Goal: Task Accomplishment & Management: Manage account settings

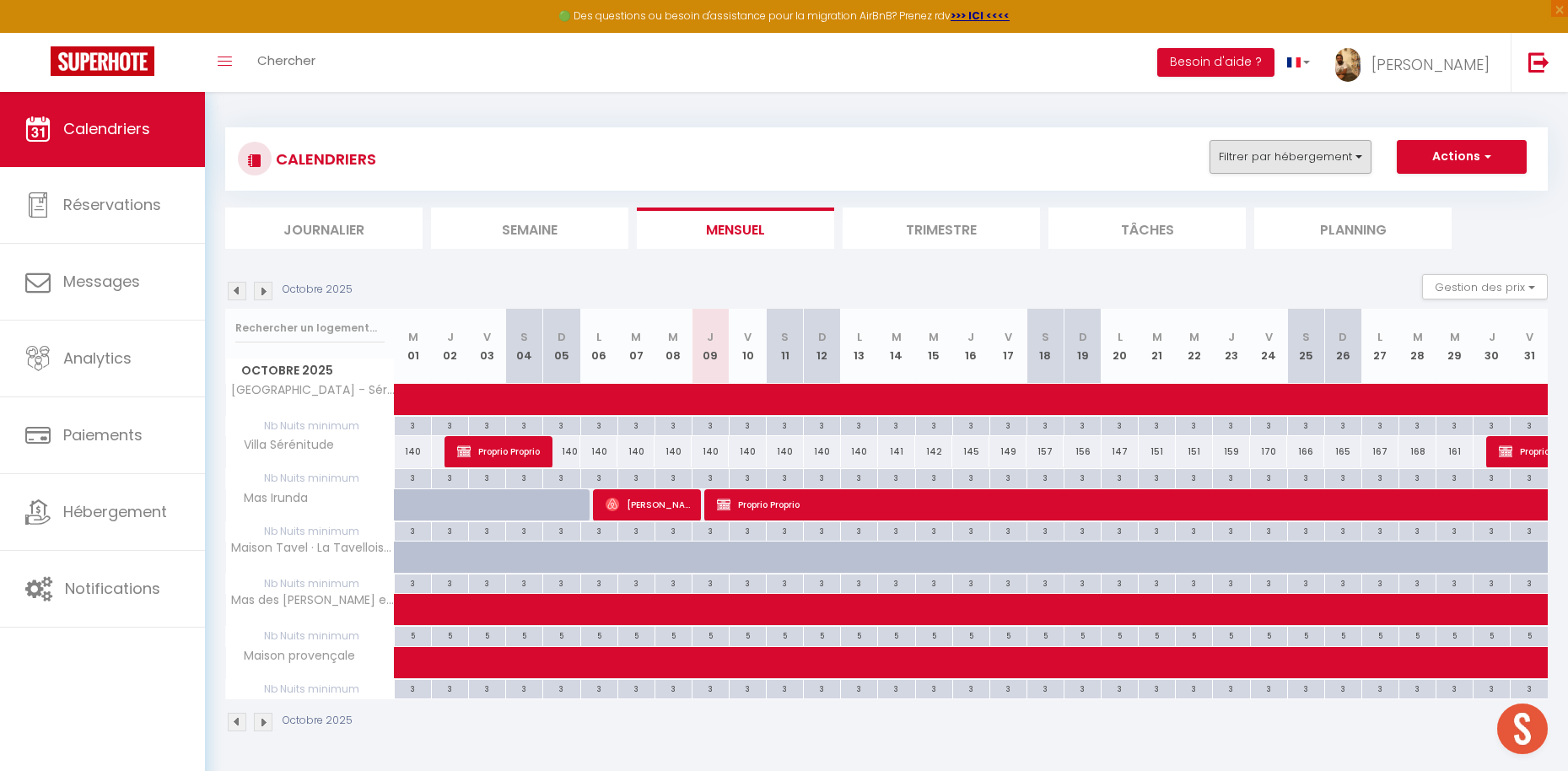
click at [1265, 153] on button "Filtrer par hébergement" at bounding box center [1289, 156] width 161 height 33
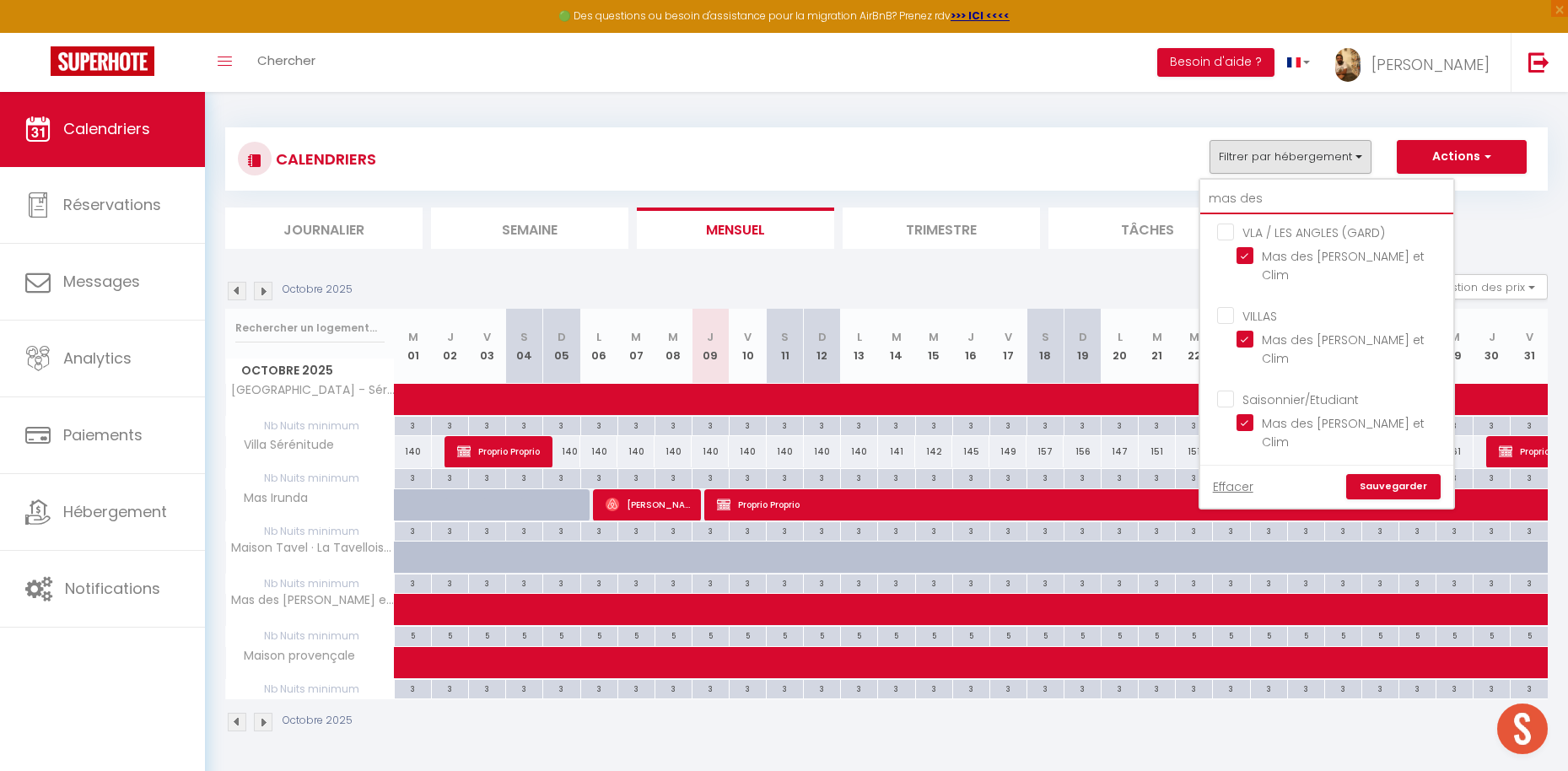
click at [1263, 191] on input "mas des" at bounding box center [1326, 199] width 253 height 31
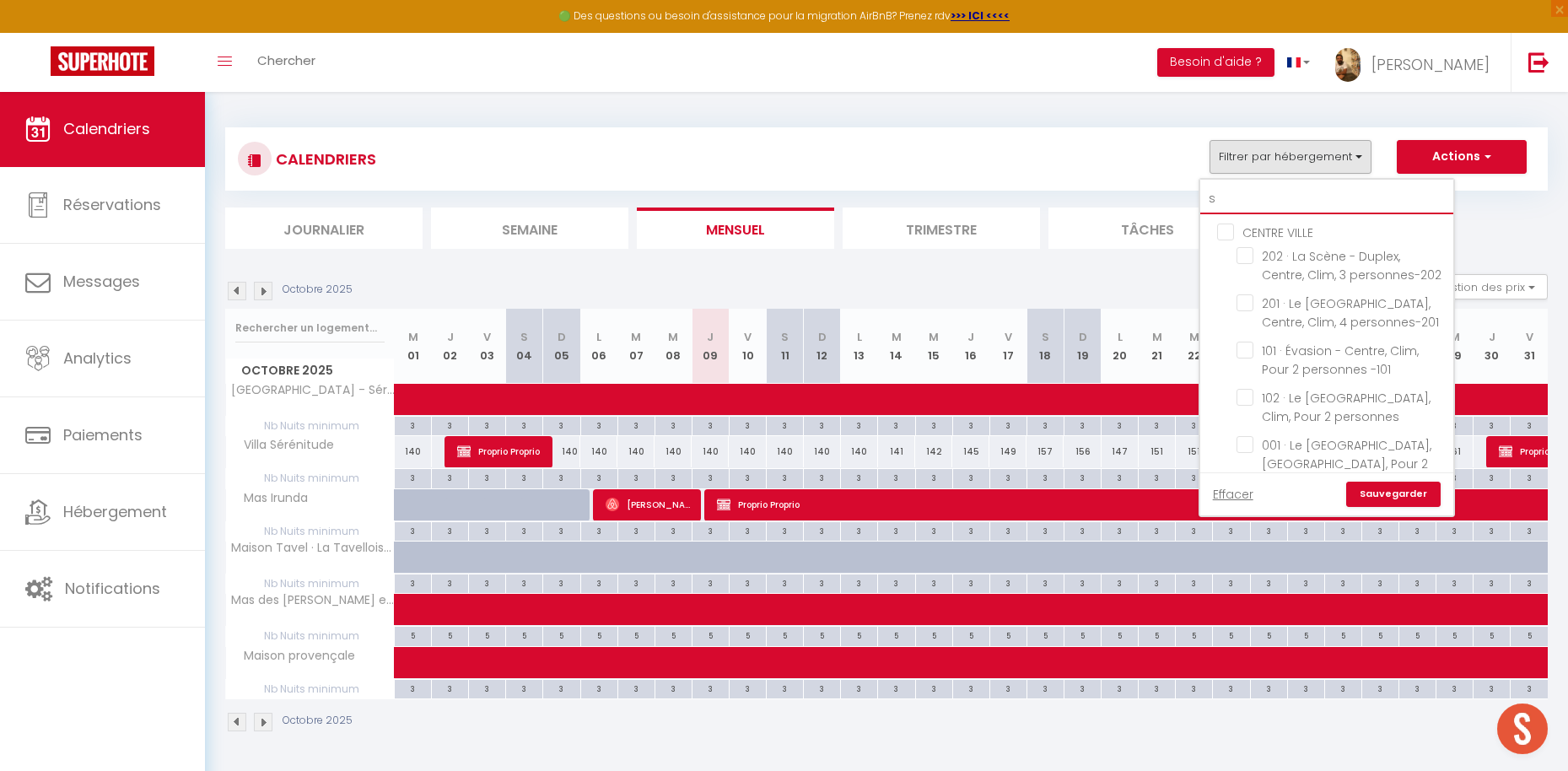
type input "sa"
checkbox input "false"
type input "sai"
checkbox input "false"
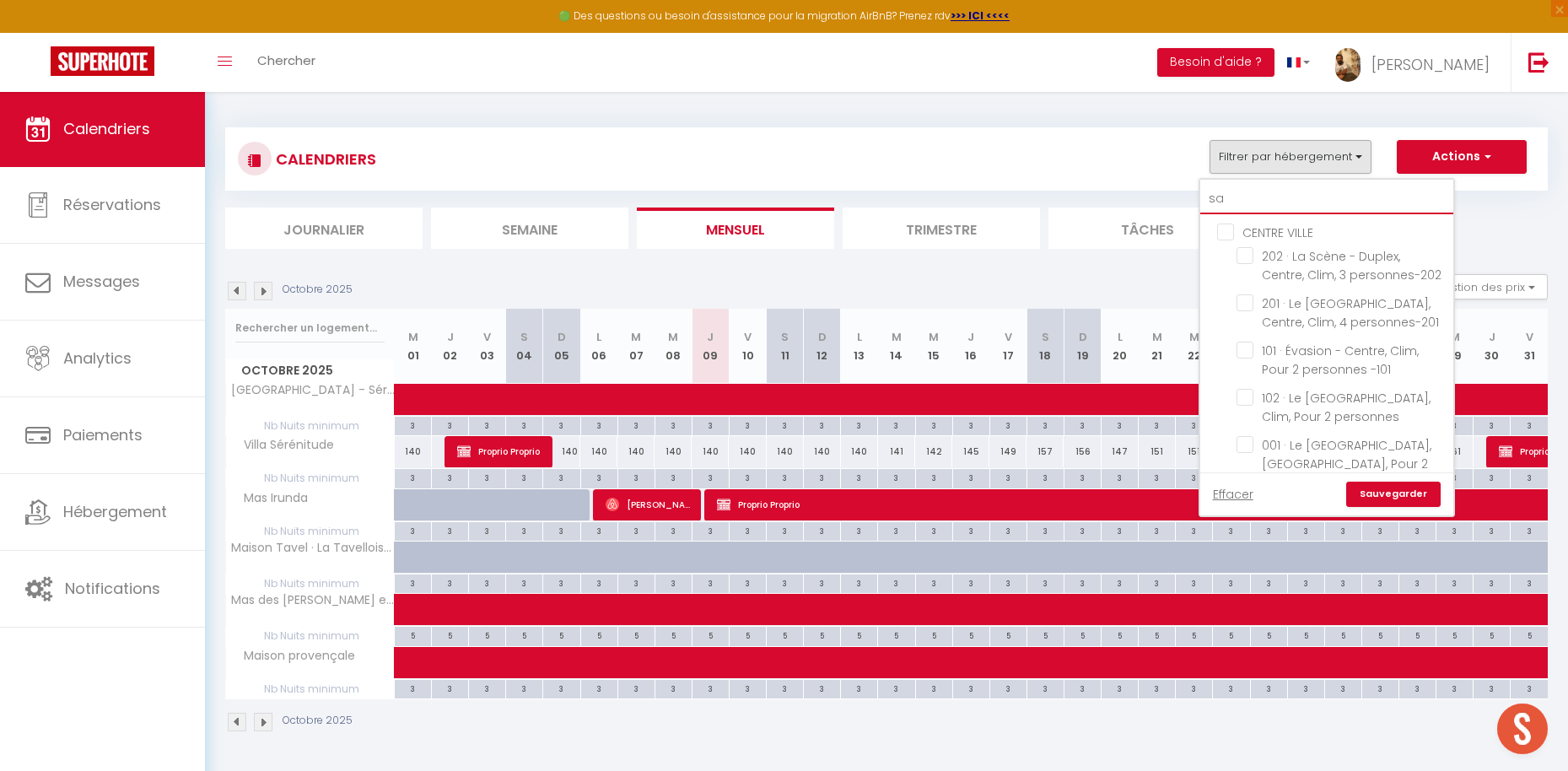
checkbox input "false"
type input "[PERSON_NAME]"
checkbox input "false"
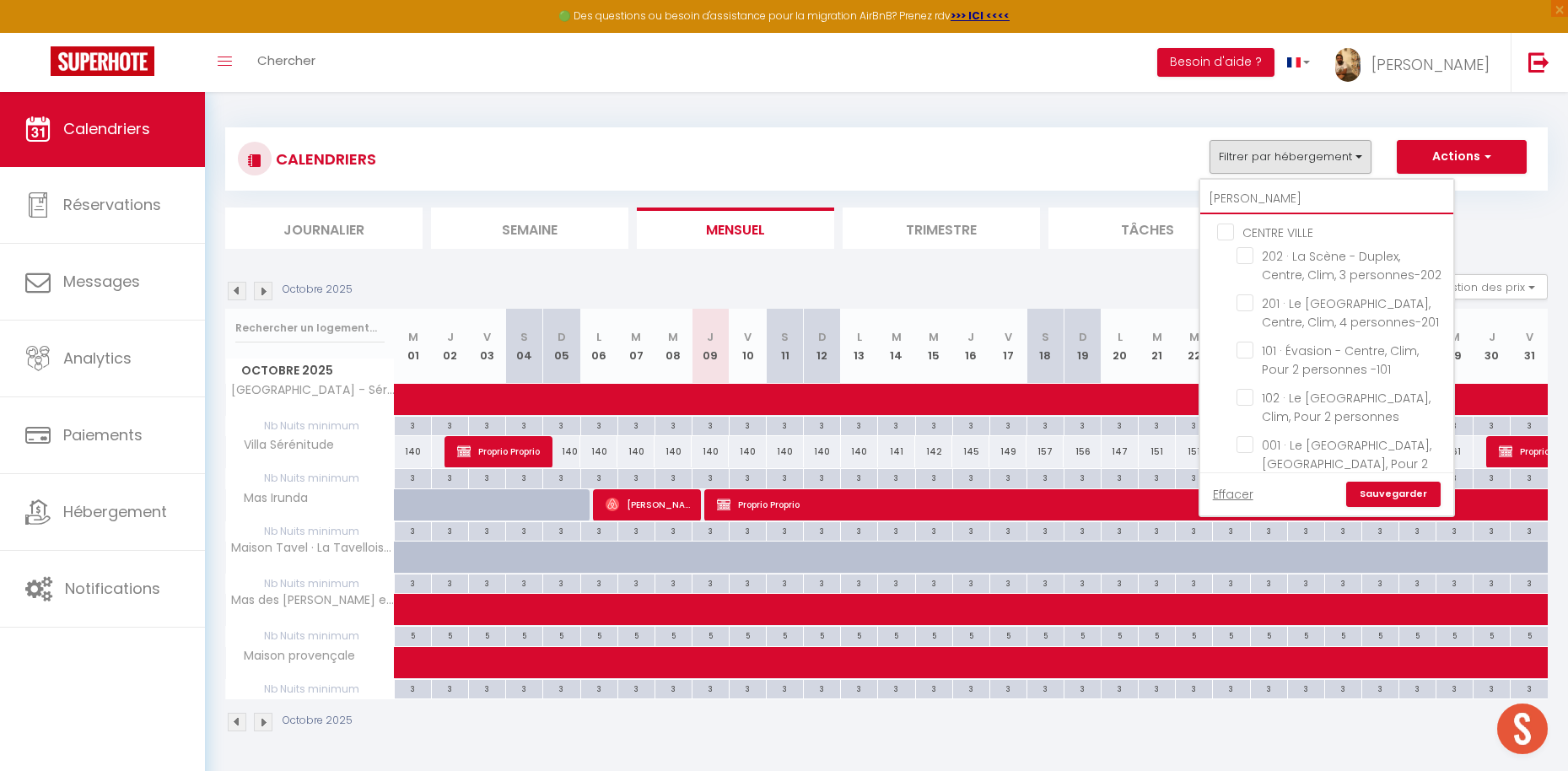
checkbox input "false"
type input "saint"
checkbox input "false"
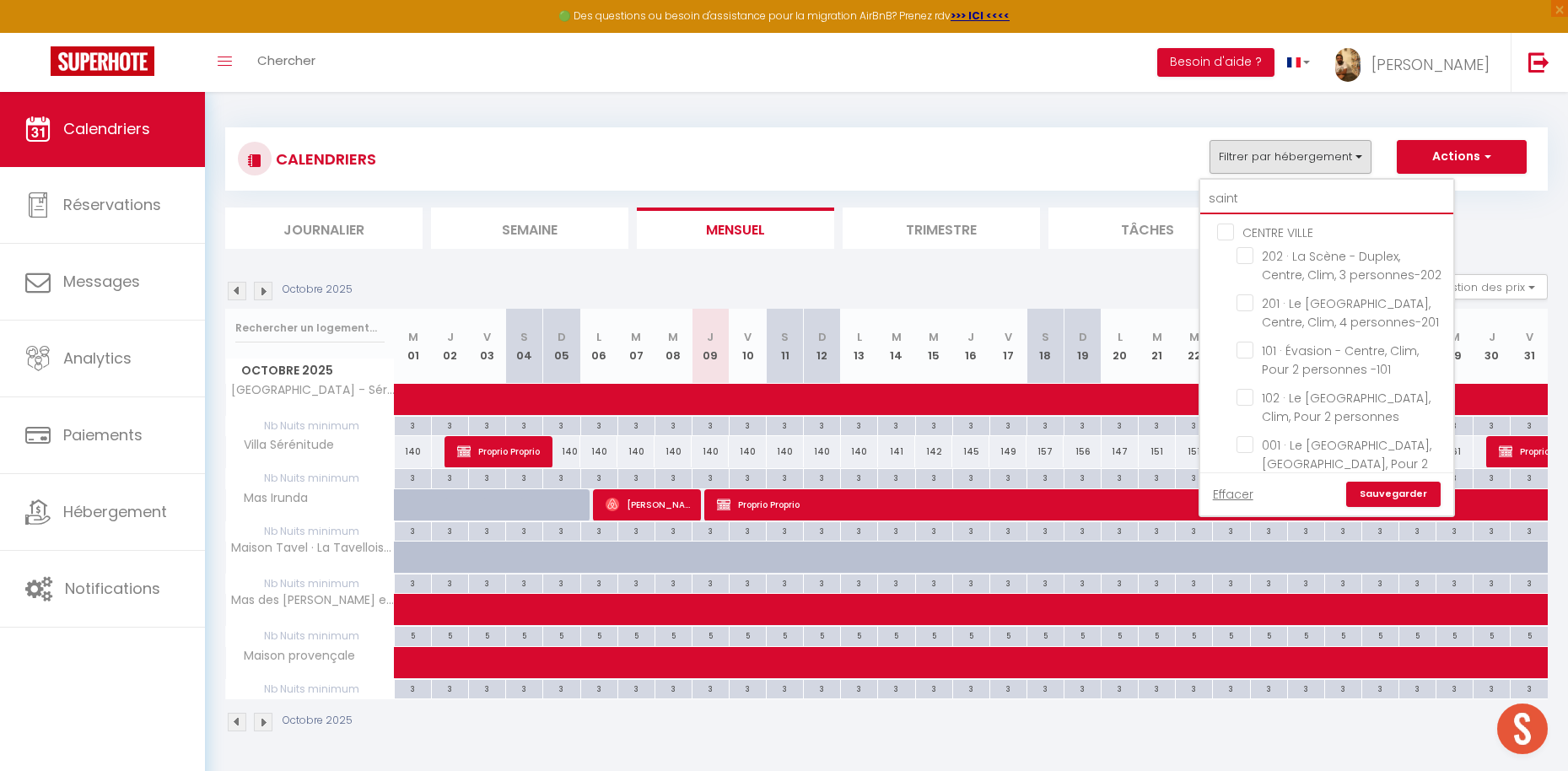
checkbox input "false"
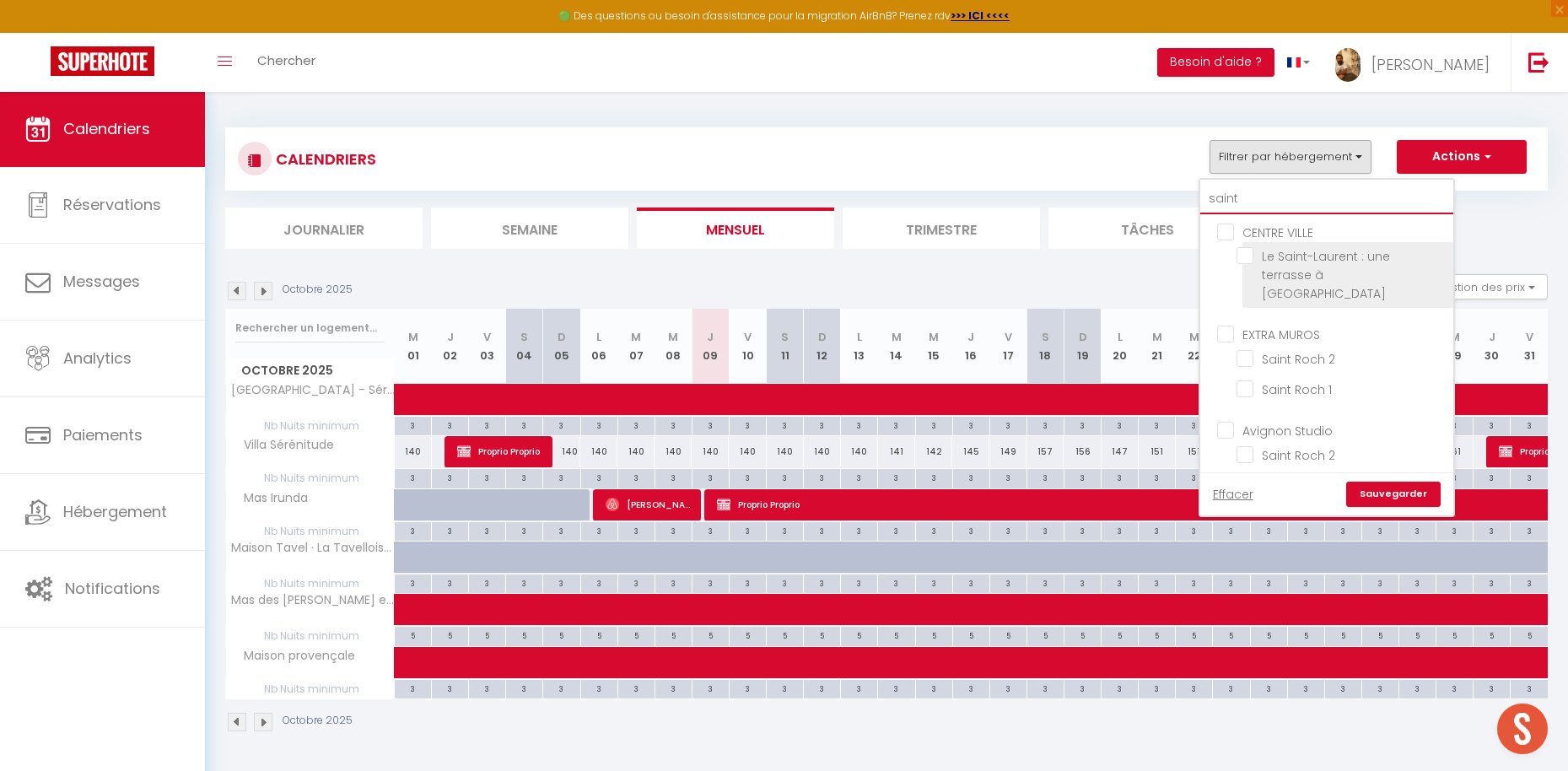
type input "saint"
click at [1300, 264] on span "Le Saint-Laurent : une terrasse à [GEOGRAPHIC_DATA]" at bounding box center [1325, 274] width 128 height 54
click at [1300, 264] on input "Le Saint-Laurent : une terrasse à [GEOGRAPHIC_DATA]" at bounding box center [1342, 256] width 211 height 17
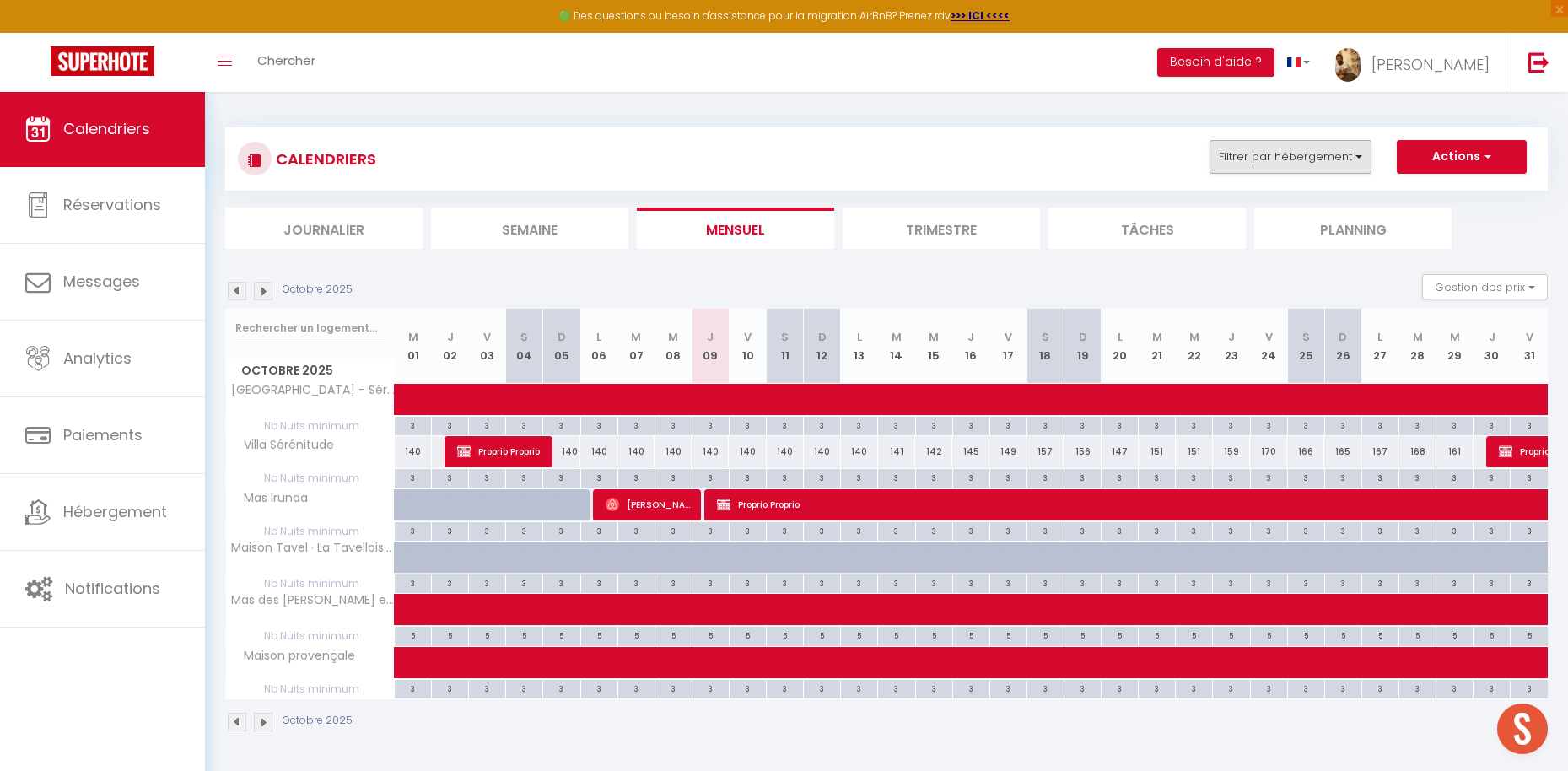
click at [1313, 161] on button "Filtrer par hébergement" at bounding box center [1289, 156] width 161 height 33
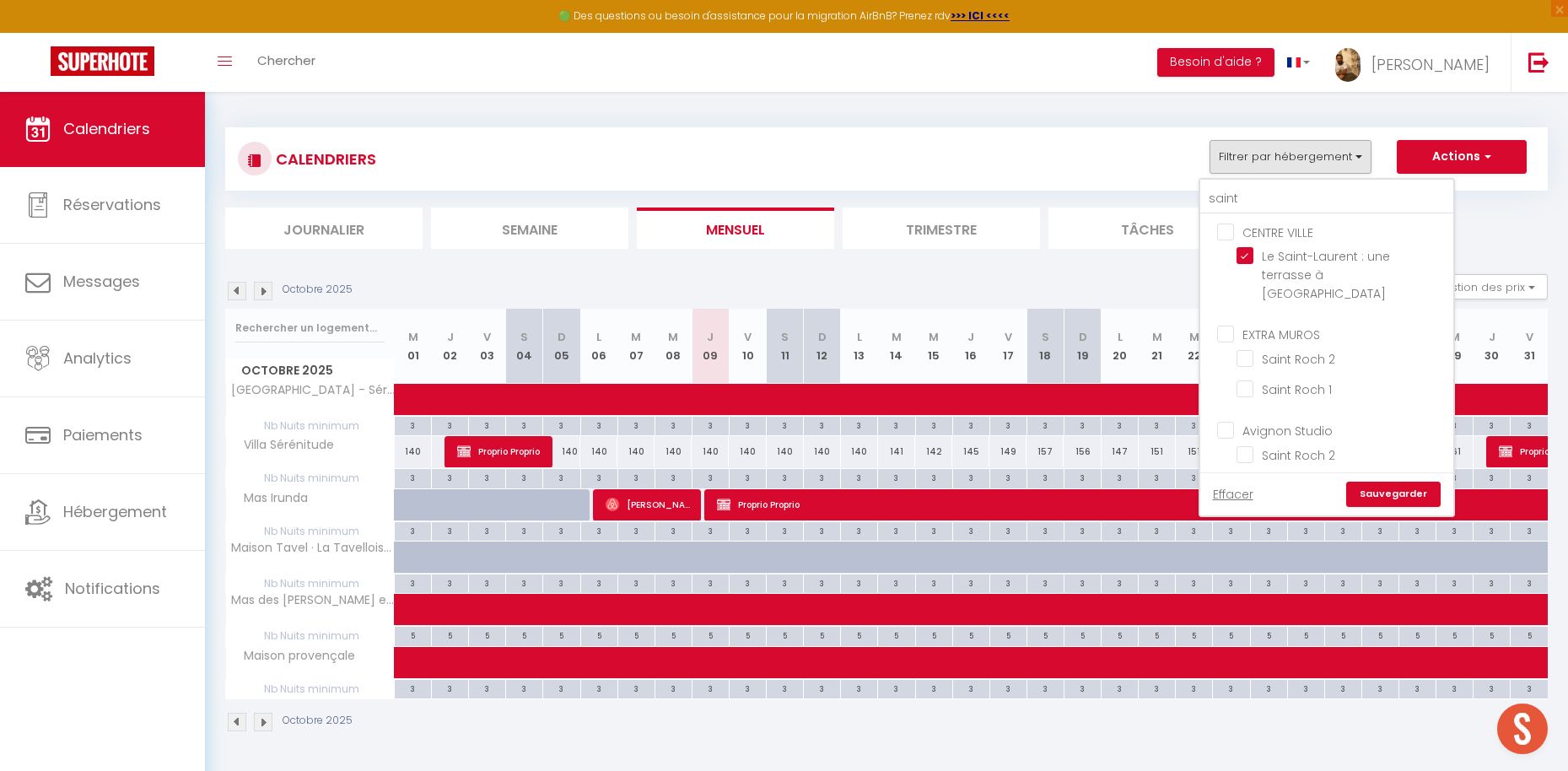
click at [1405, 492] on link "Sauvegarder" at bounding box center [1392, 494] width 95 height 25
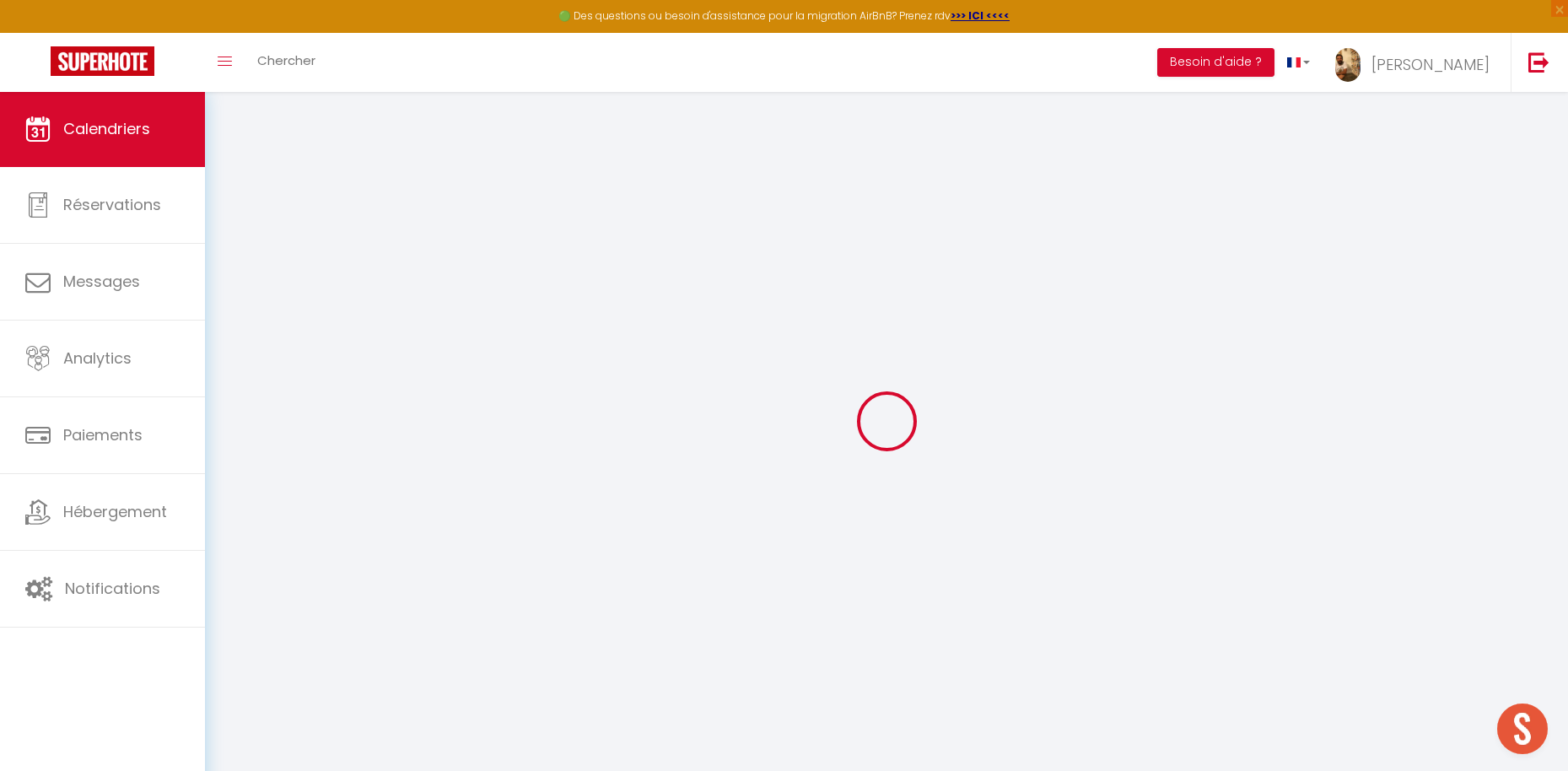
select select
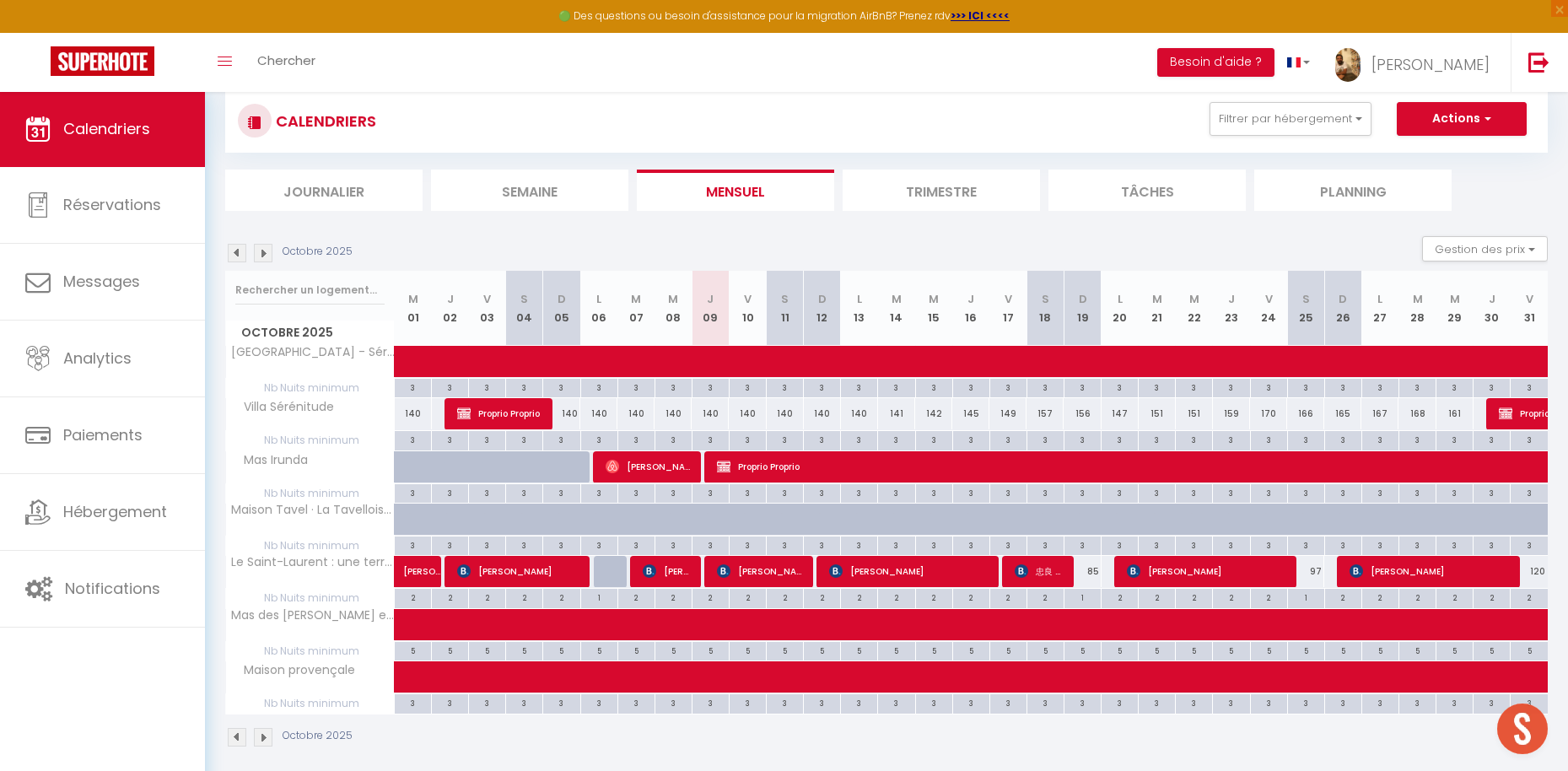
scroll to position [56, 0]
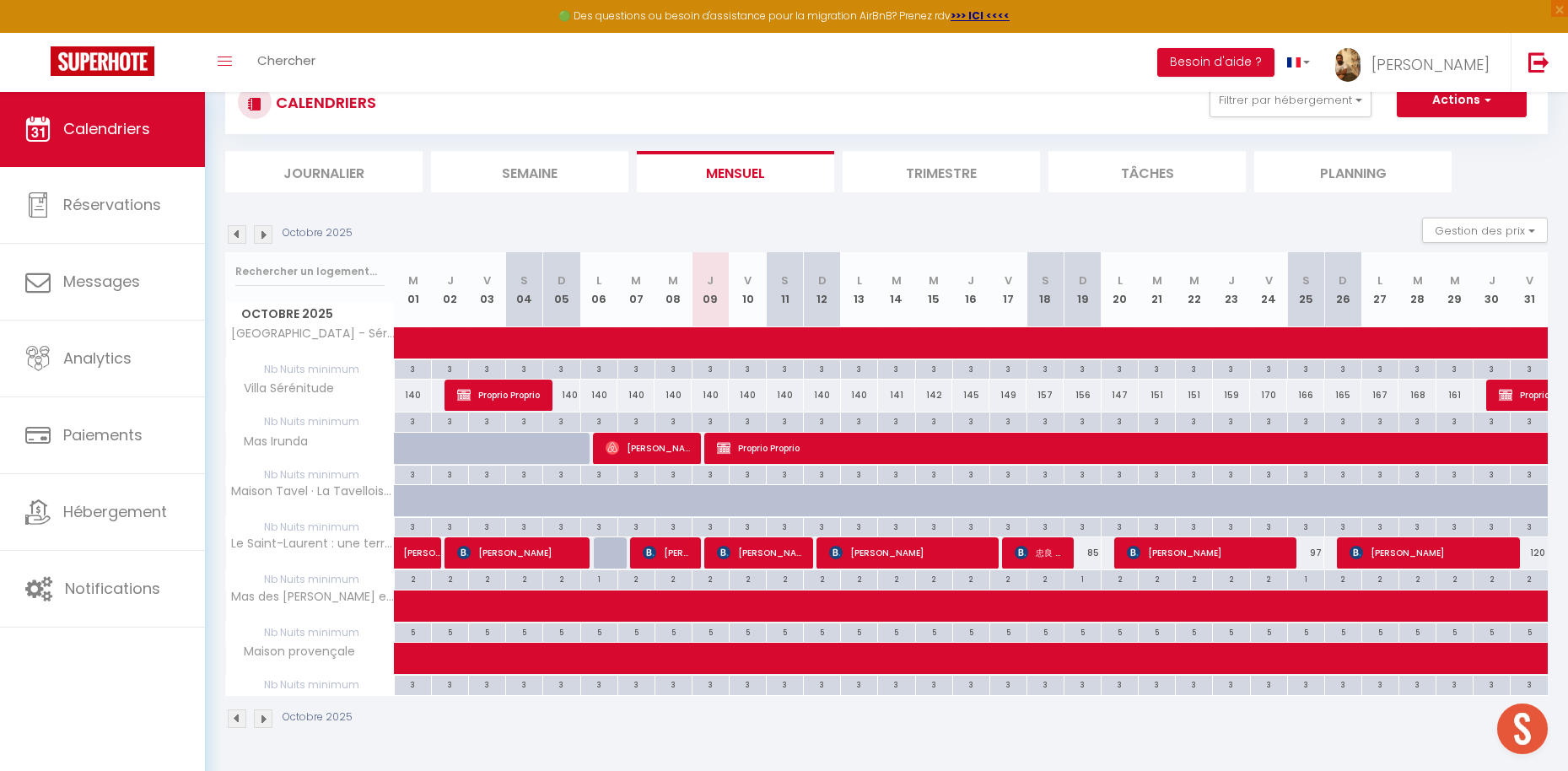
click at [666, 550] on span "[PERSON_NAME]" at bounding box center [667, 552] width 50 height 32
select select "OK"
select select "0"
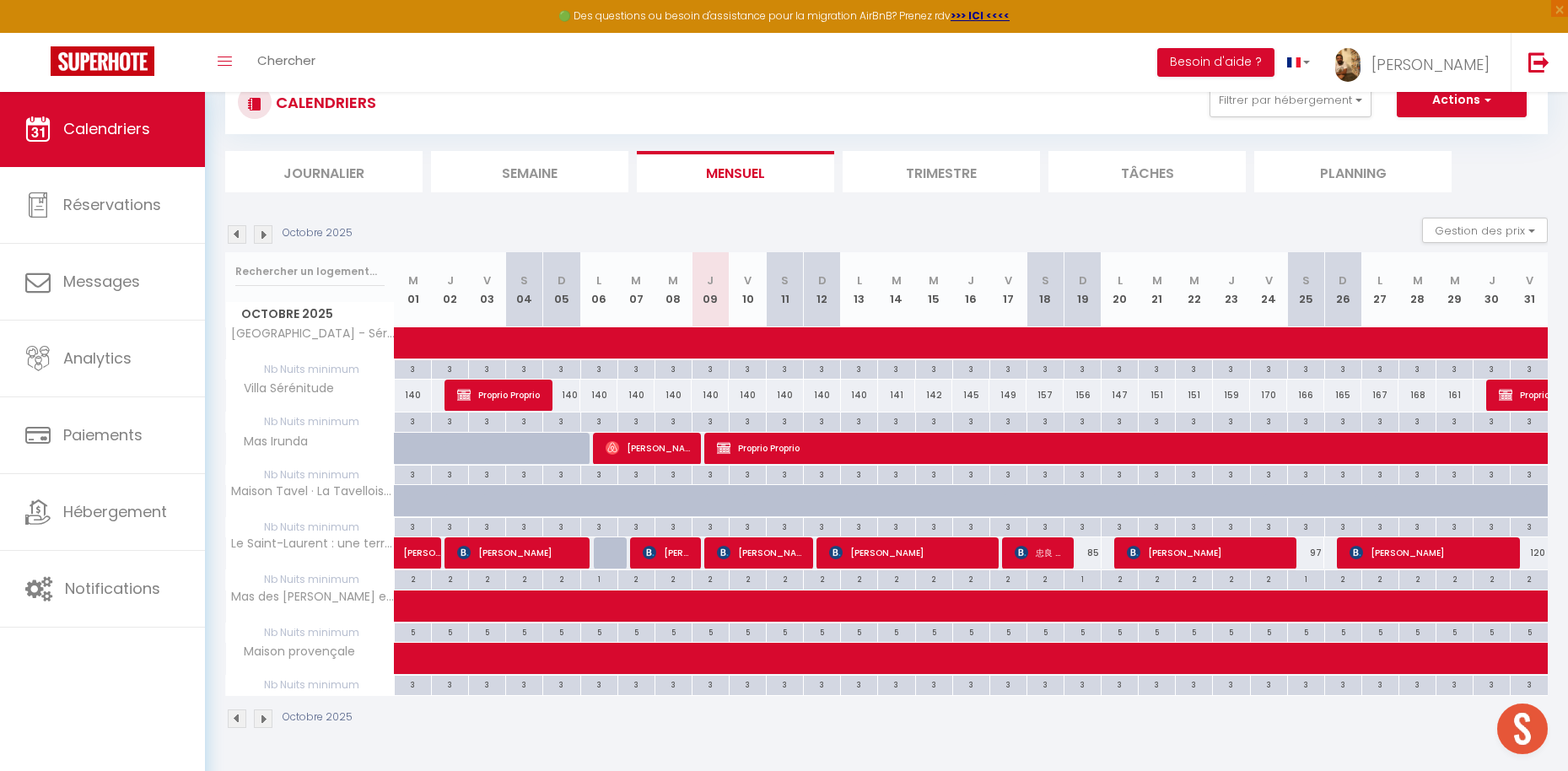
select select "1"
select select
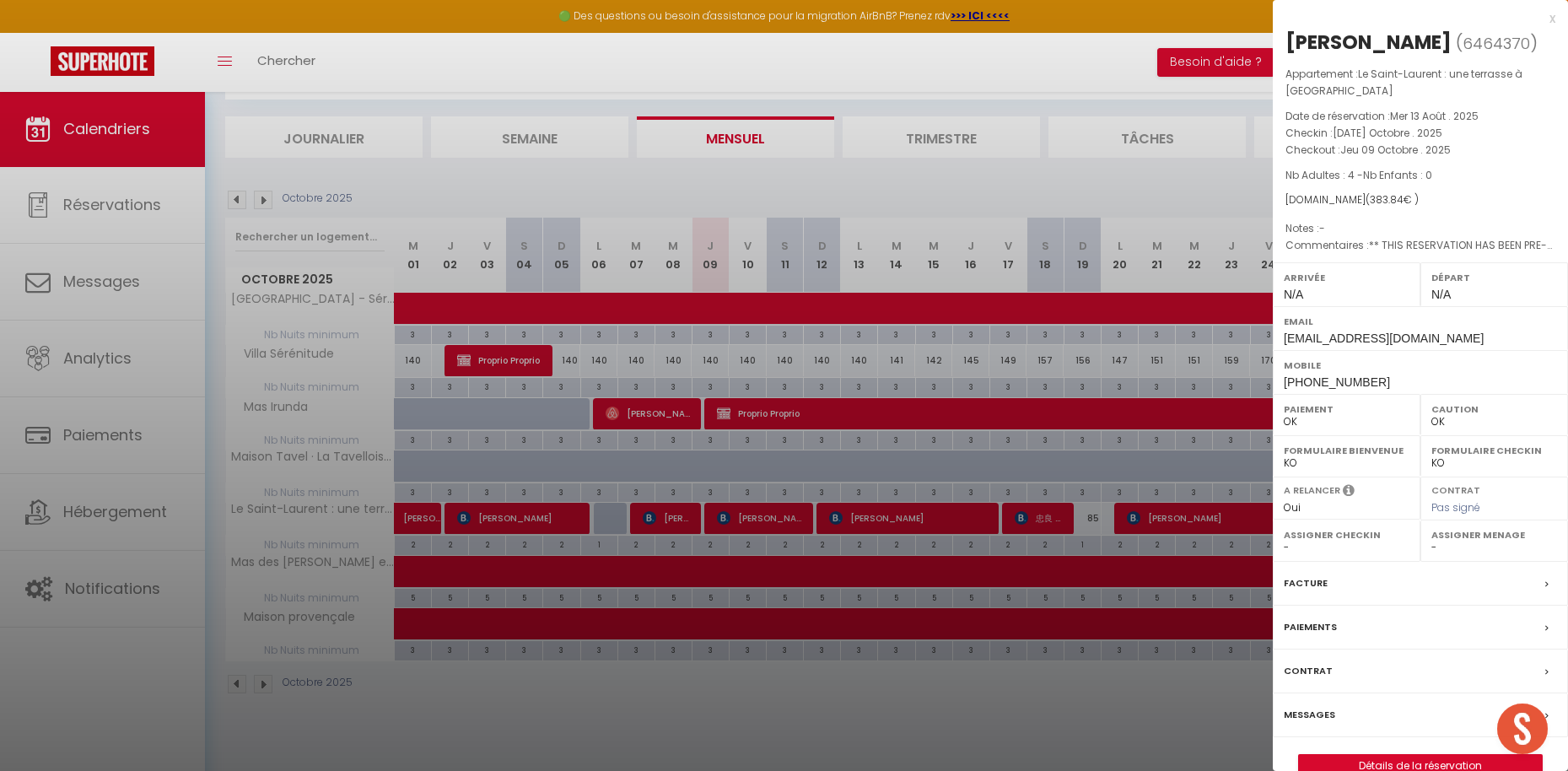
scroll to position [91, 0]
click at [1302, 723] on label "Messages" at bounding box center [1309, 715] width 52 height 18
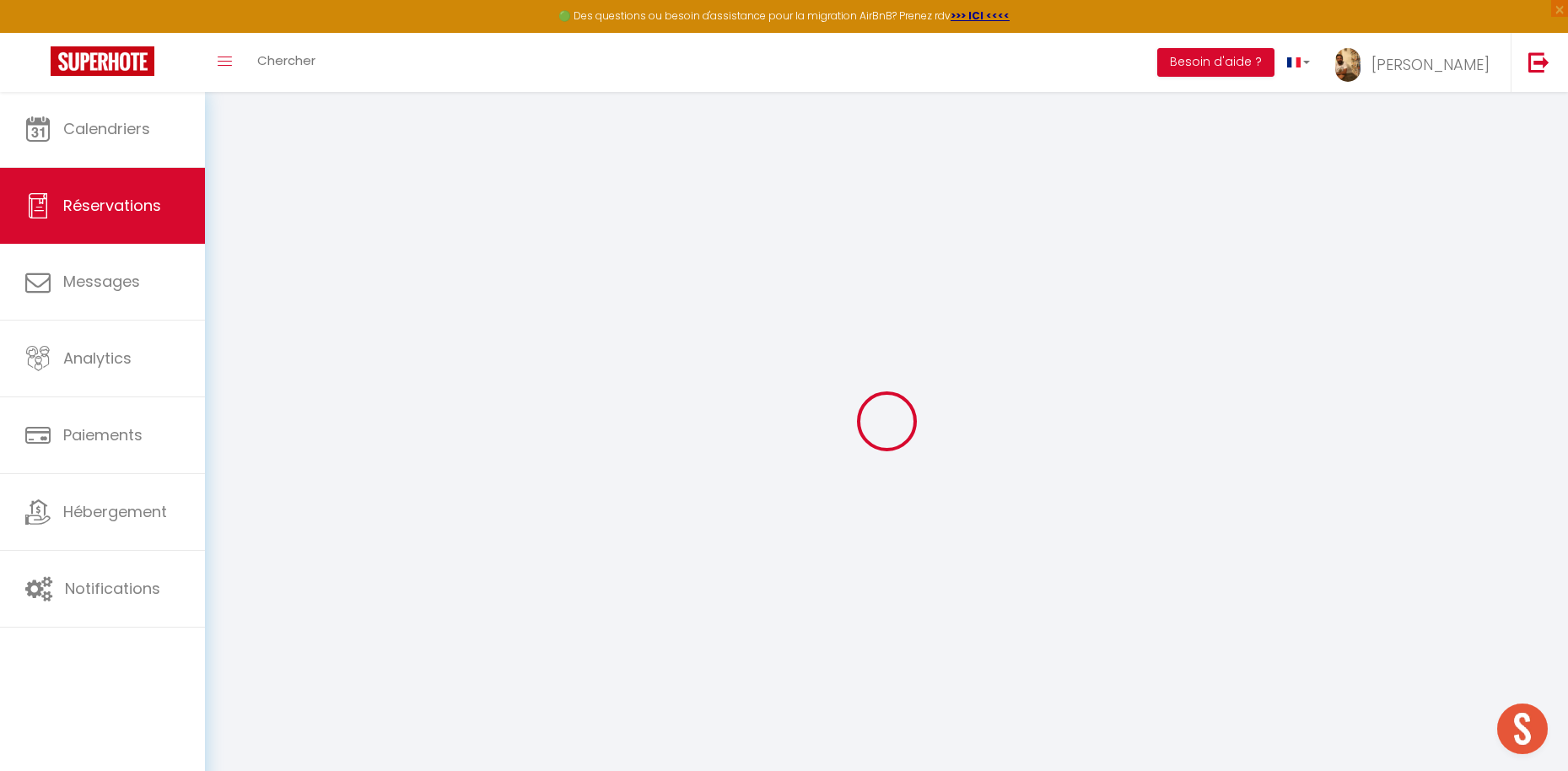
select select
checkbox input "false"
select select
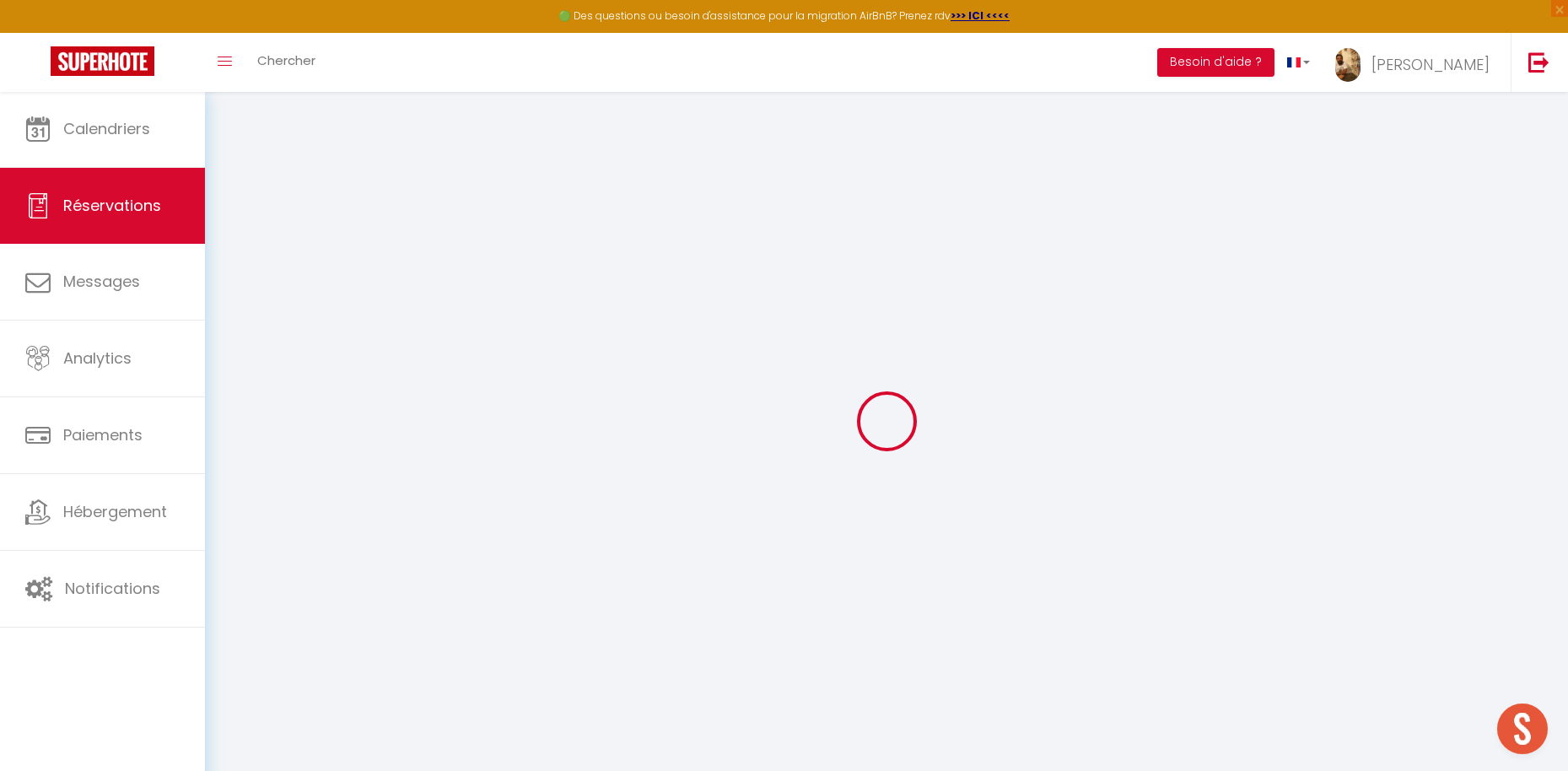
checkbox input "false"
type textarea "** THIS RESERVATION HAS BEEN PRE-PAID ** BOOKING NOTE : Payment charge is EUR 5…"
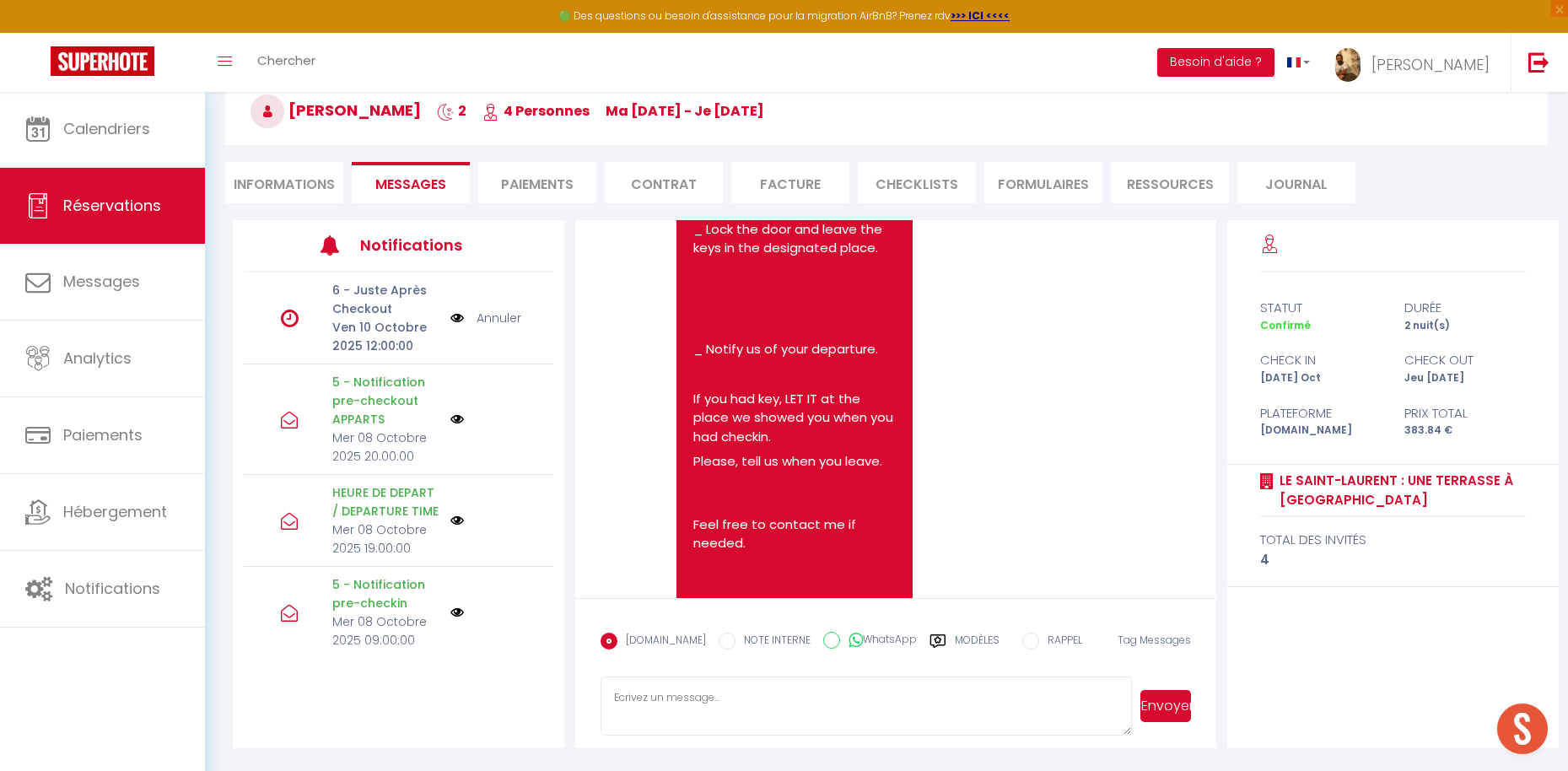
scroll to position [7100, 0]
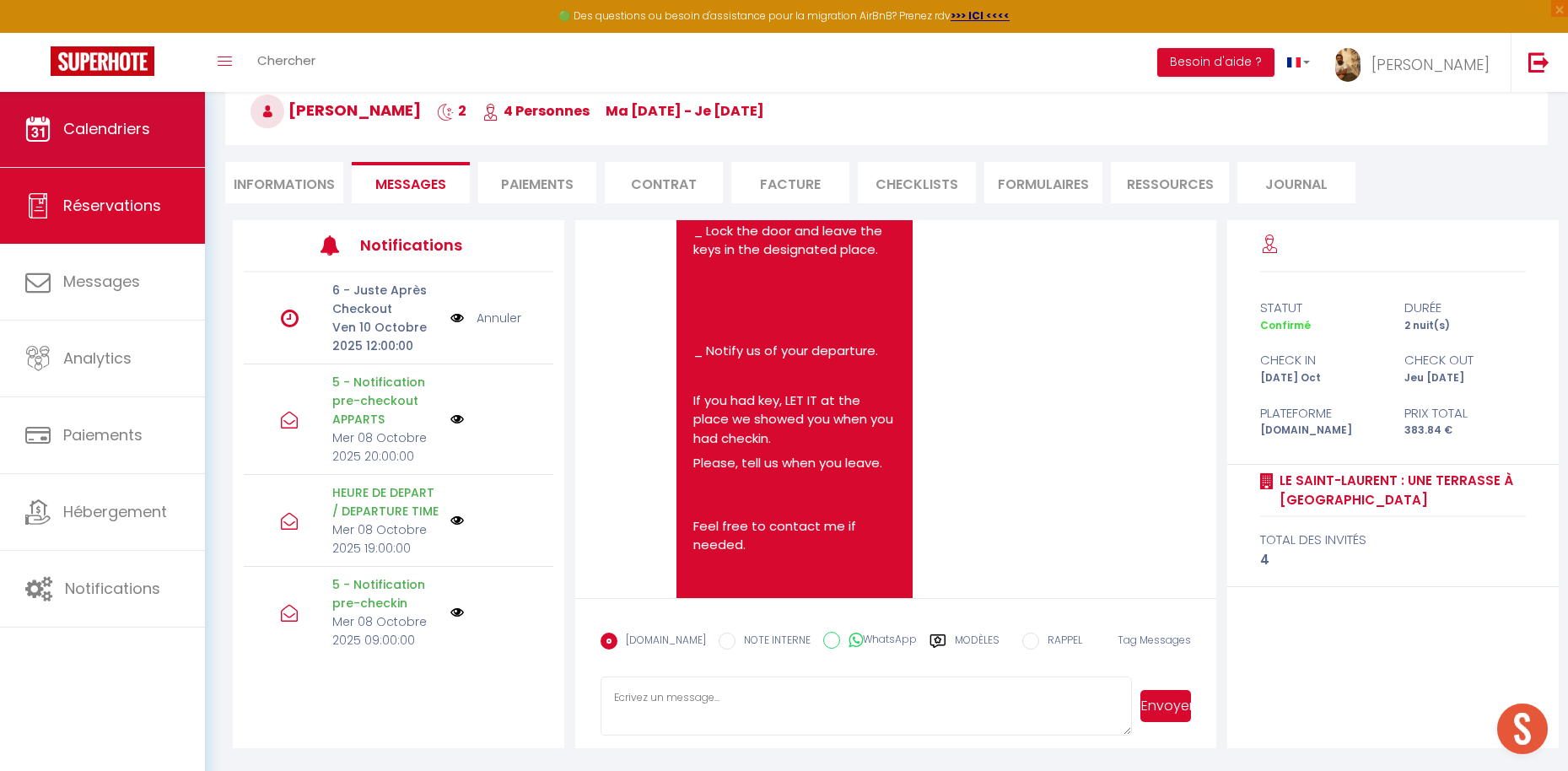
click at [166, 147] on link "Calendriers" at bounding box center [102, 128] width 204 height 75
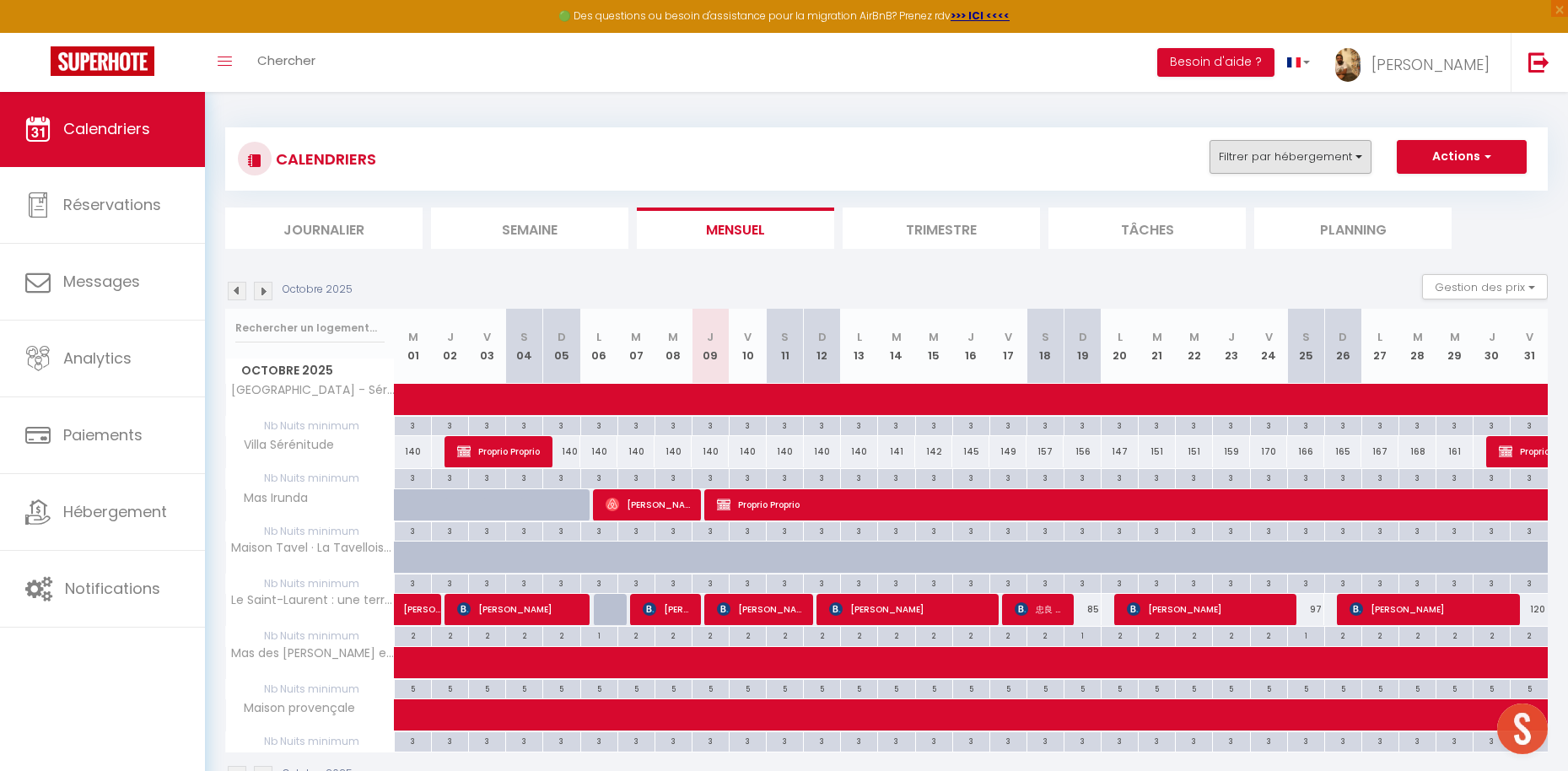
click at [1280, 154] on button "Filtrer par hébergement" at bounding box center [1289, 156] width 161 height 33
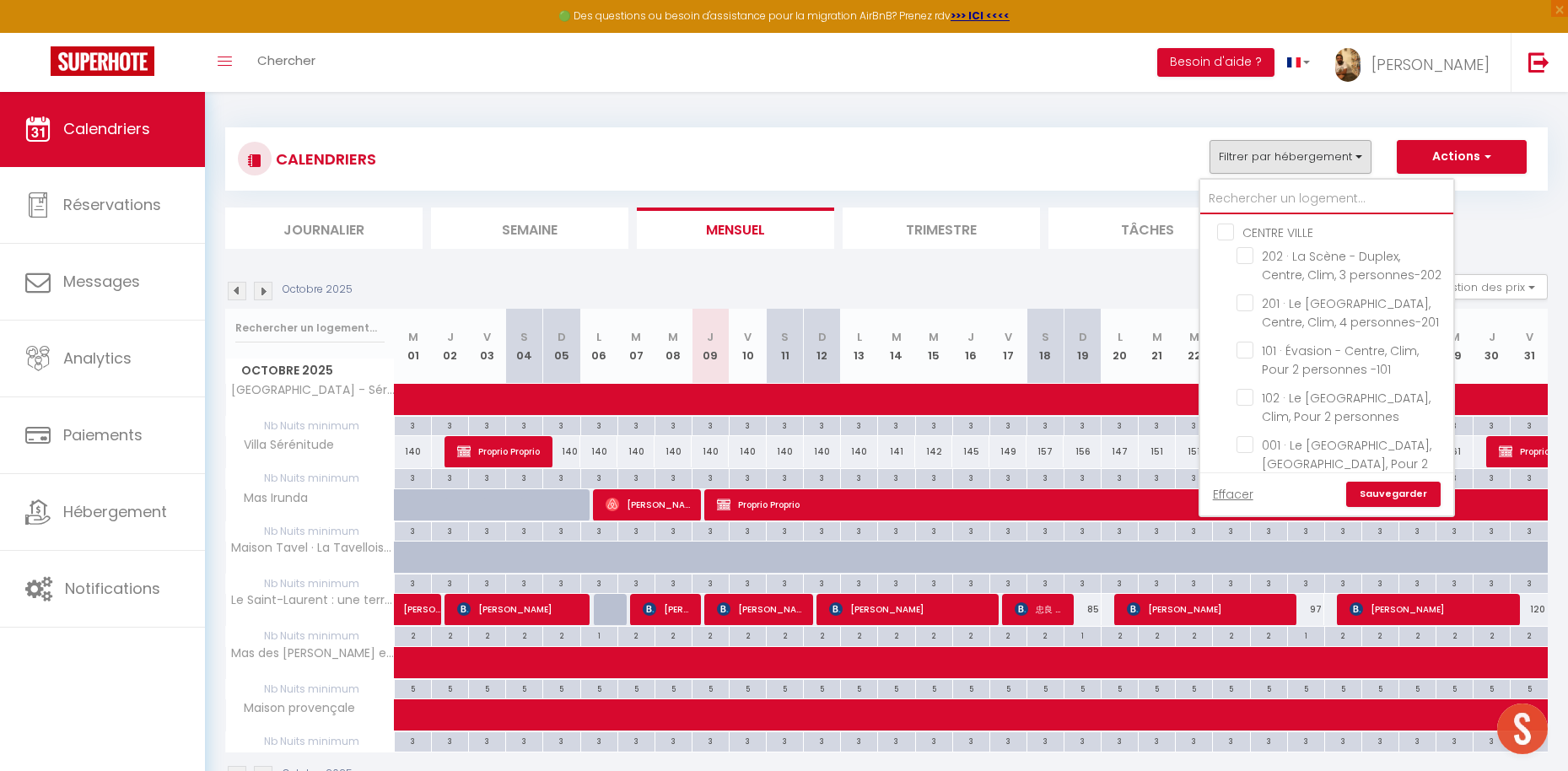
click at [1253, 188] on input "text" at bounding box center [1326, 199] width 253 height 31
type input "a"
checkbox input "false"
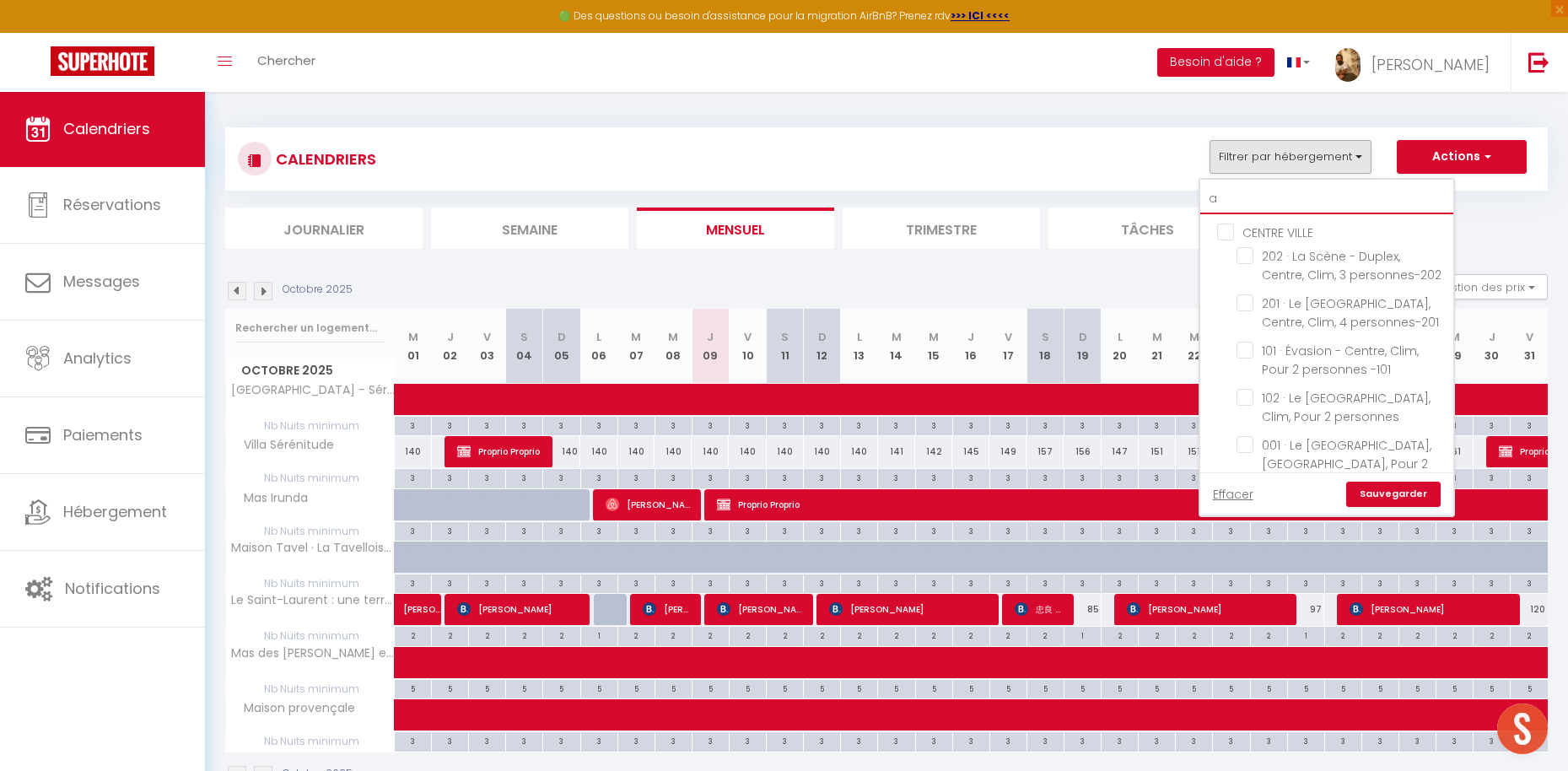
checkbox input "false"
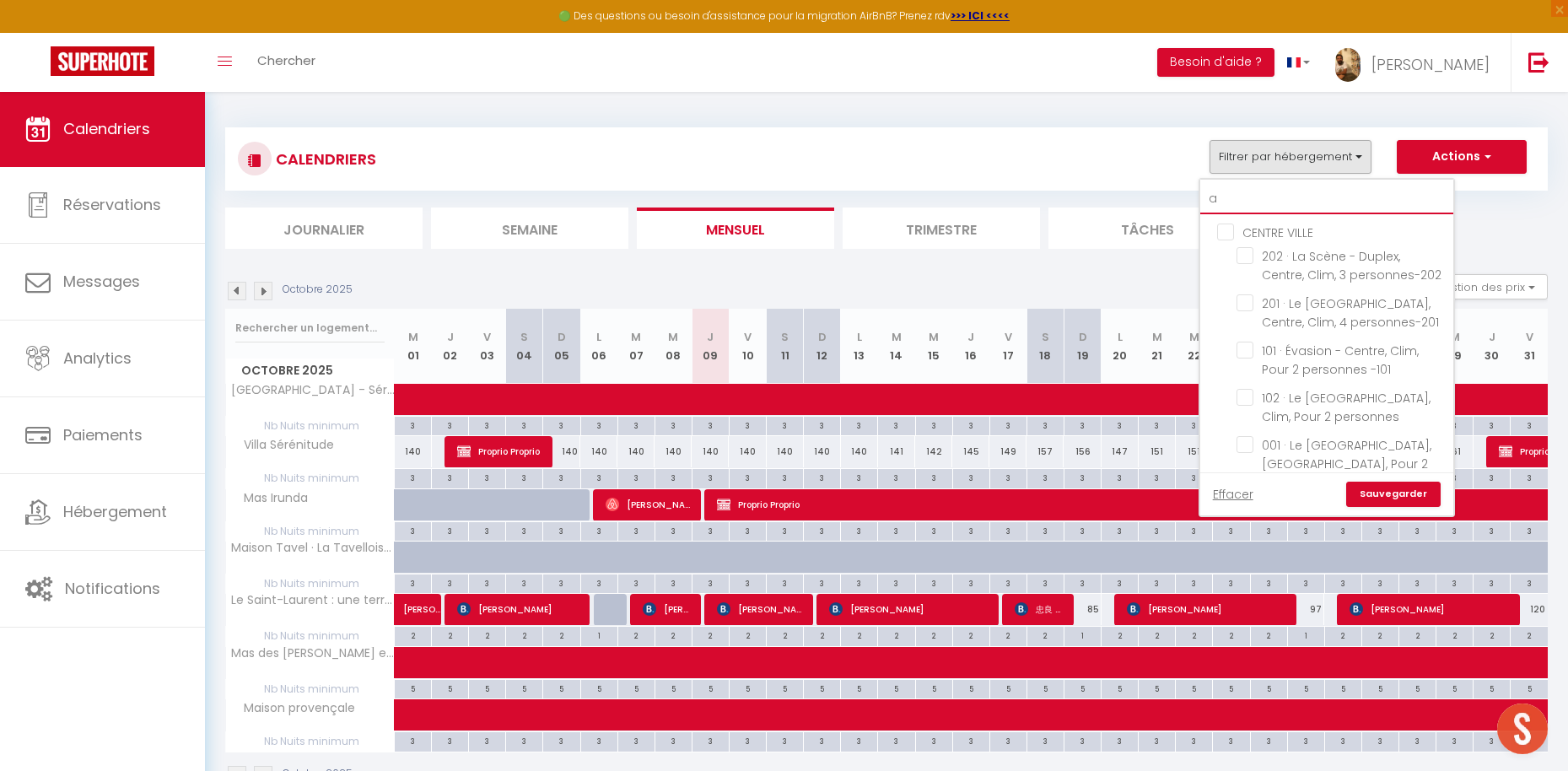
checkbox input "false"
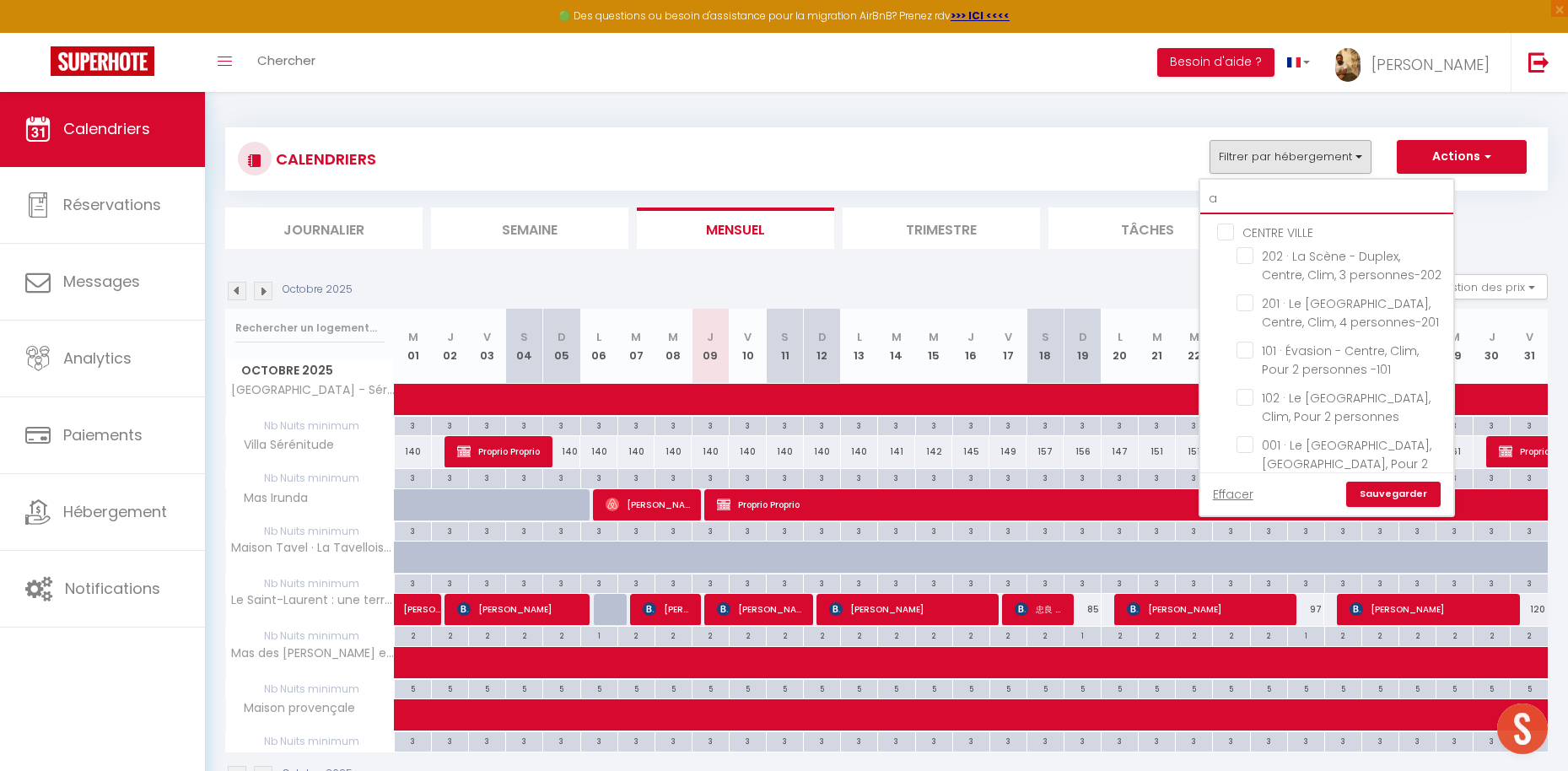
checkbox input "false"
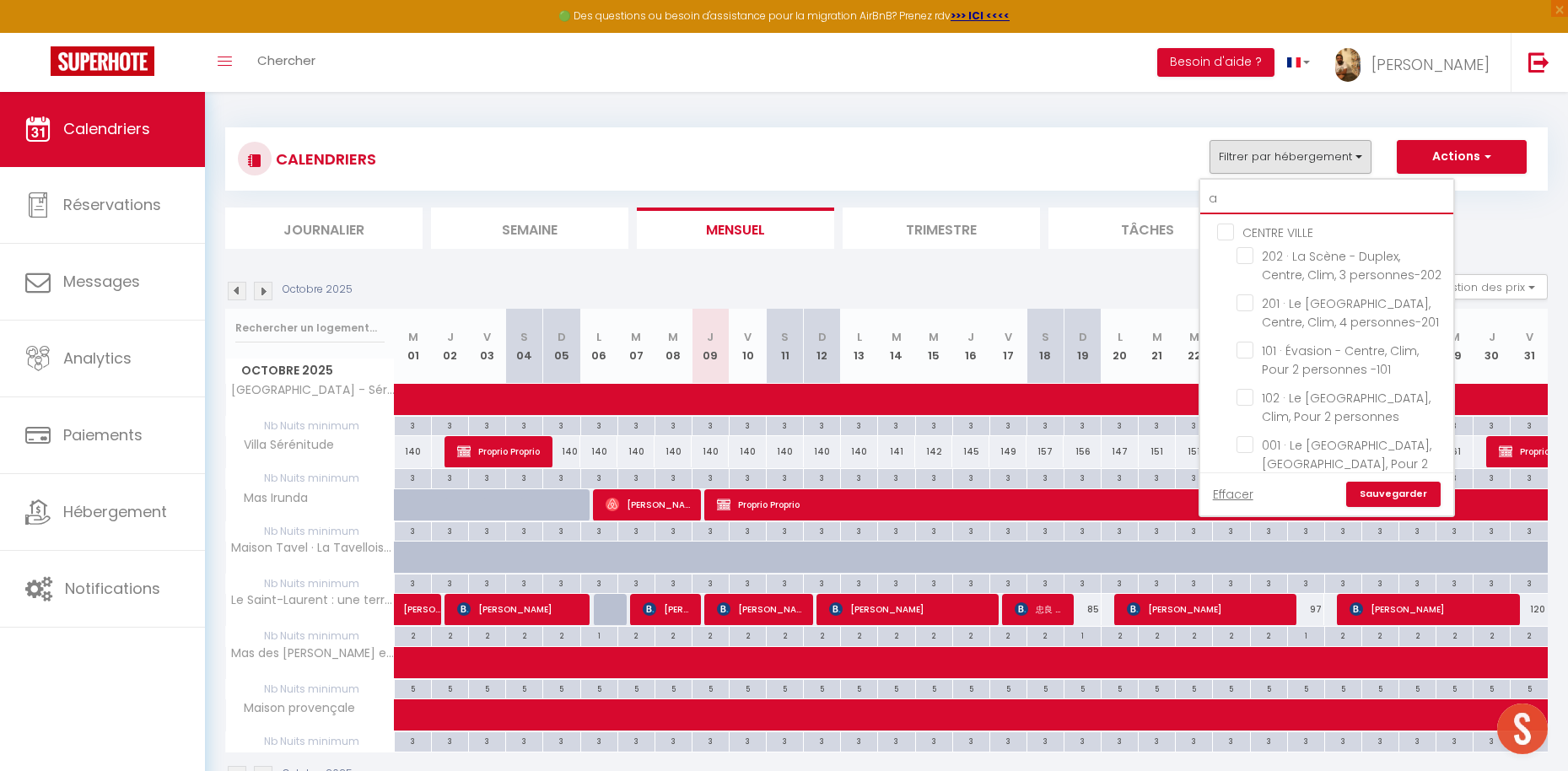
checkbox input "false"
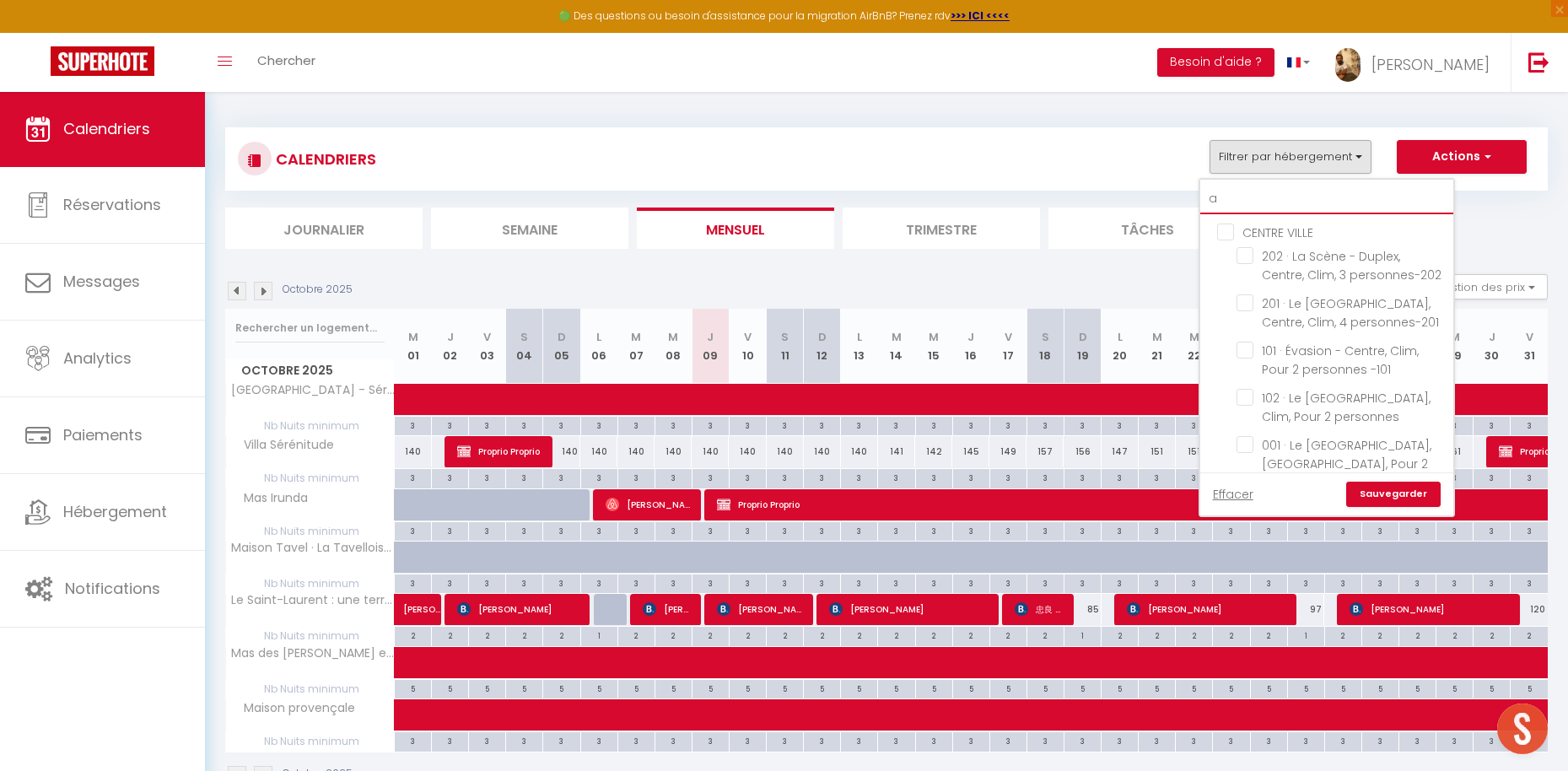
checkbox input "false"
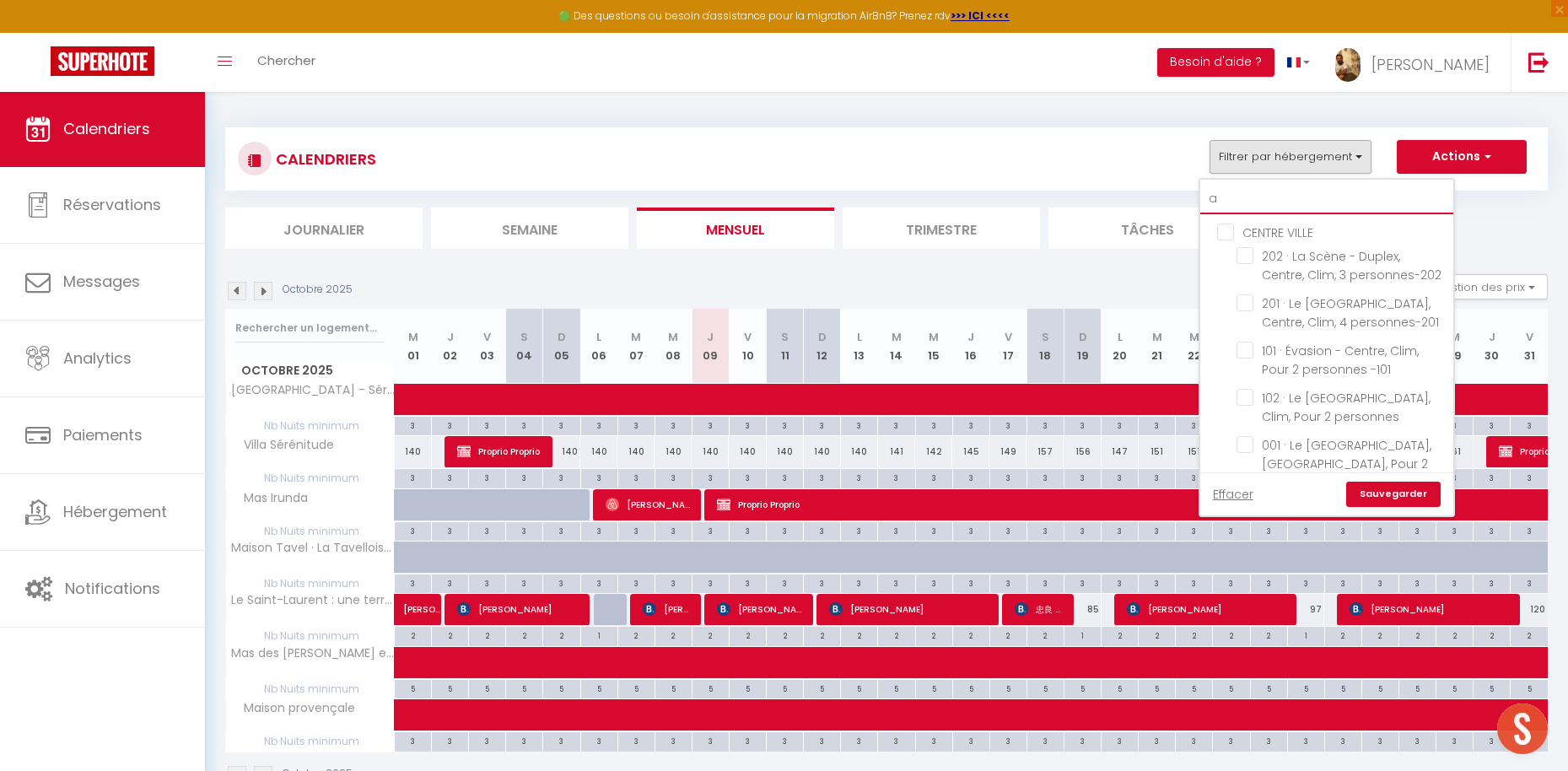
checkbox input "false"
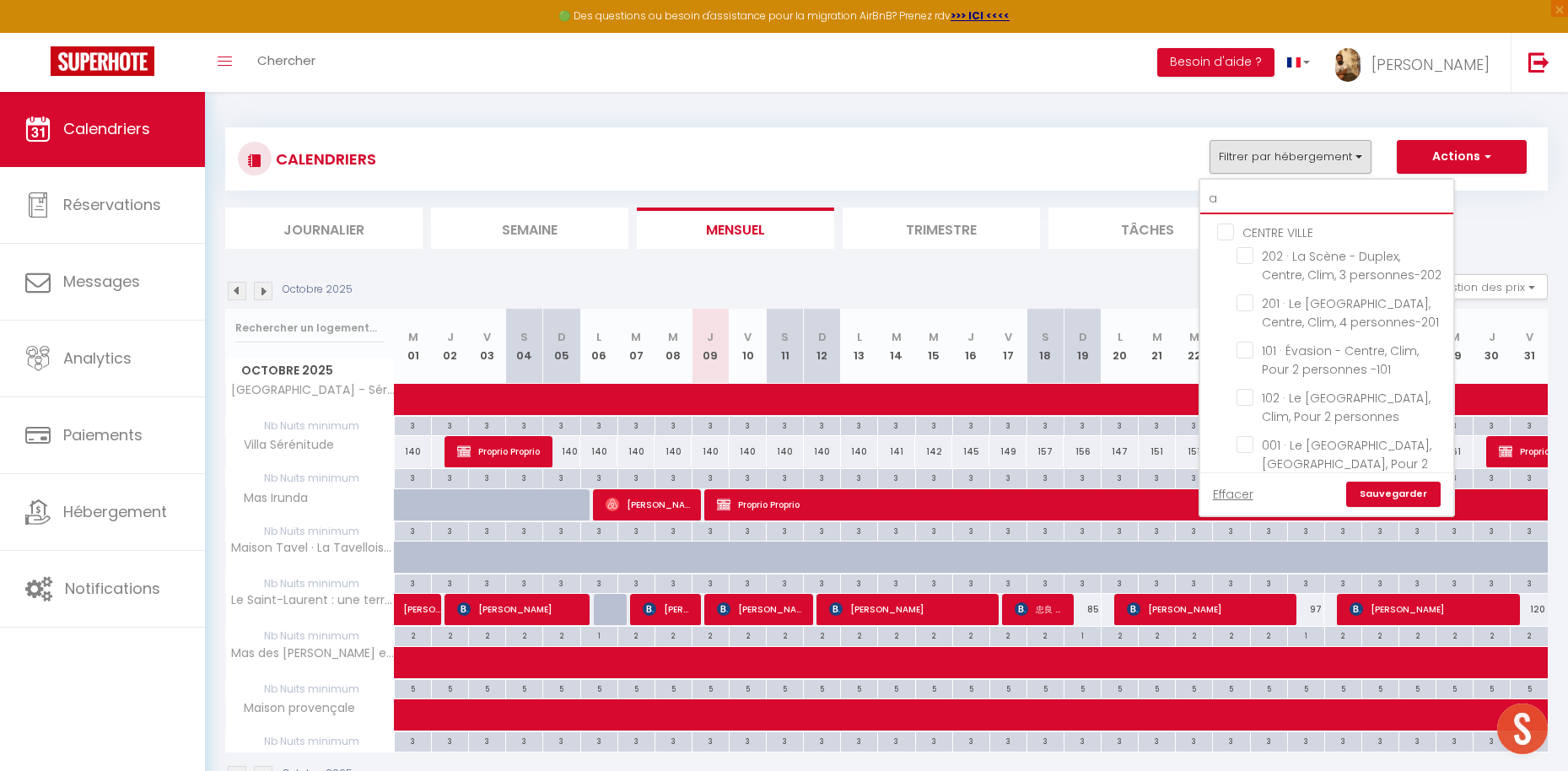
checkbox input "false"
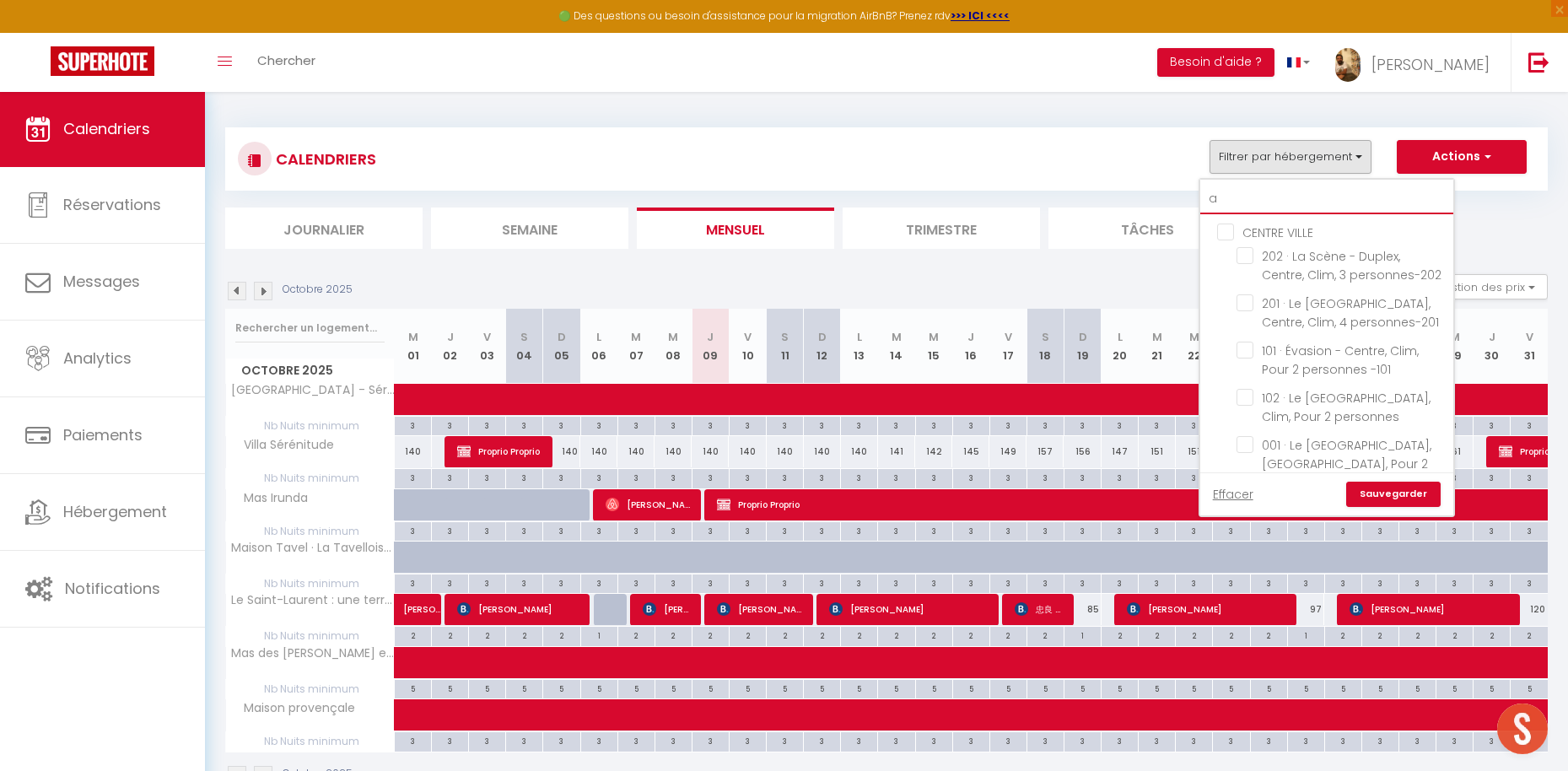
checkbox input "false"
checkbox input "true"
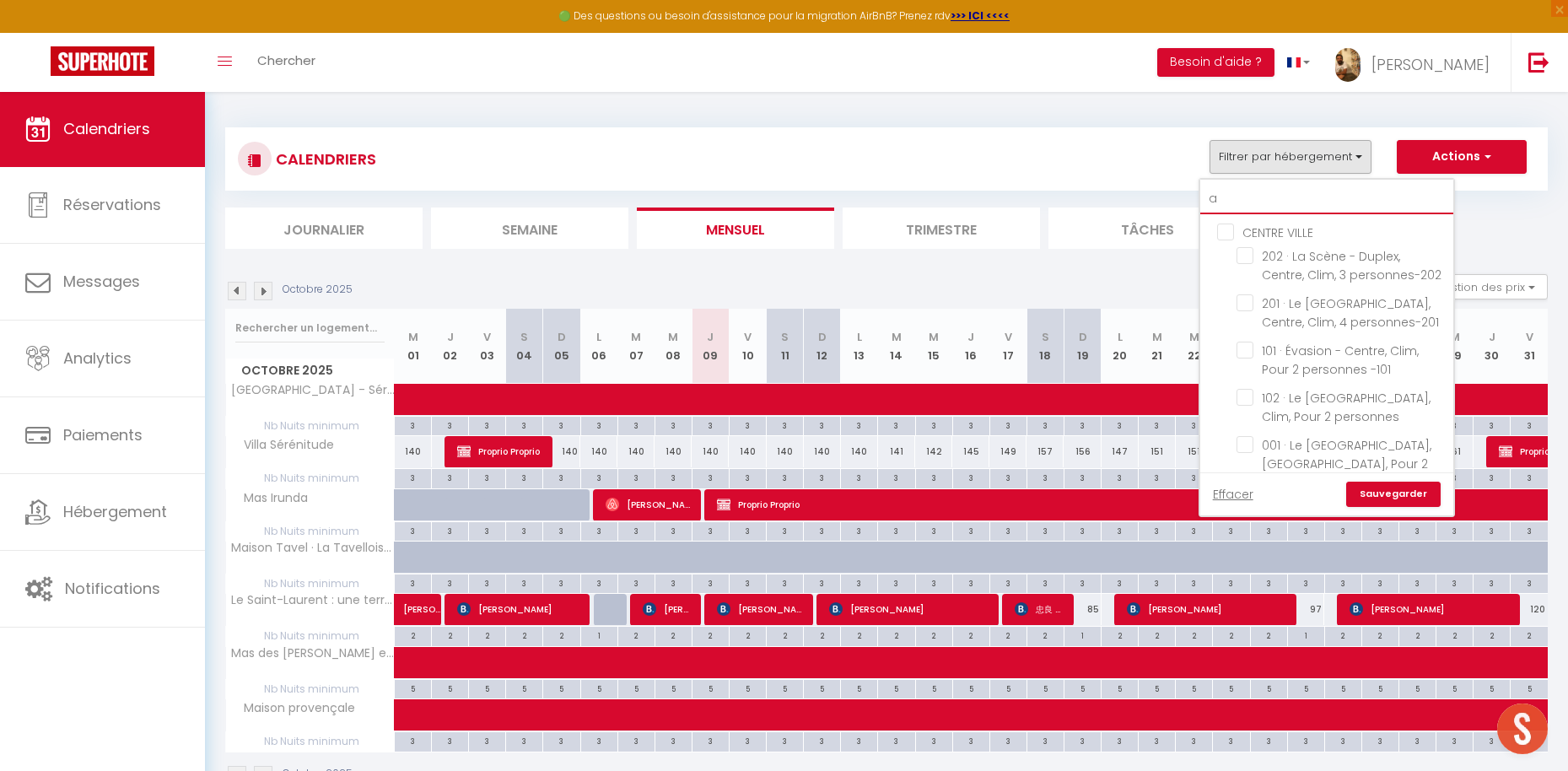
checkbox input "false"
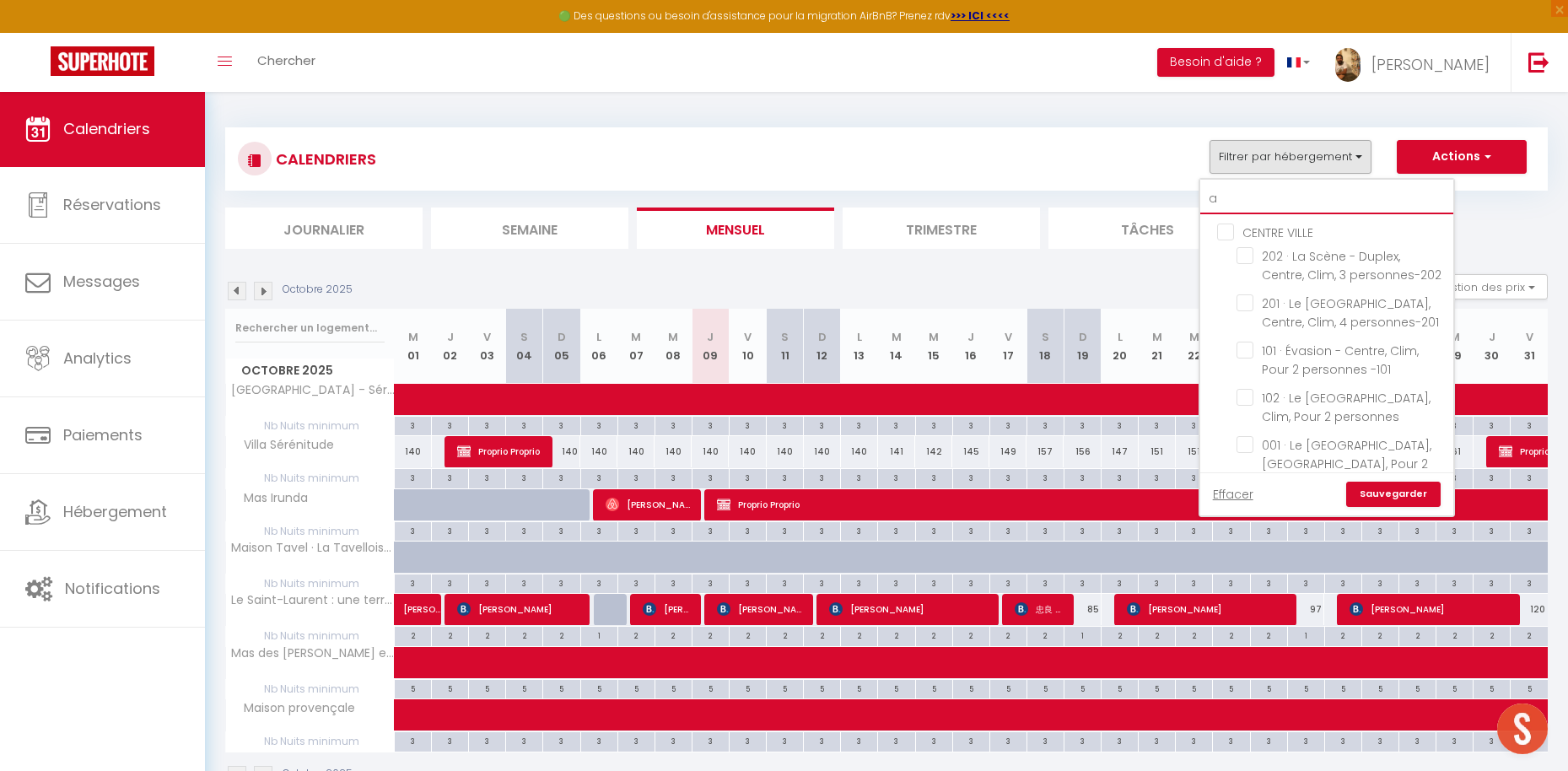
checkbox input "false"
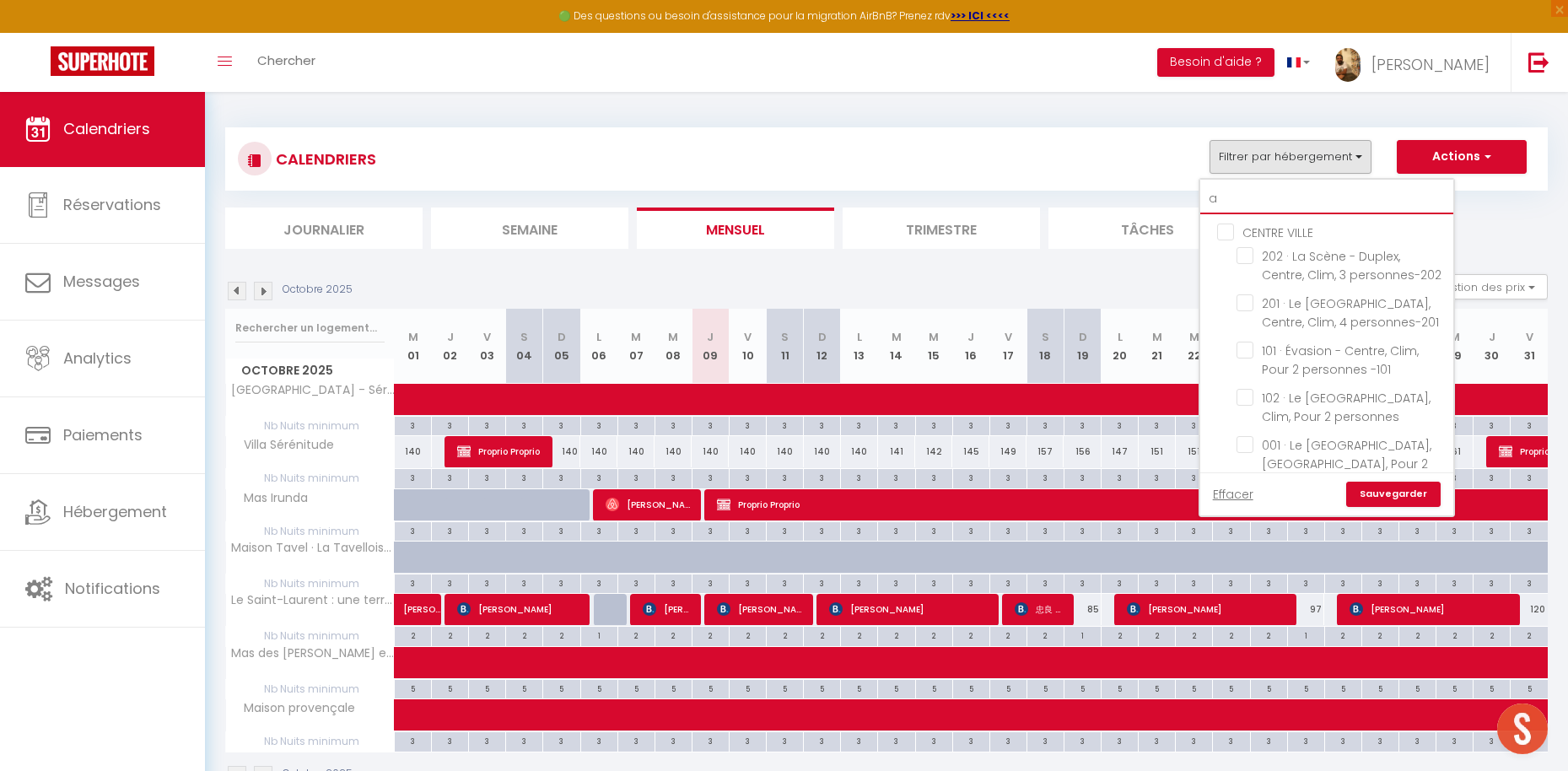
checkbox input "false"
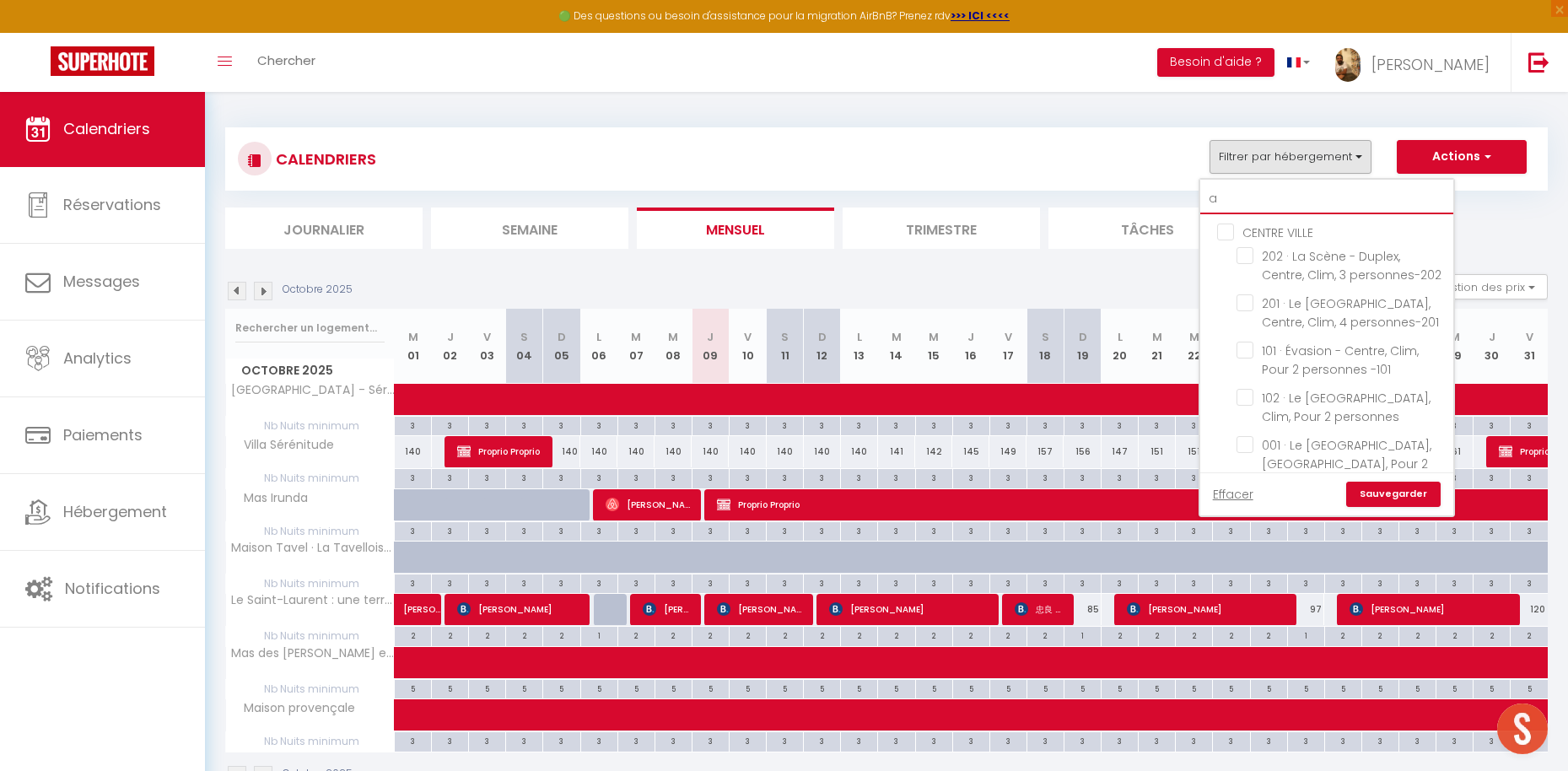
checkbox input "false"
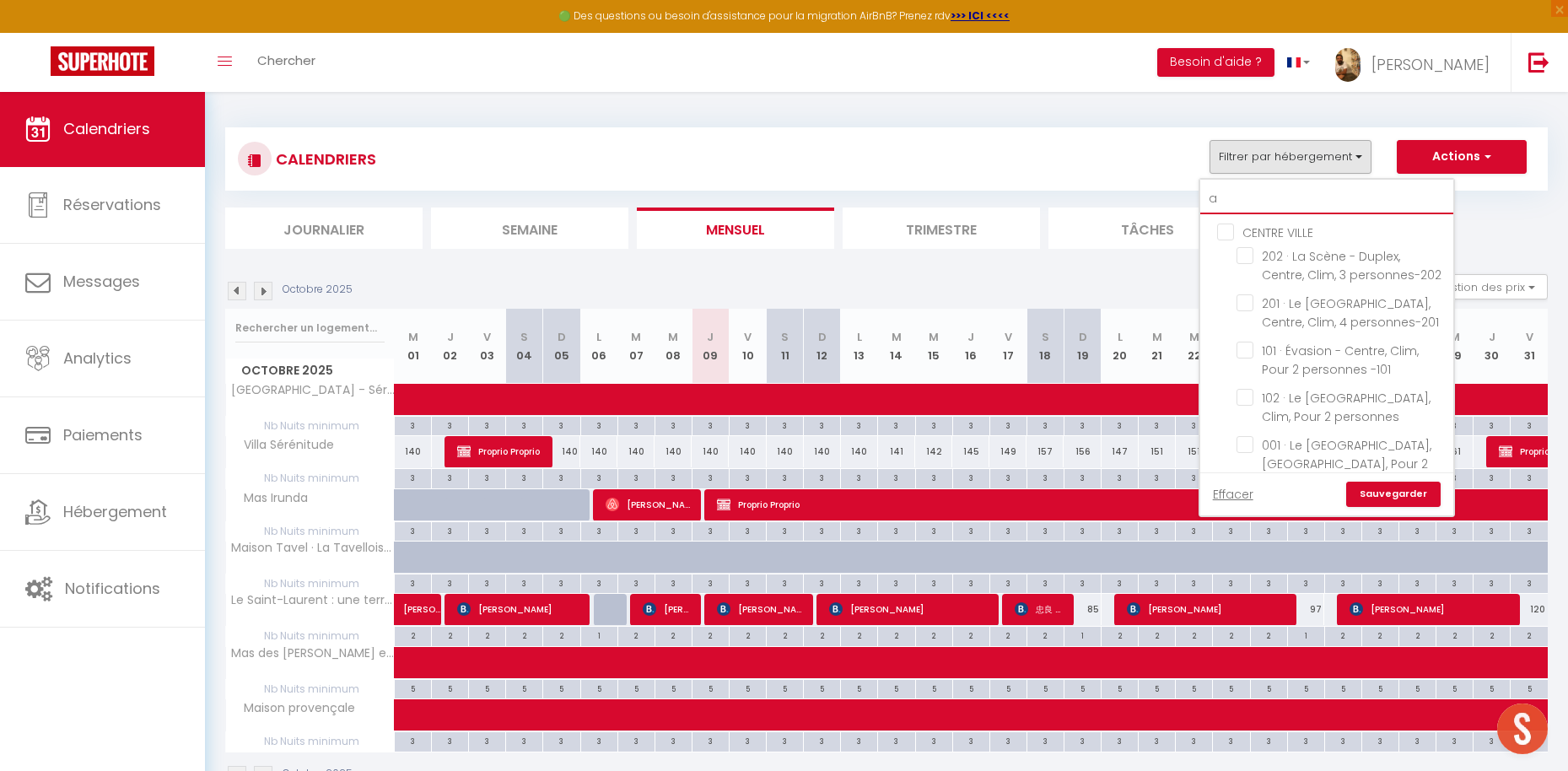
checkbox input "false"
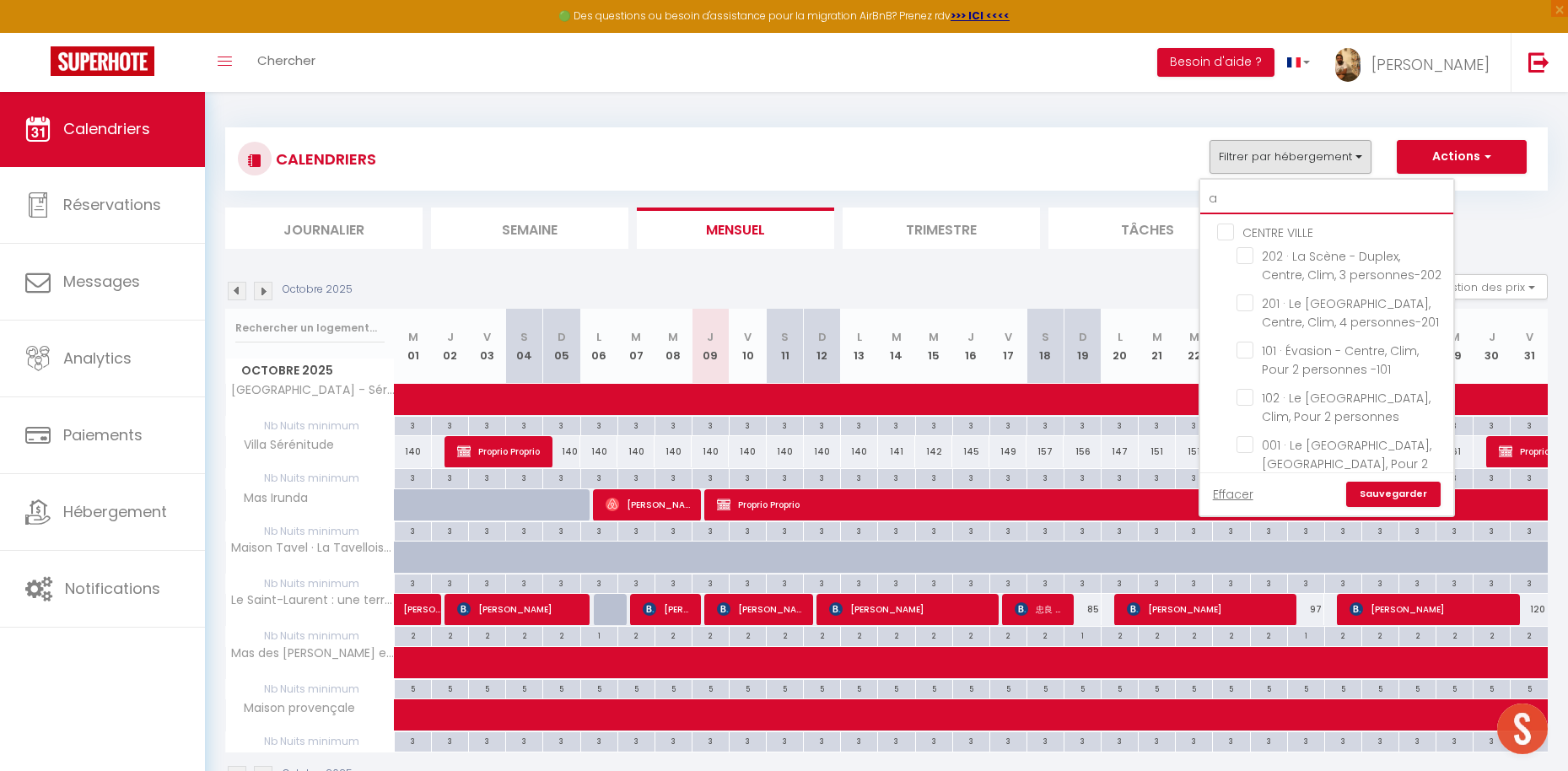
checkbox input "false"
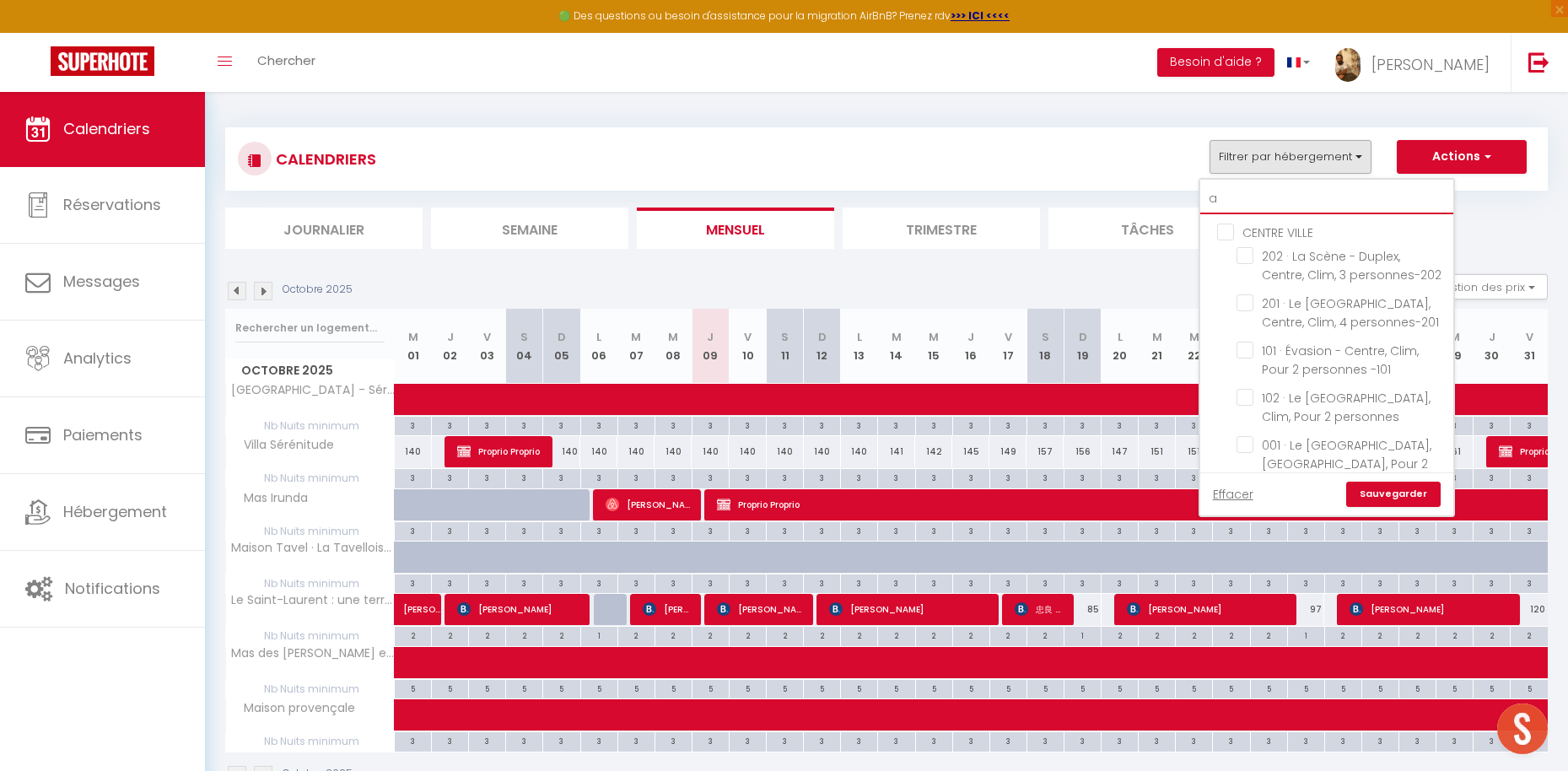
checkbox input "false"
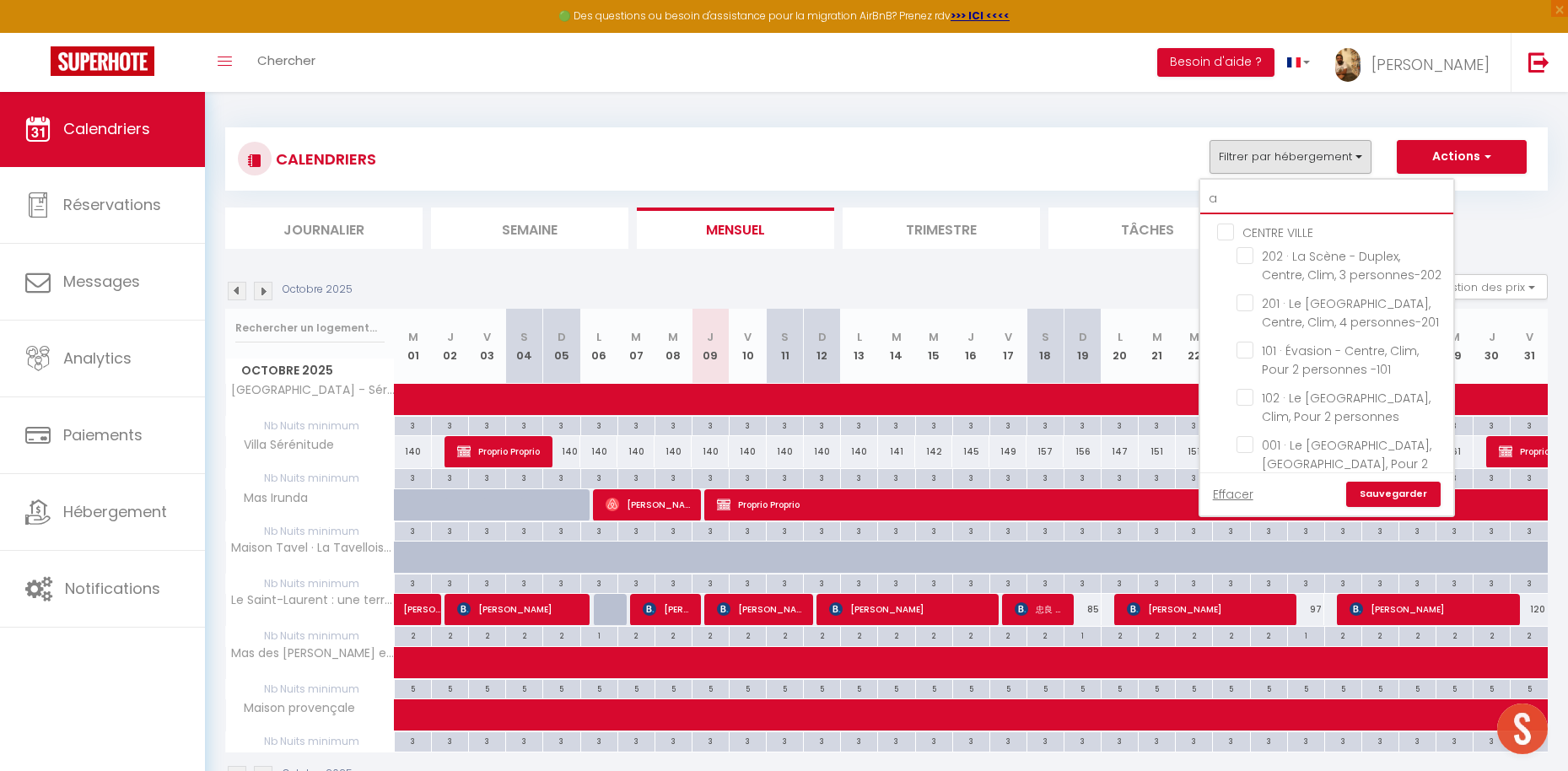
checkbox input "false"
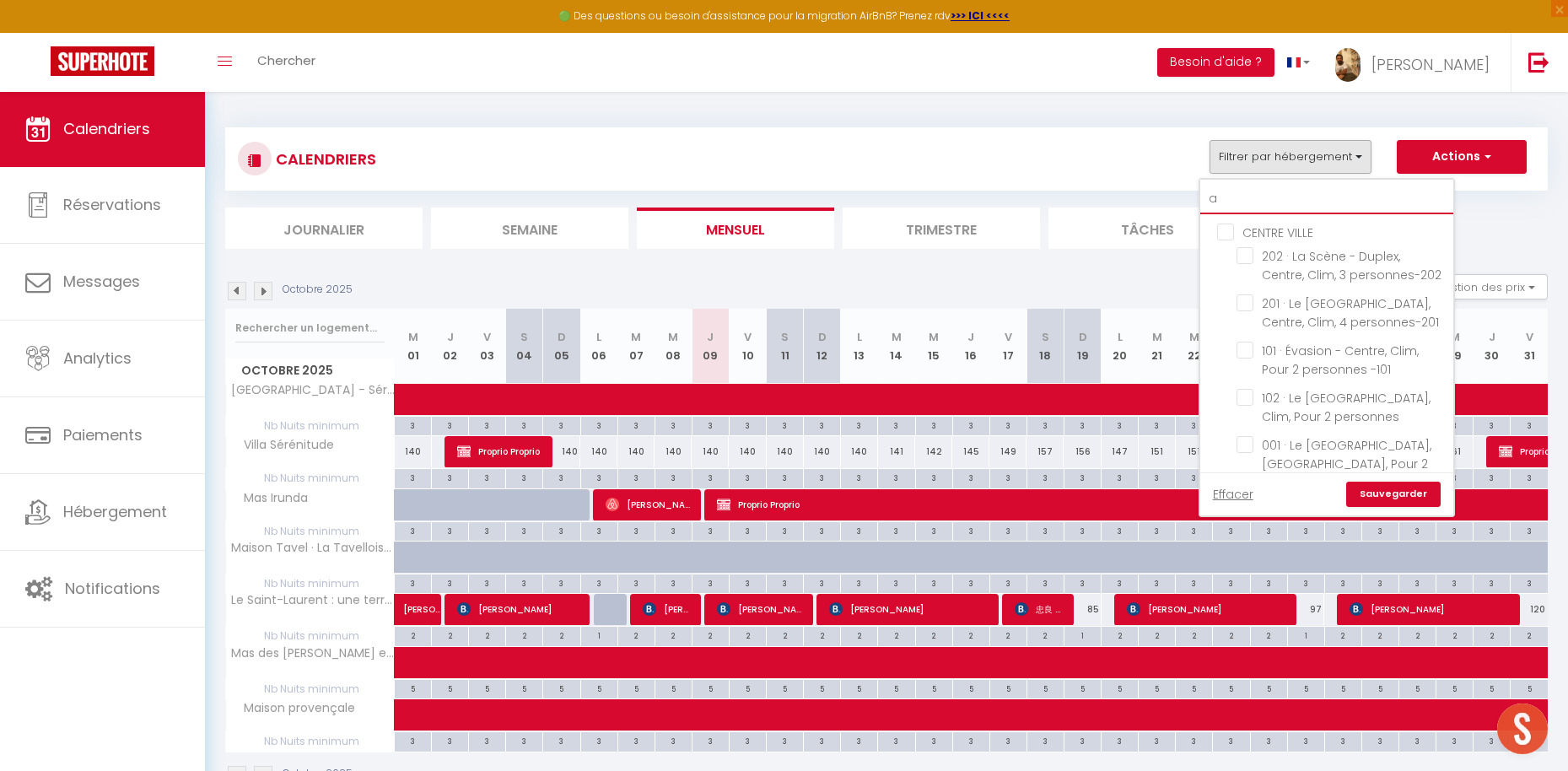
checkbox input "false"
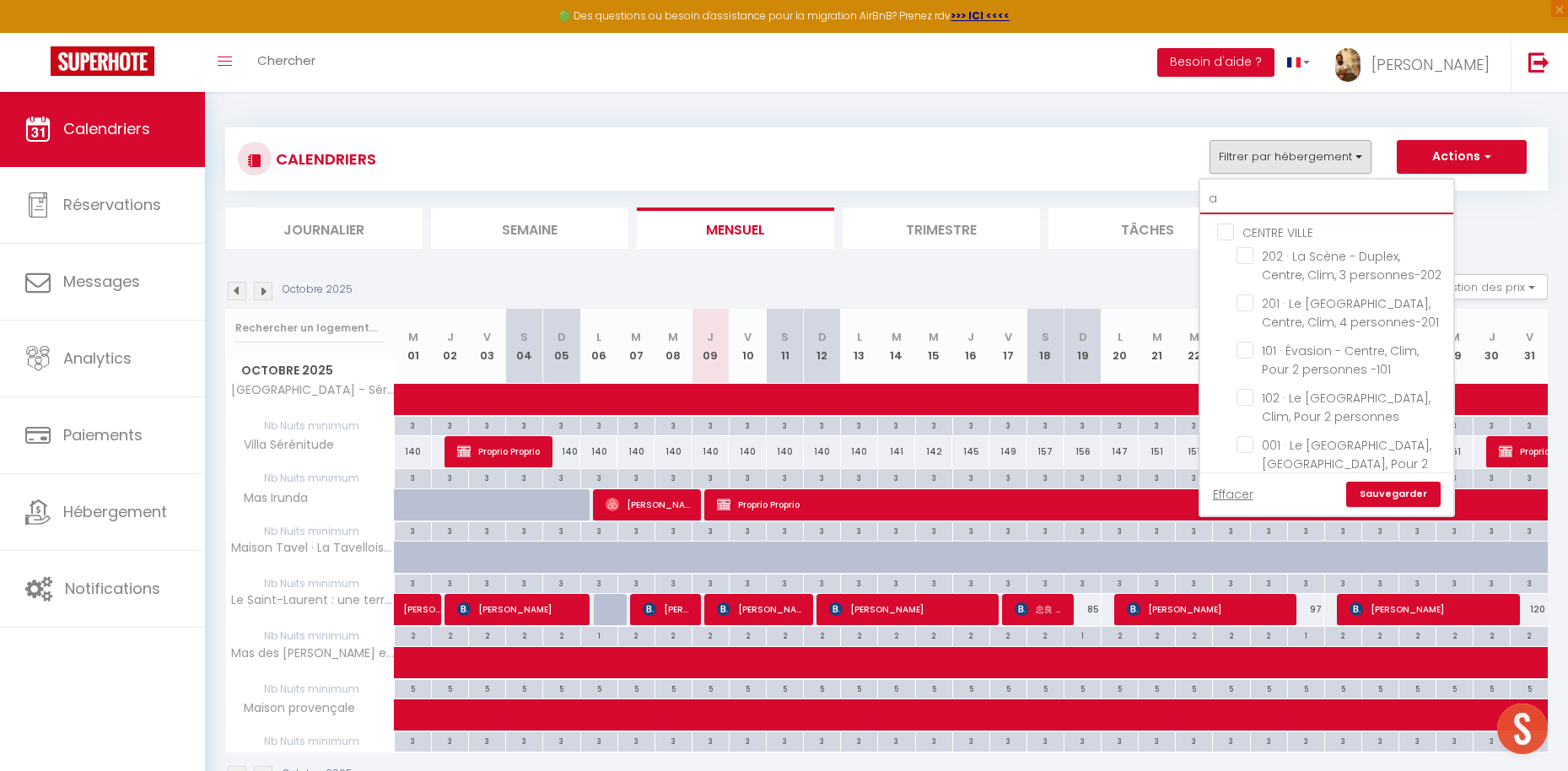
checkbox input "false"
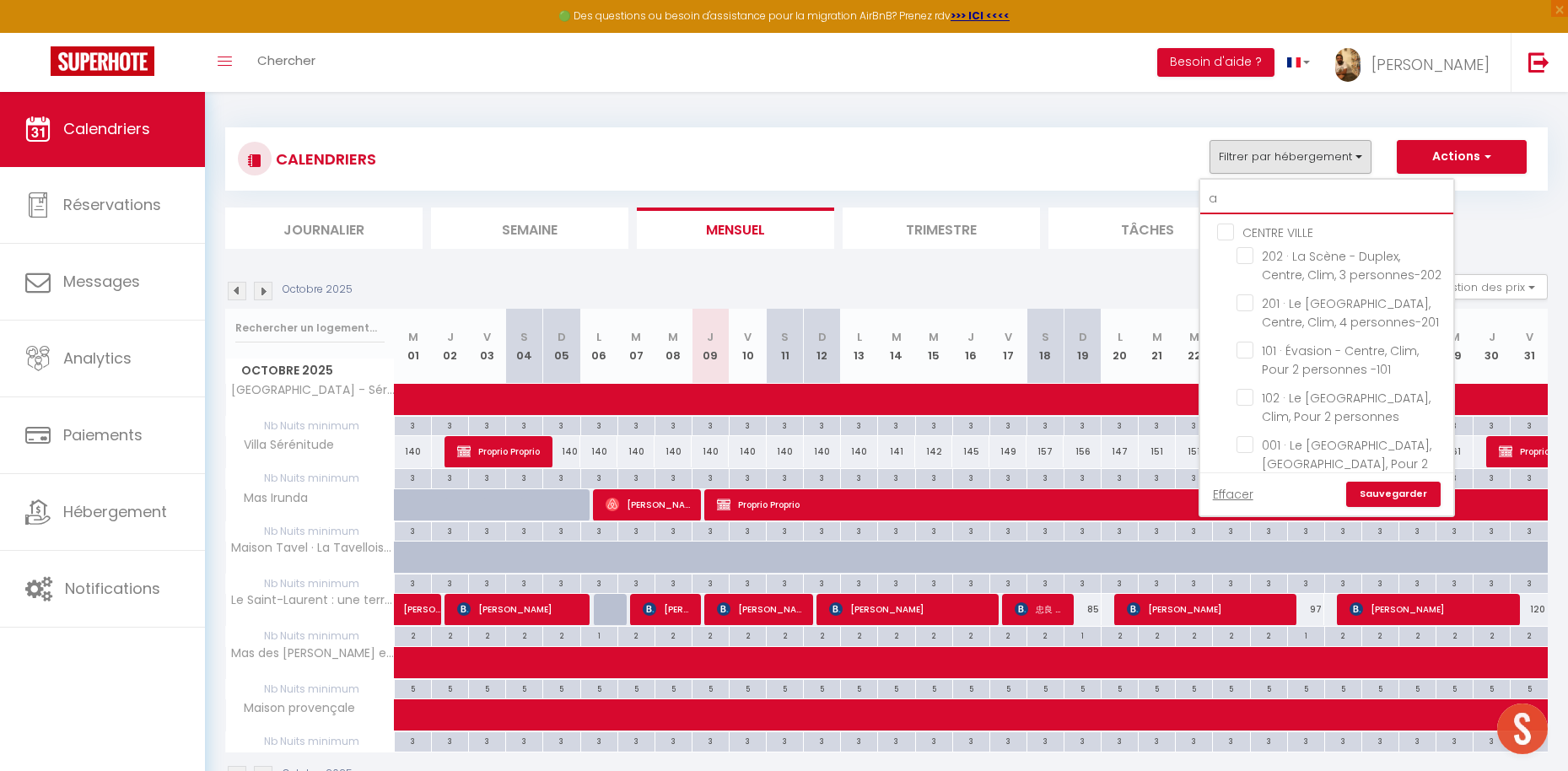
checkbox input "false"
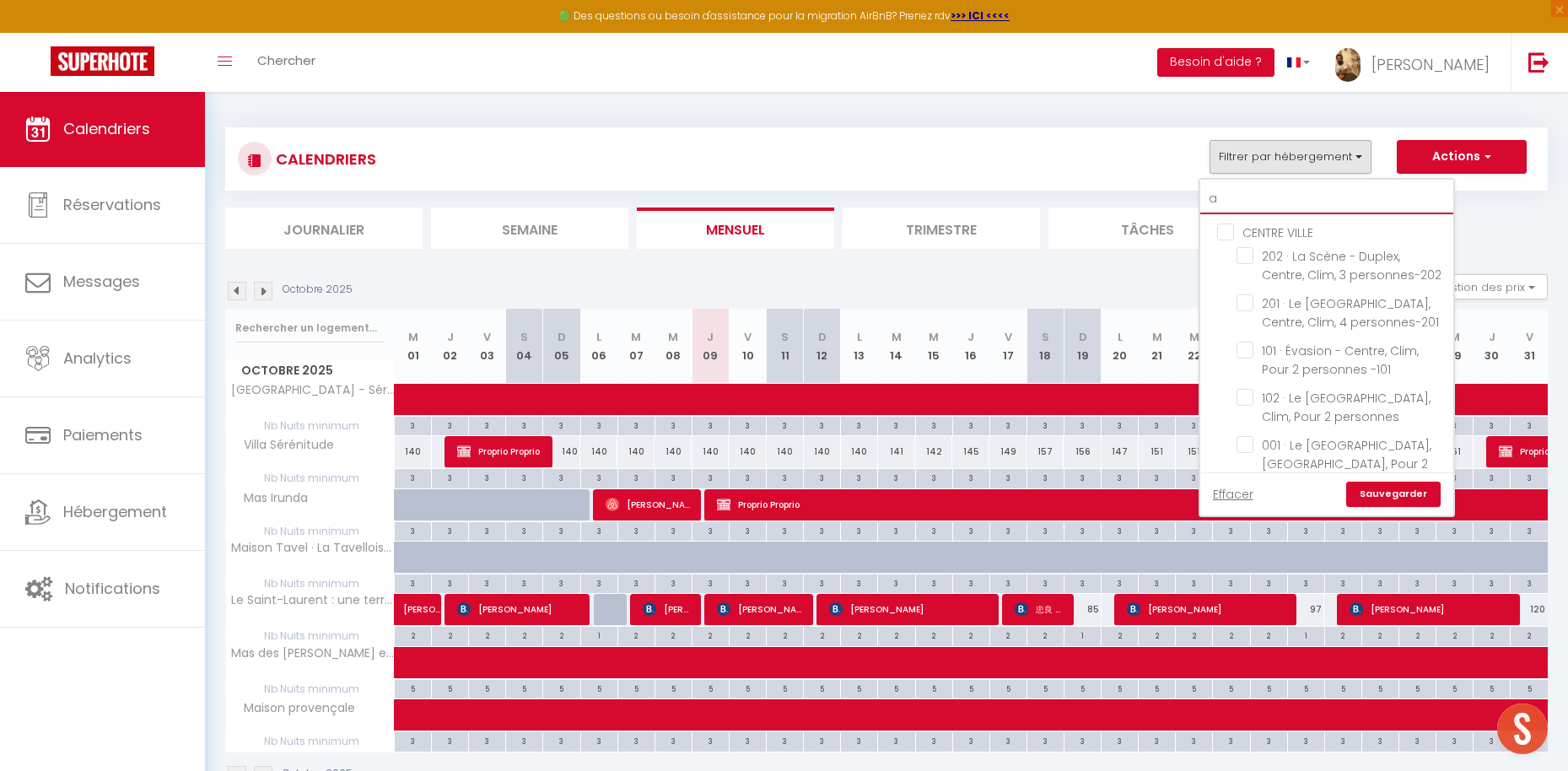
checkbox input "true"
checkbox input "false"
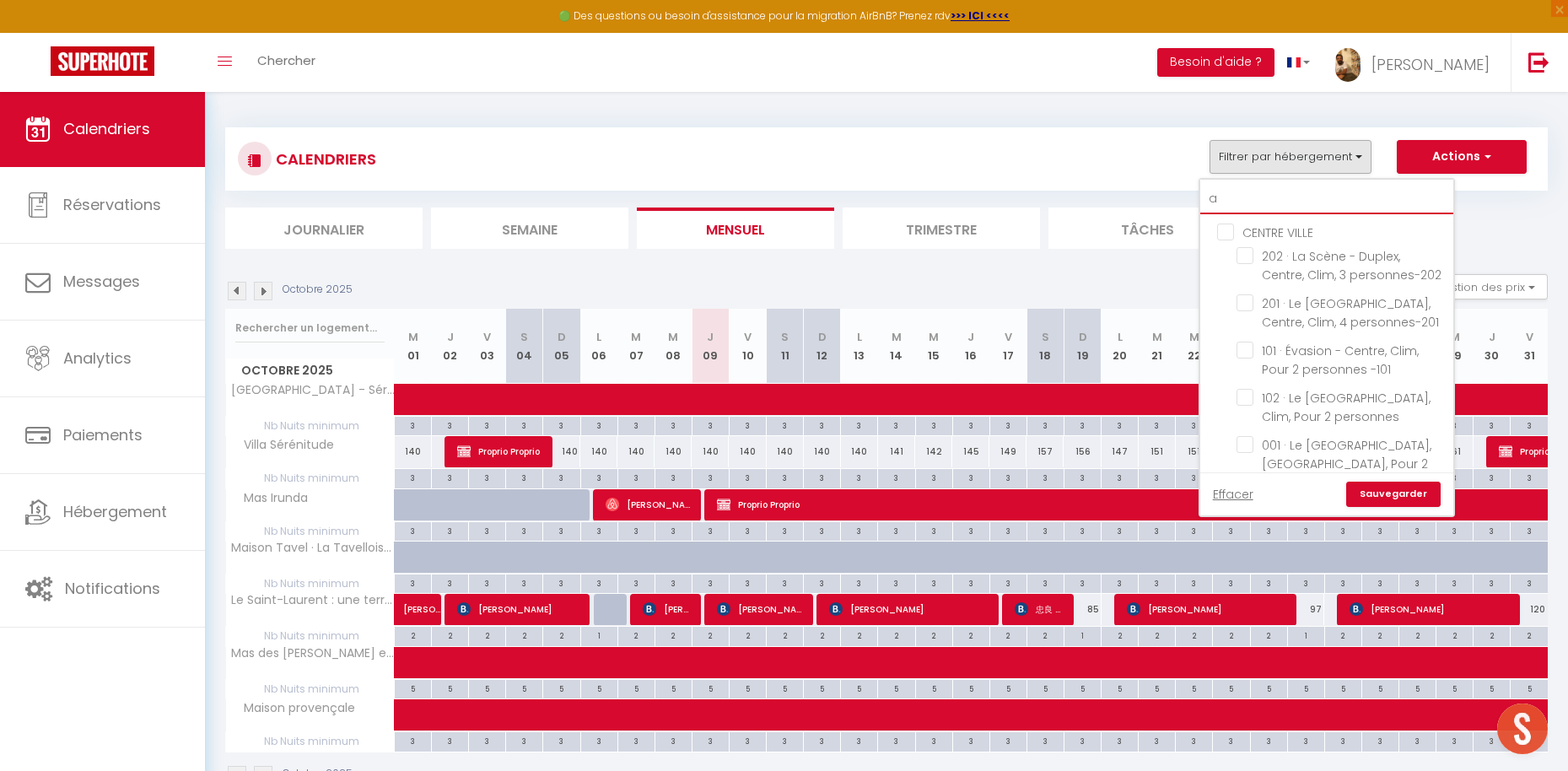
checkbox input "false"
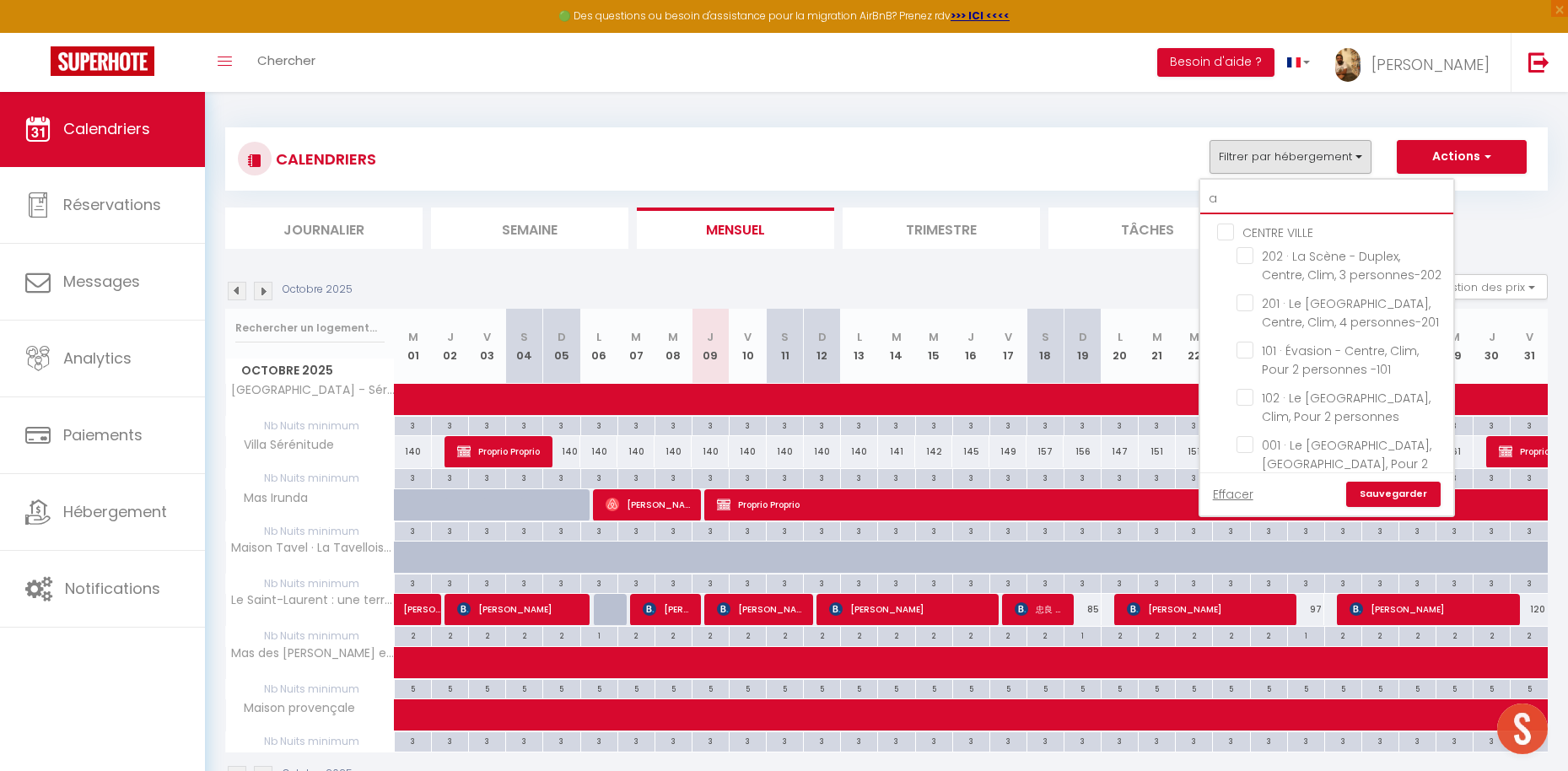
checkbox input "false"
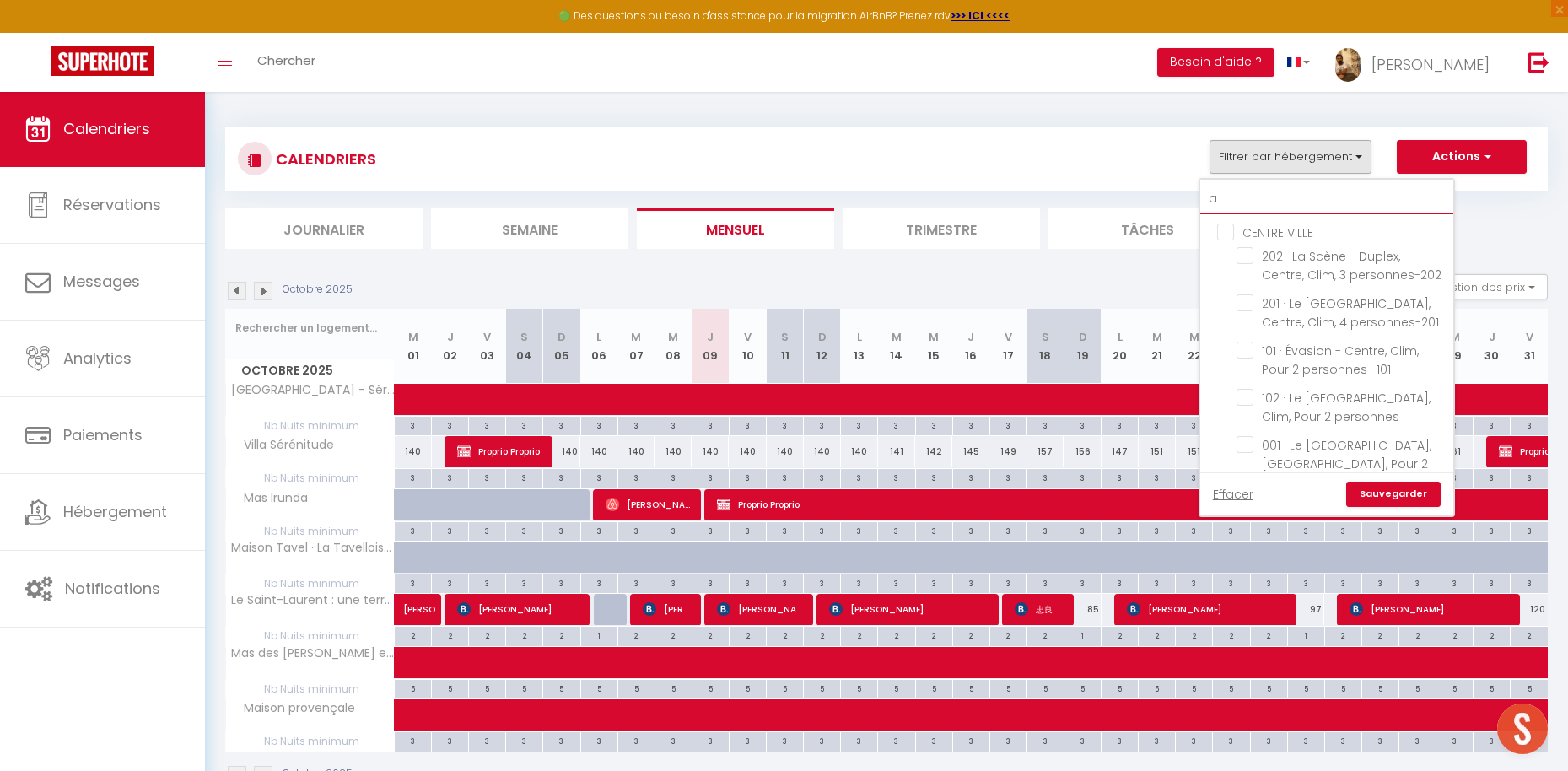
checkbox input "false"
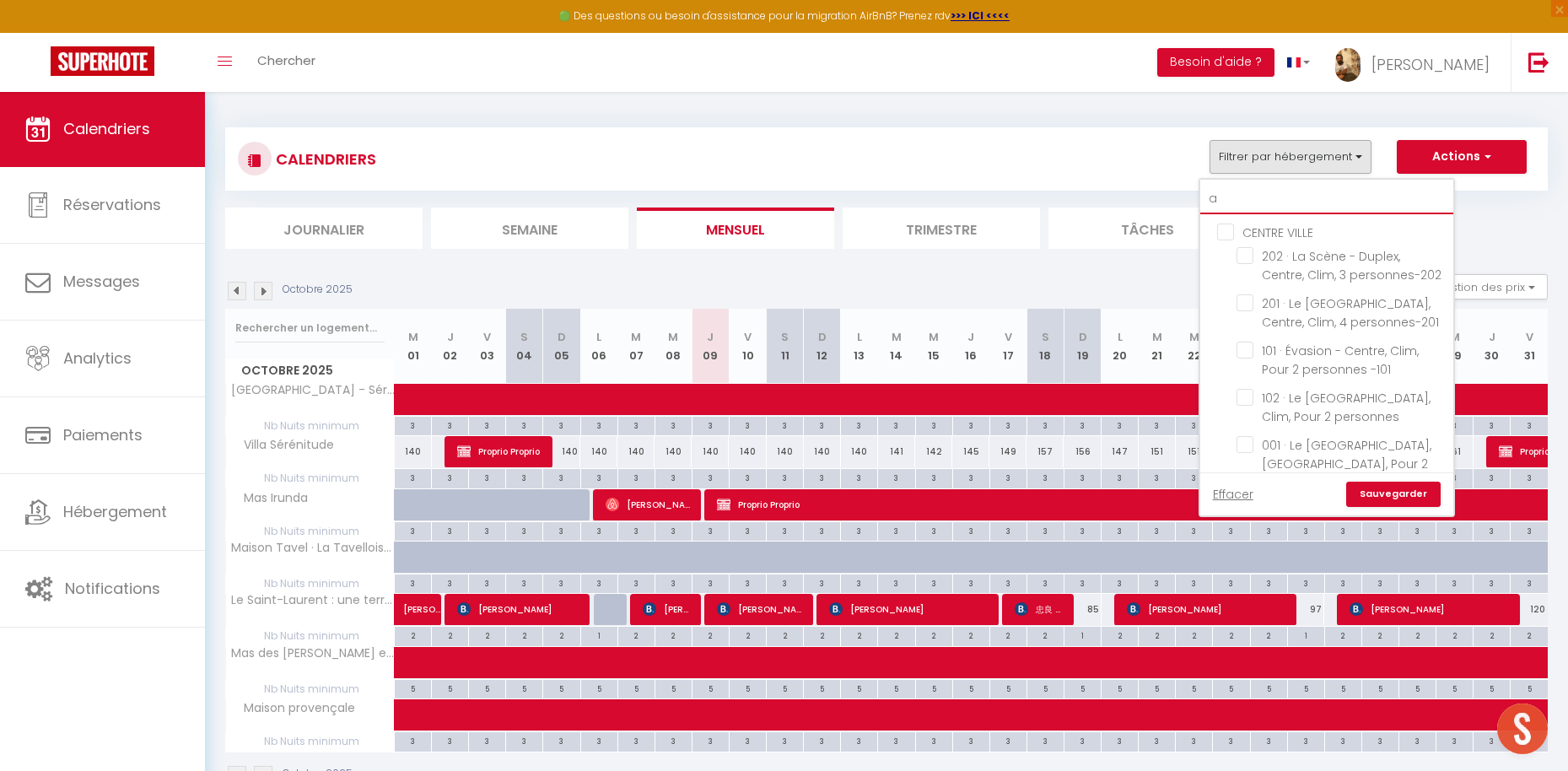
checkbox input "false"
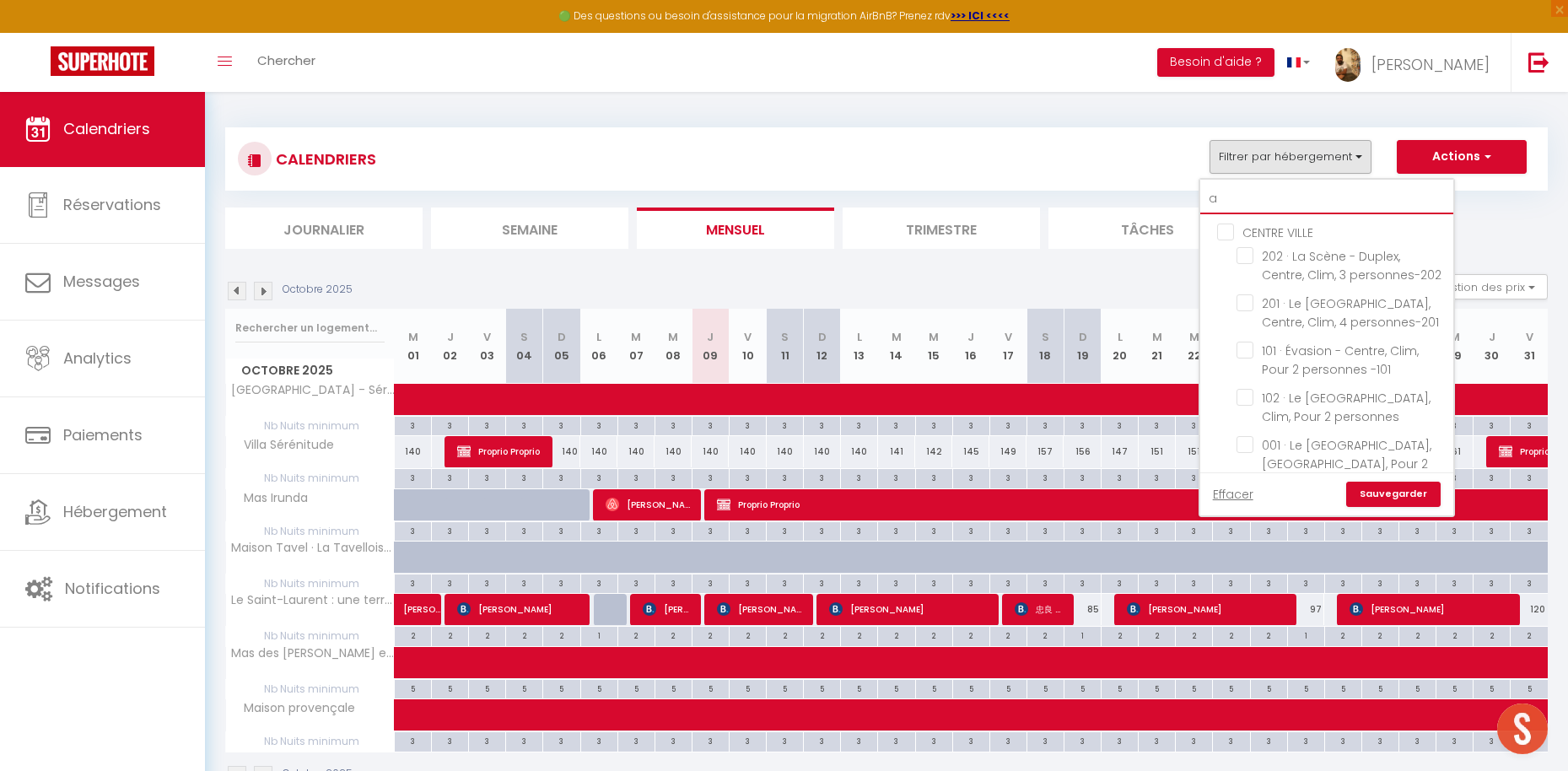
checkbox input "false"
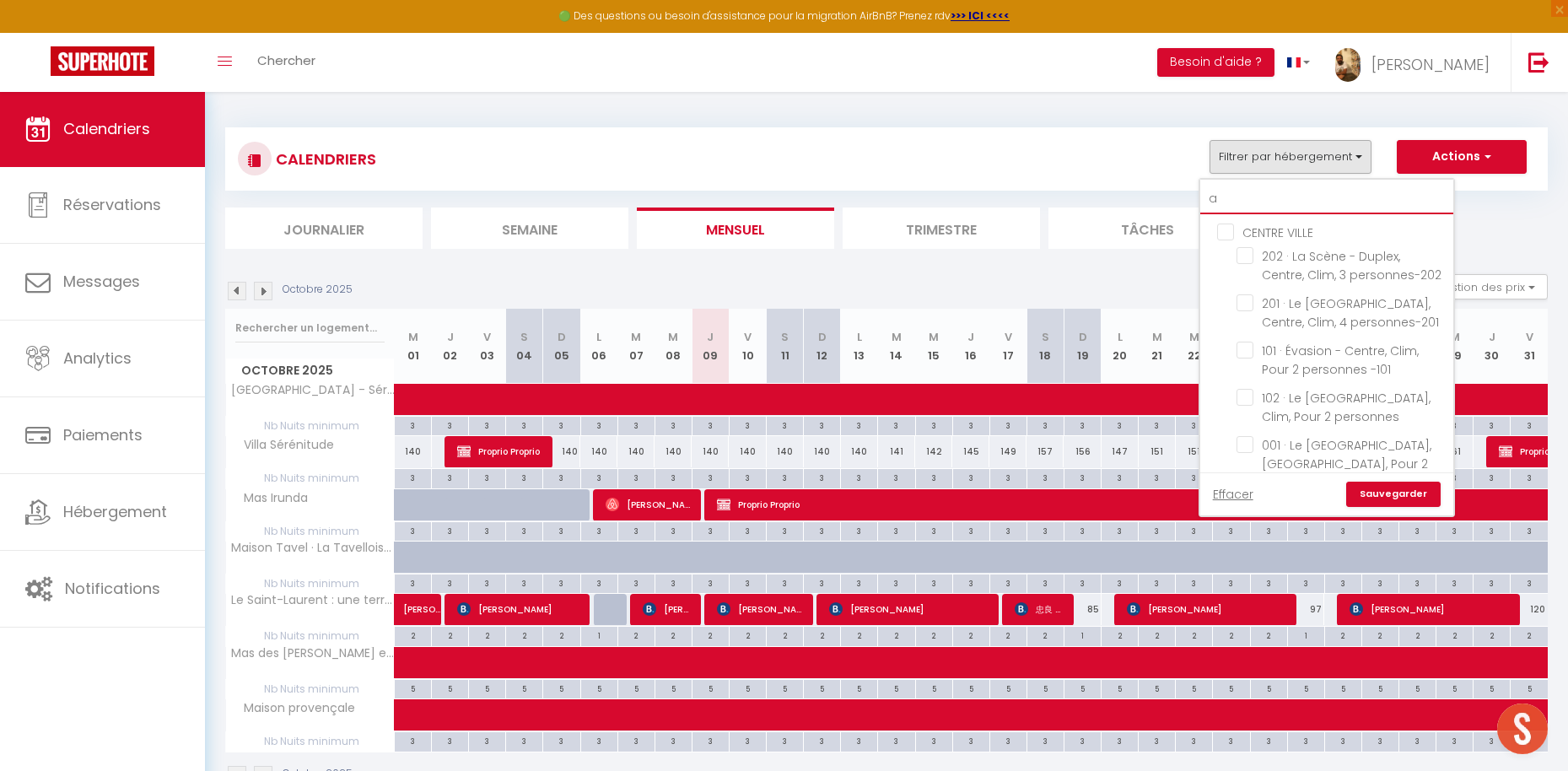
checkbox input "false"
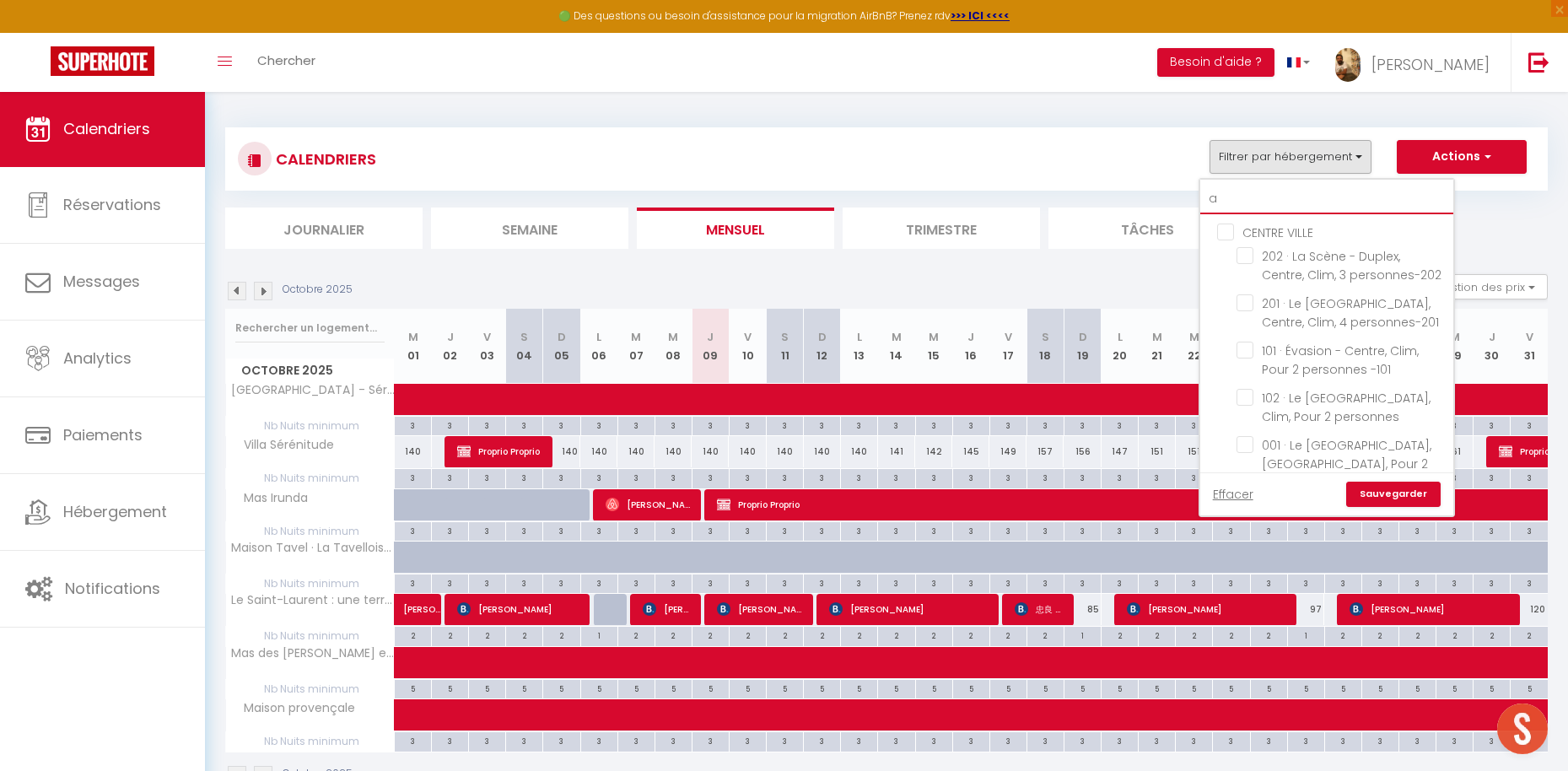
checkbox input "false"
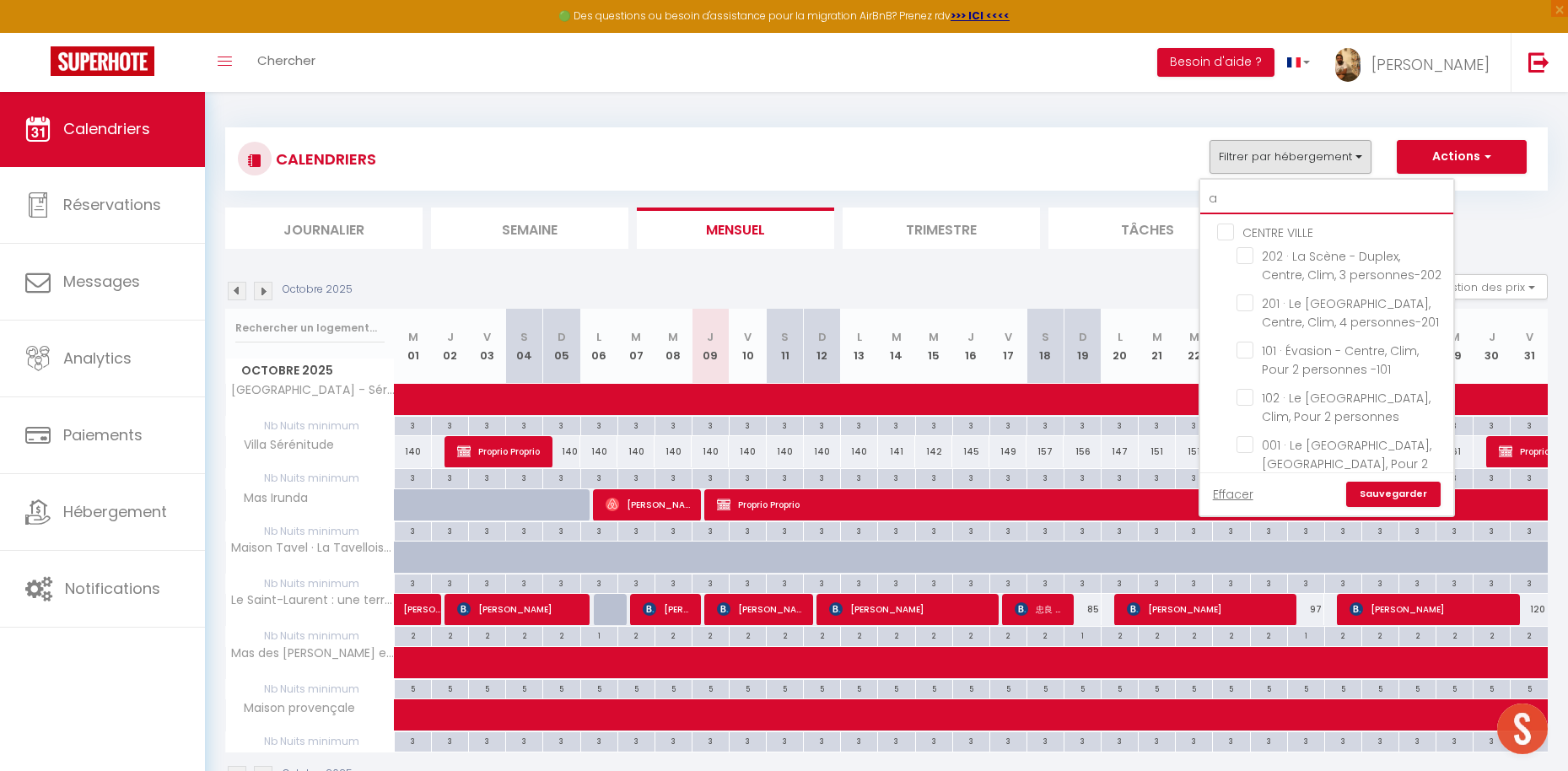
checkbox input "false"
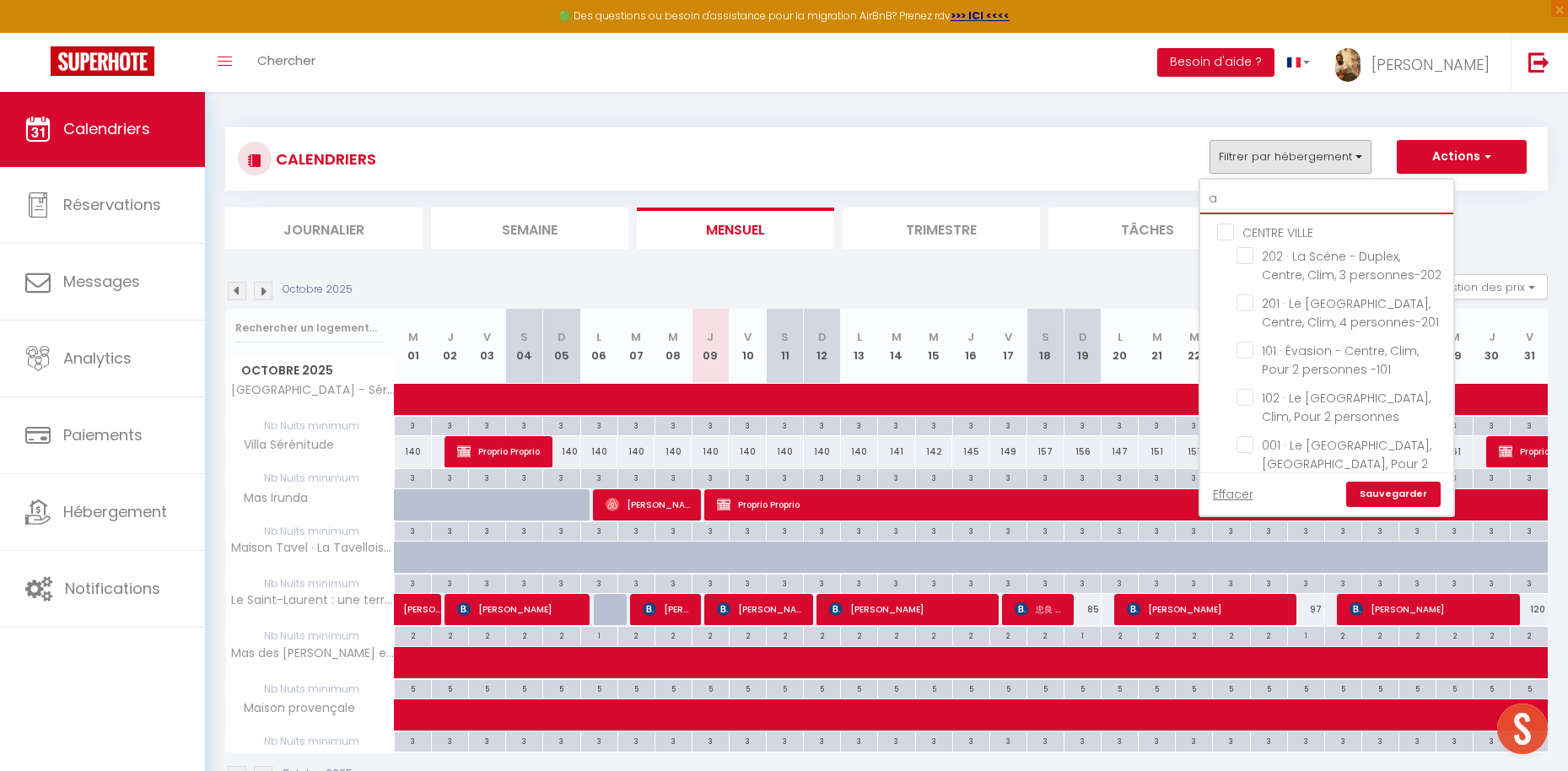
checkbox input "false"
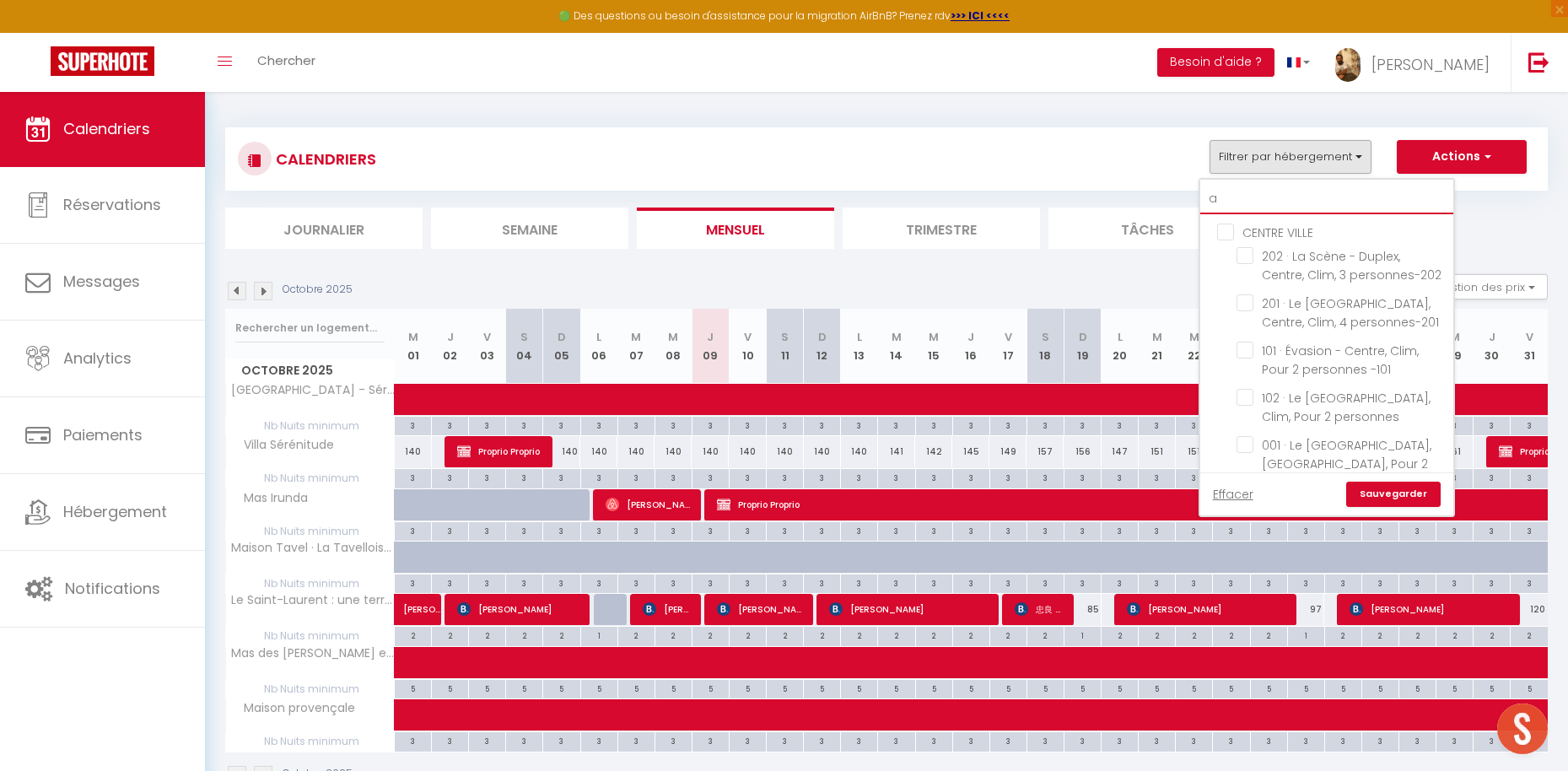
checkbox input "false"
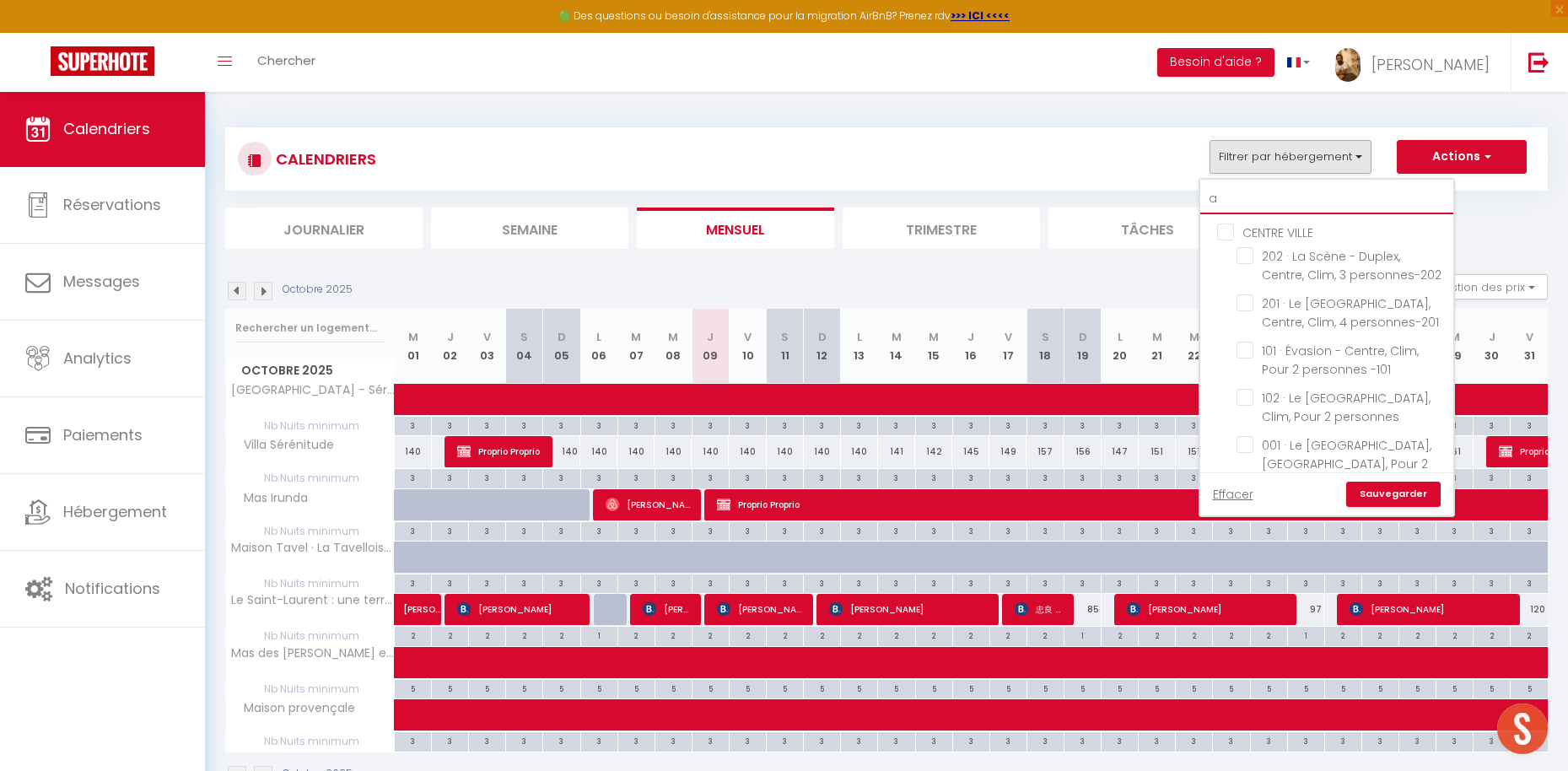
checkbox input "false"
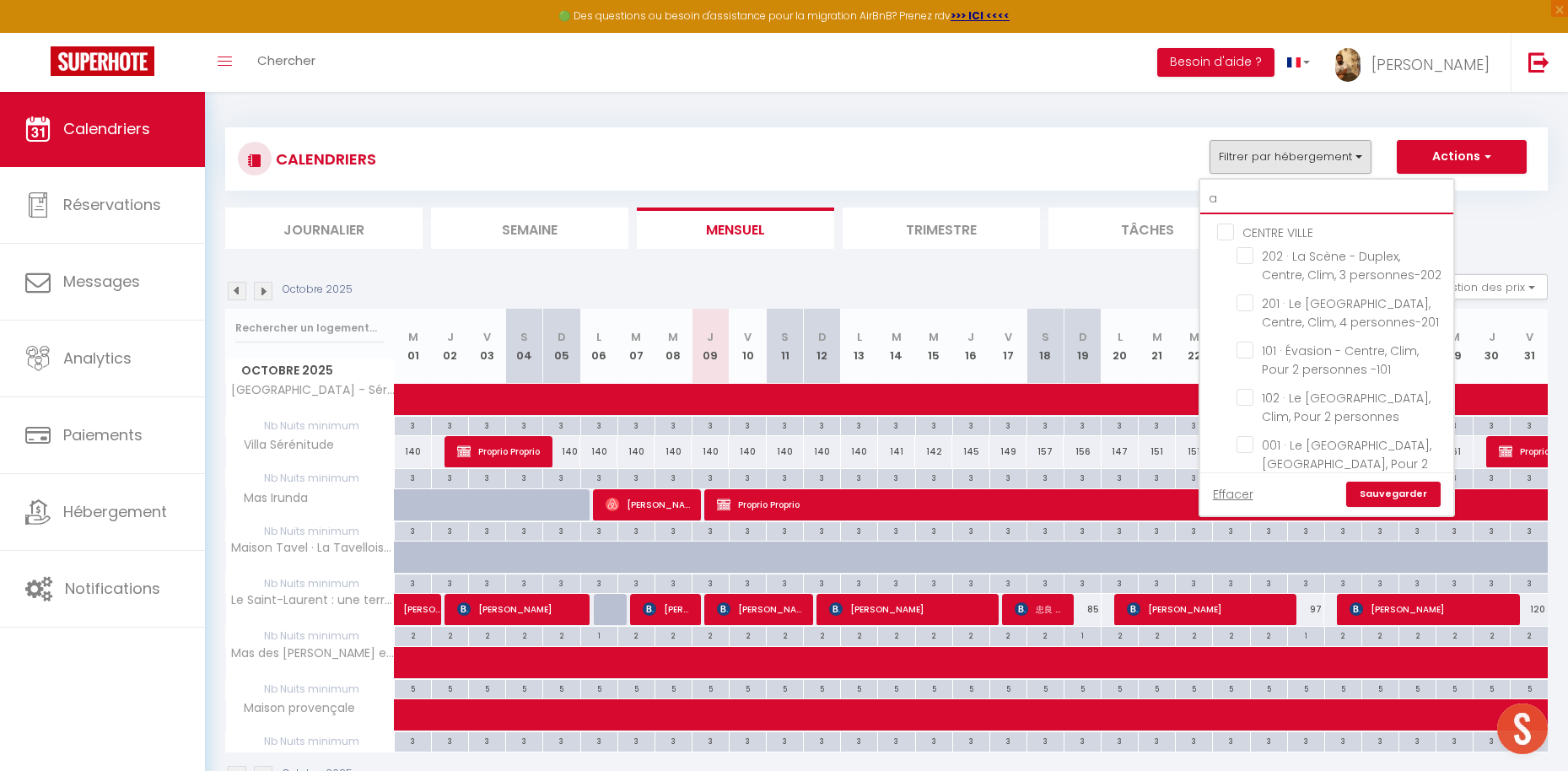
checkbox input "false"
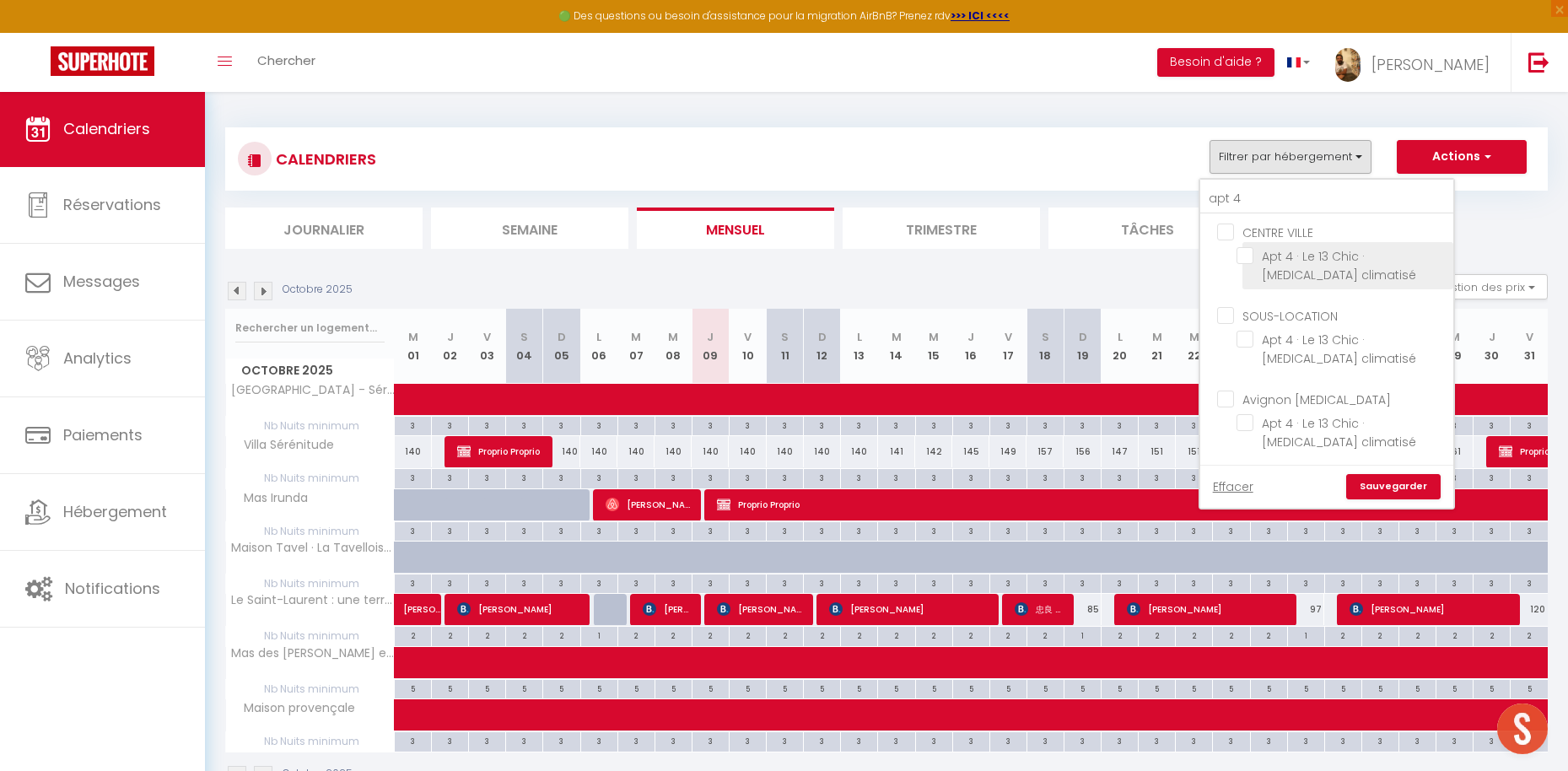
click at [1288, 256] on input "Apt 4 · Le 13 Chic · [MEDICAL_DATA] climatisé" at bounding box center [1342, 256] width 211 height 17
click at [1384, 474] on link "Sauvegarder" at bounding box center [1392, 486] width 95 height 25
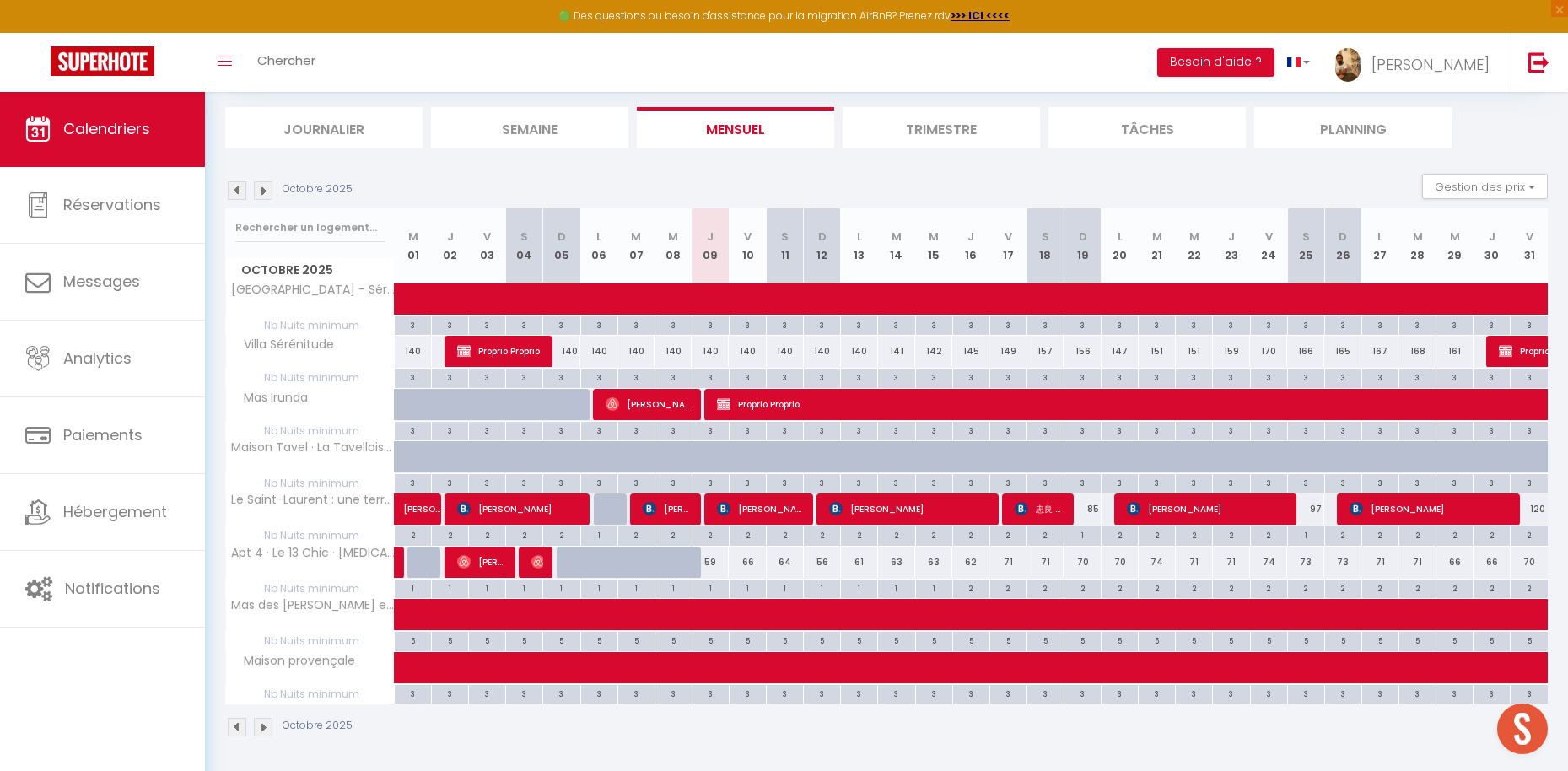
scroll to position [99, 0]
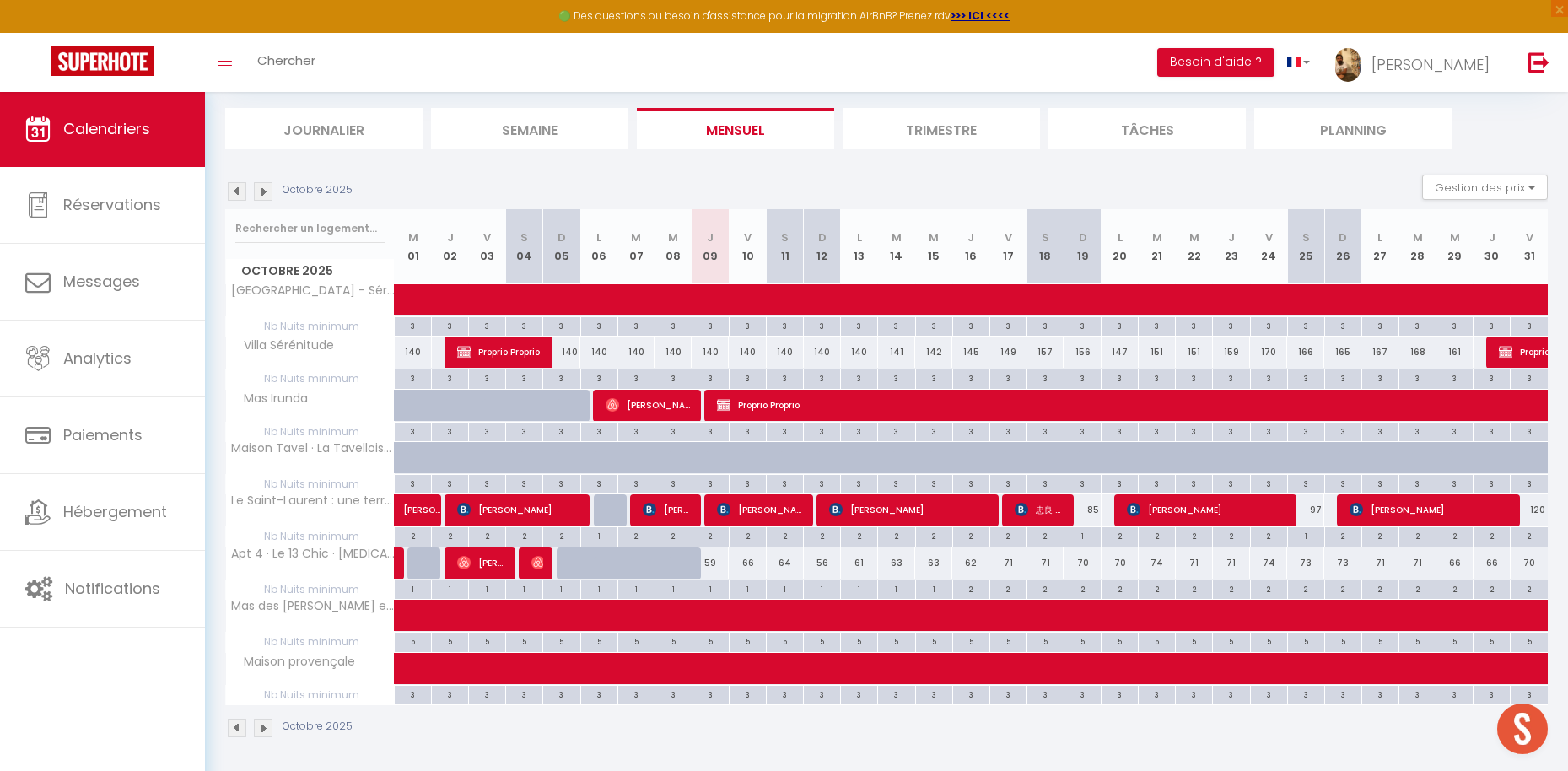
click at [728, 568] on div "66" at bounding box center [747, 563] width 38 height 32
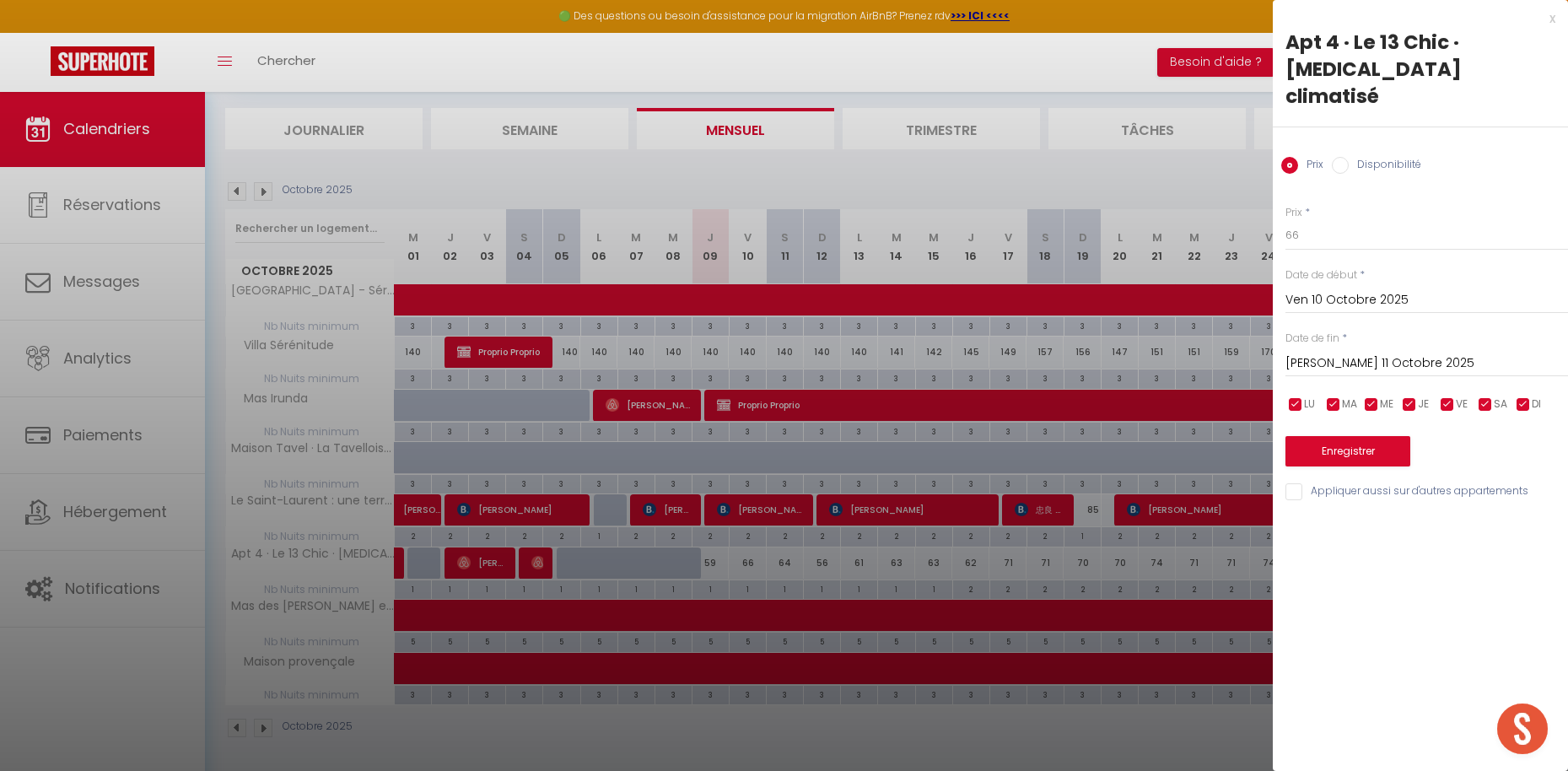
click at [1549, 16] on div "x" at bounding box center [1414, 18] width 283 height 20
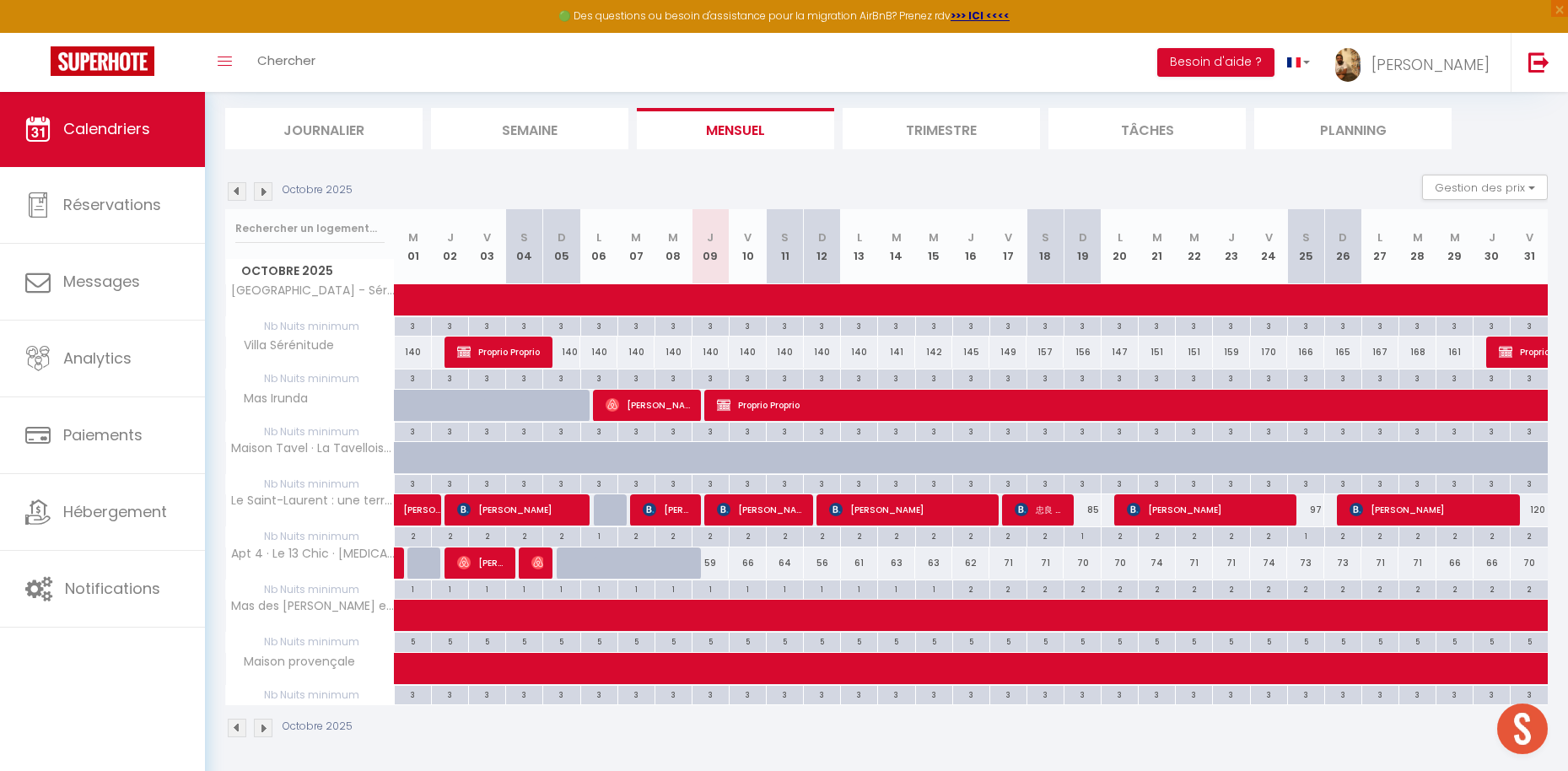
click at [713, 560] on div "59" at bounding box center [710, 563] width 37 height 32
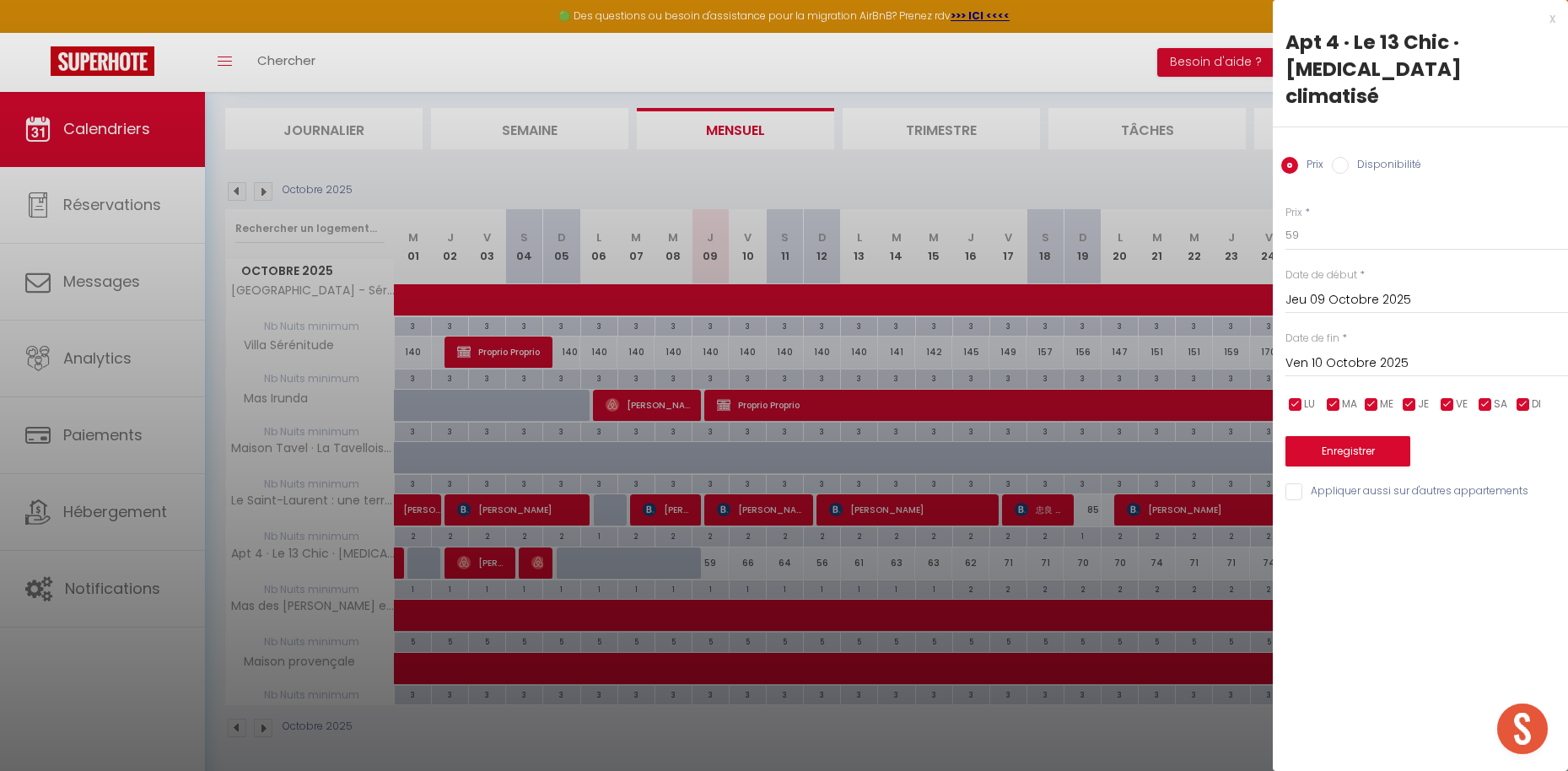
click at [1404, 157] on label "Disponibilité" at bounding box center [1385, 165] width 73 height 18
click at [1348, 157] on input "Disponibilité" at bounding box center [1340, 165] width 17 height 17
click at [1348, 438] on button "Enregistrer" at bounding box center [1347, 453] width 125 height 31
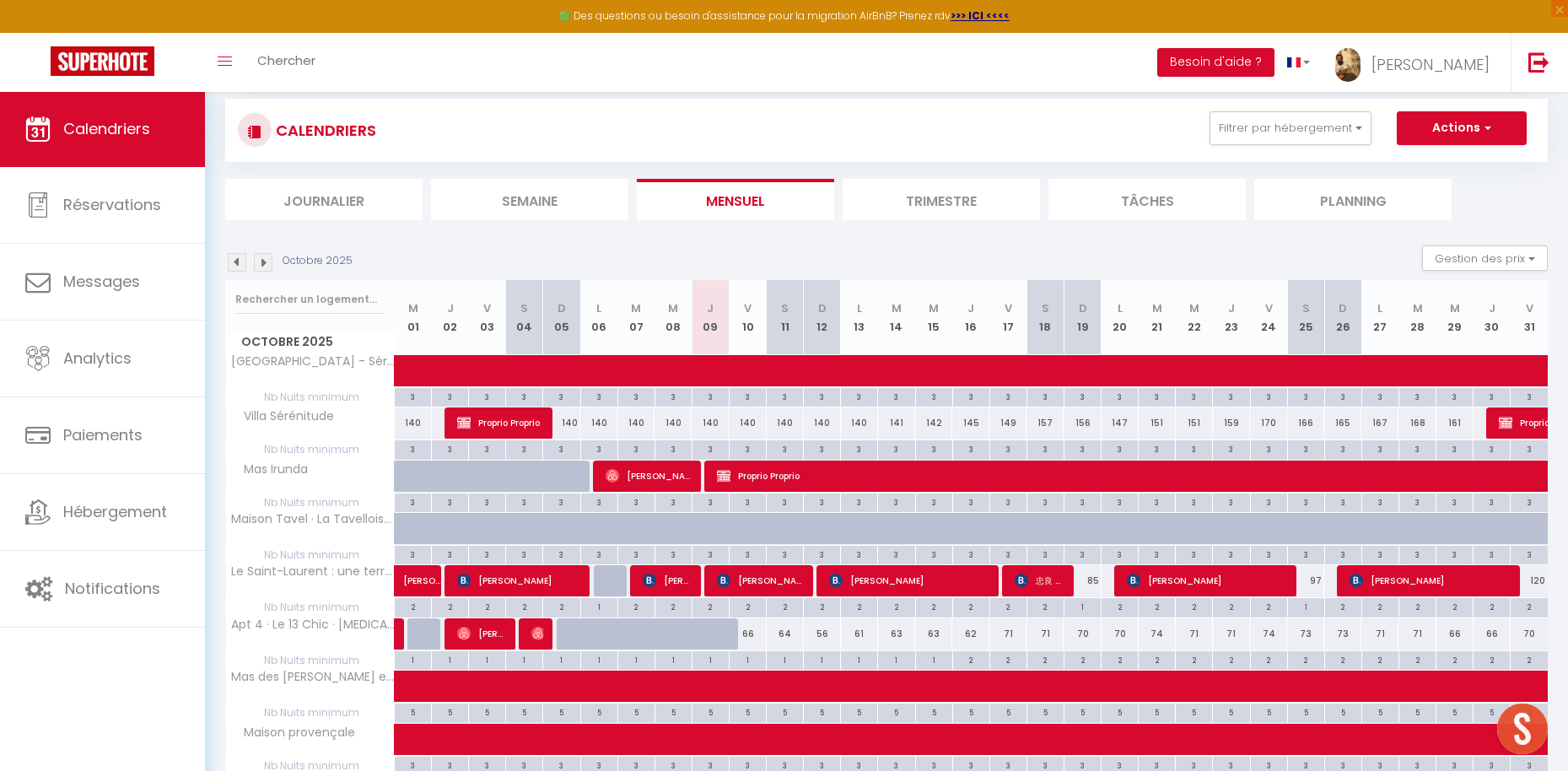
scroll to position [19, 0]
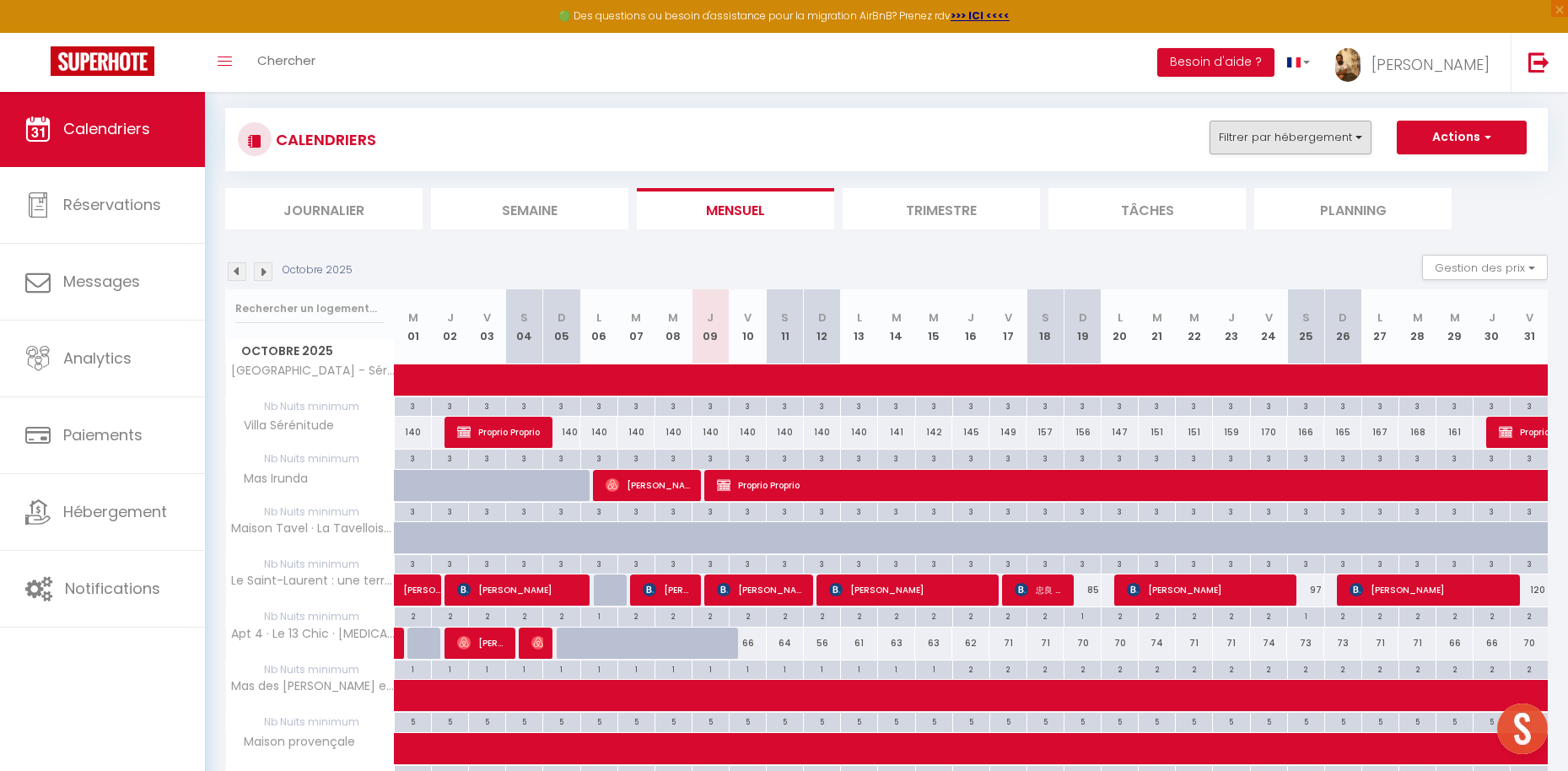
click at [1262, 149] on button "Filtrer par hébergement" at bounding box center [1289, 137] width 161 height 33
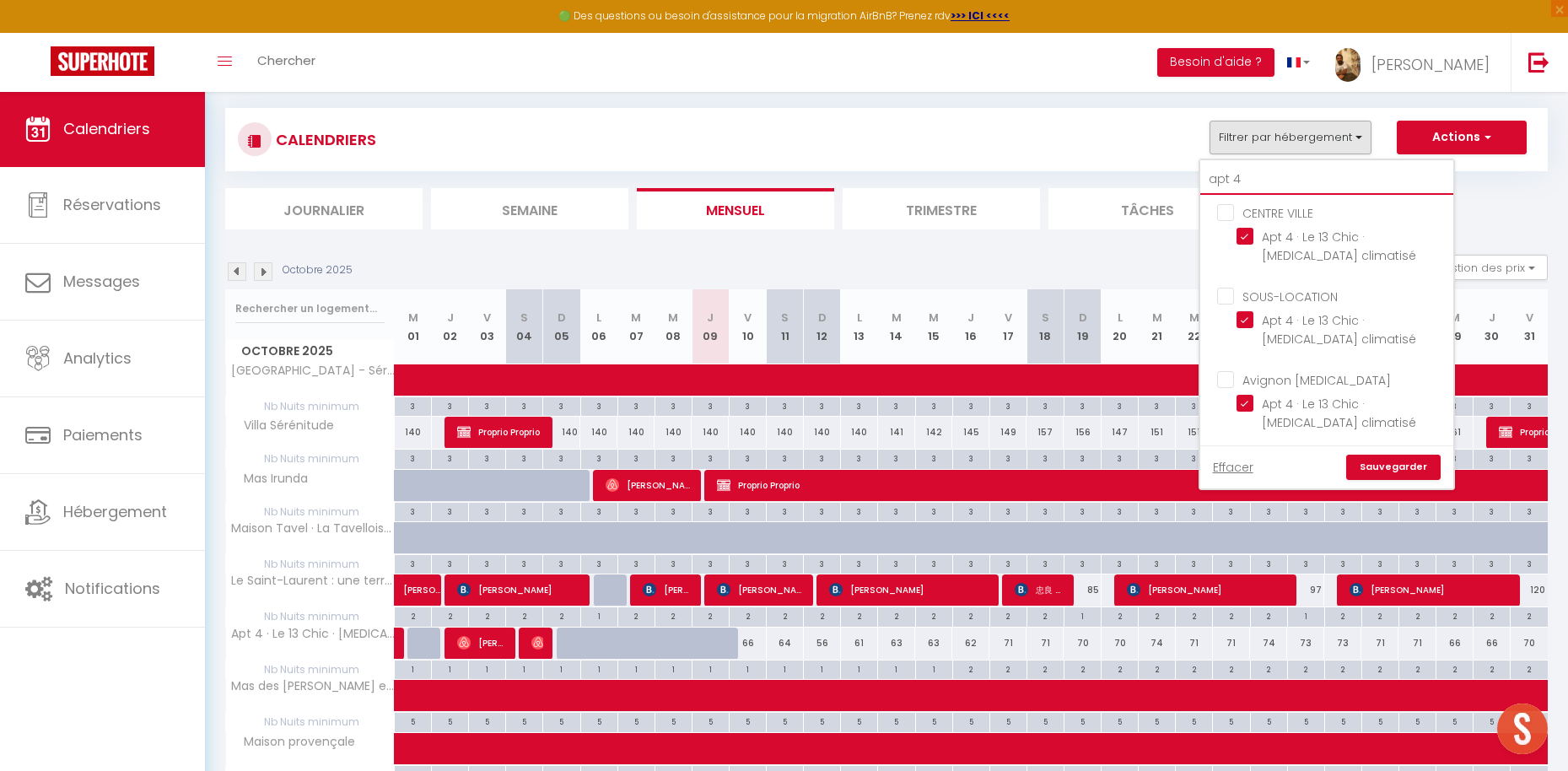
click at [1266, 181] on input "apt 4" at bounding box center [1326, 180] width 253 height 31
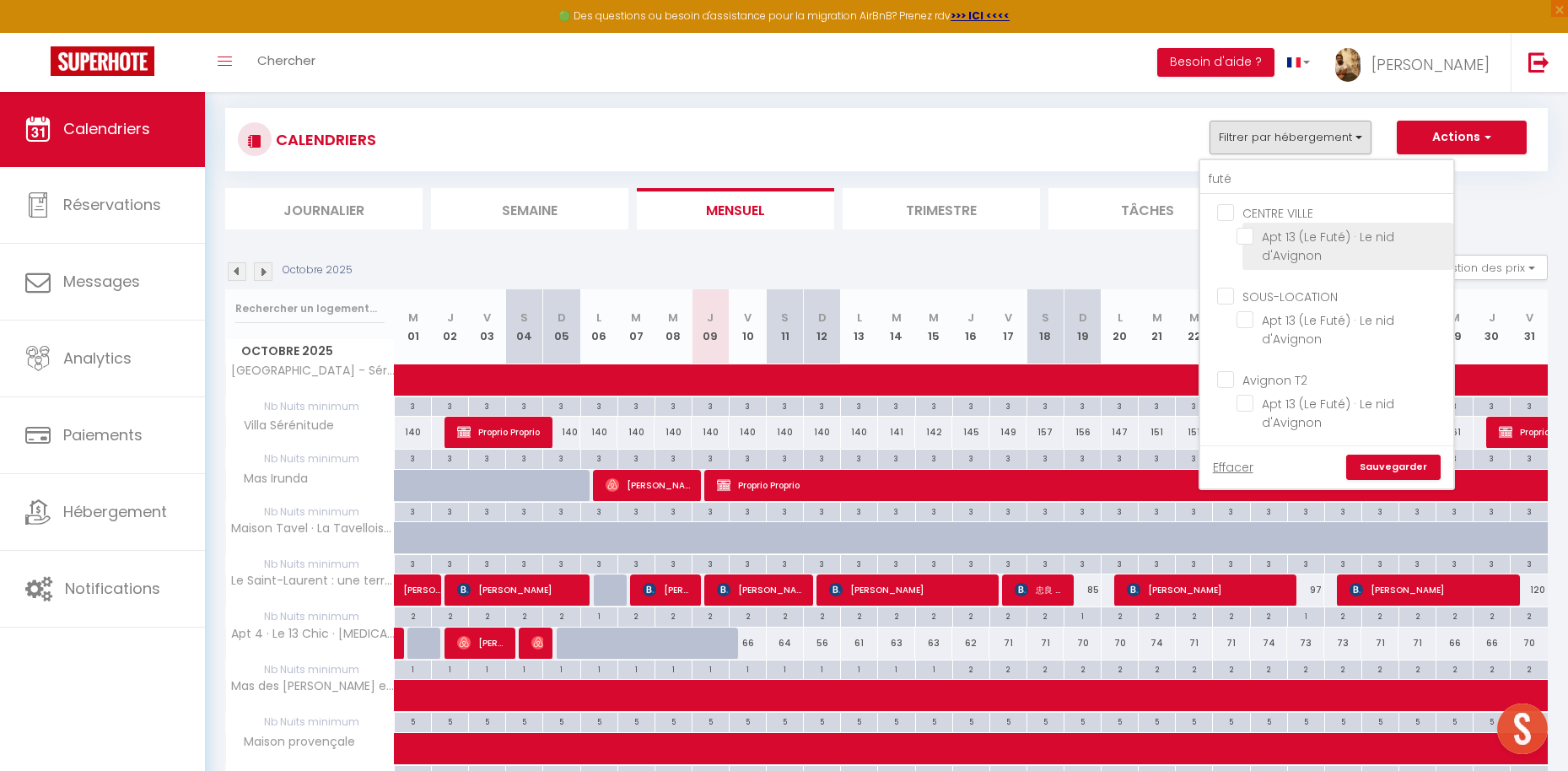
click at [1291, 231] on input "Apt 13 (Le Futé) · Le nid d'Avignon" at bounding box center [1342, 236] width 211 height 17
click at [1388, 467] on link "Sauvegarder" at bounding box center [1392, 467] width 95 height 25
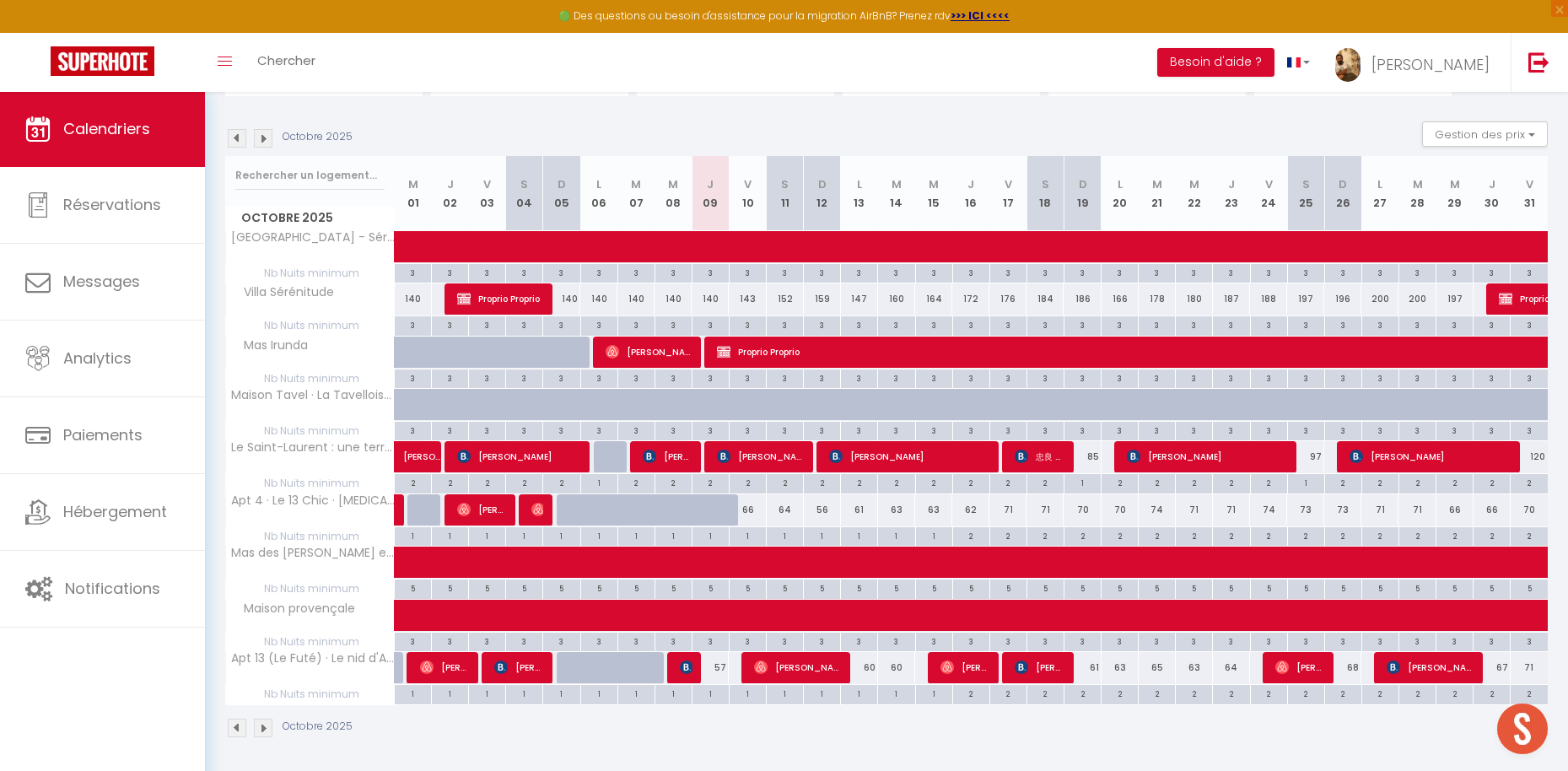
scroll to position [152, 0]
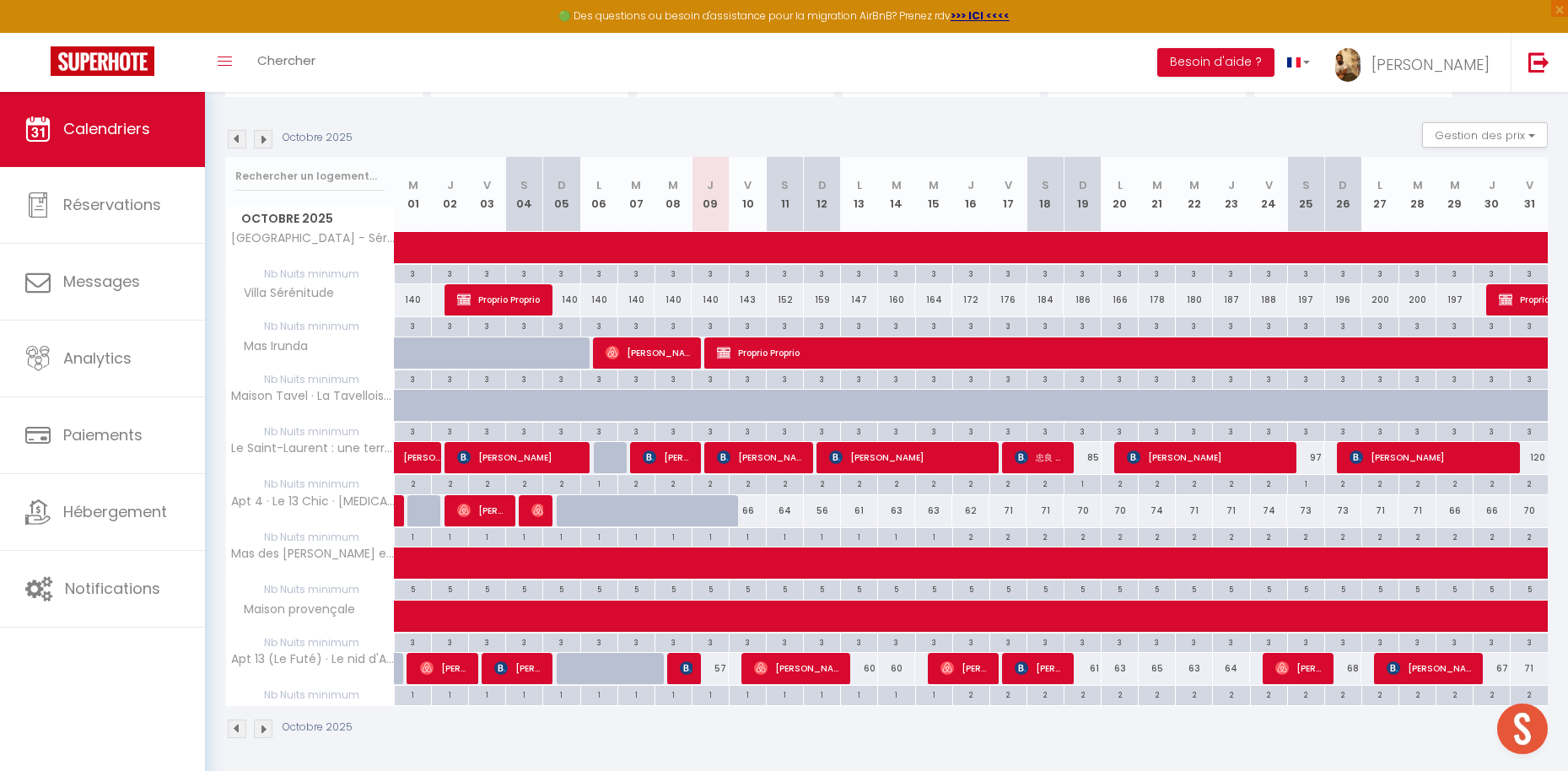
click at [690, 666] on img at bounding box center [686, 668] width 13 height 13
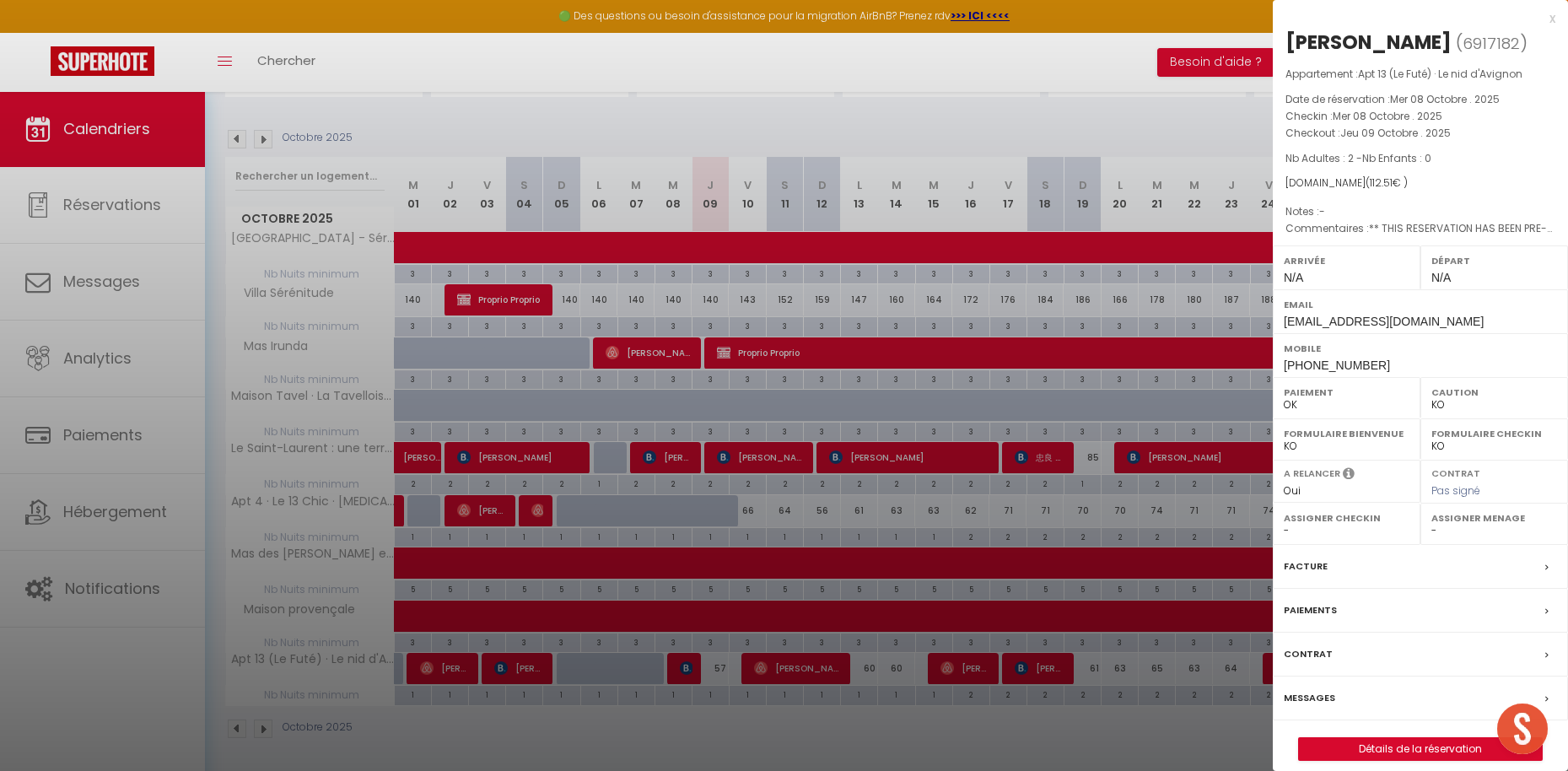
click at [1547, 15] on div "x" at bounding box center [1414, 18] width 283 height 20
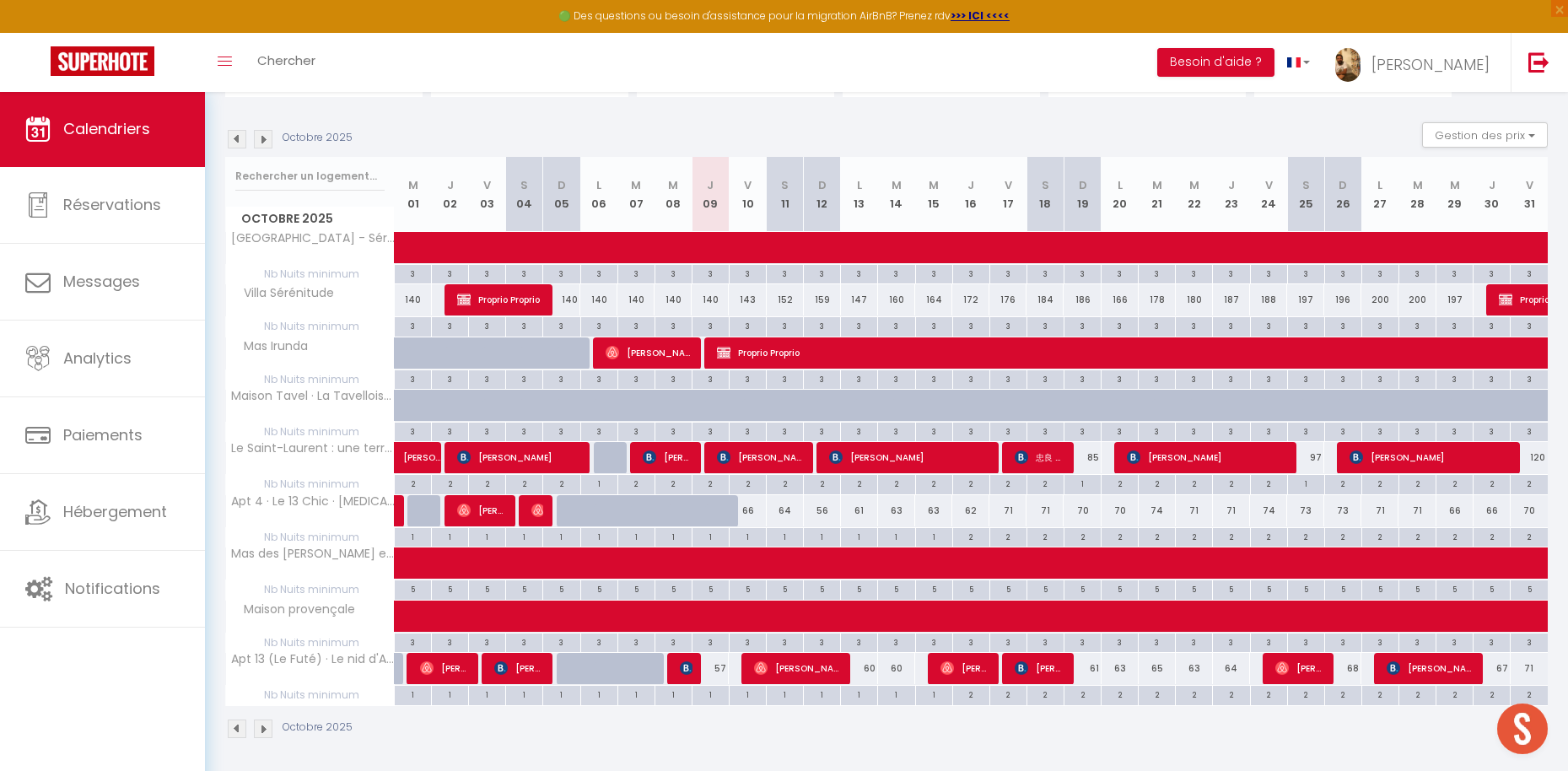
click at [714, 668] on div "57" at bounding box center [710, 668] width 37 height 32
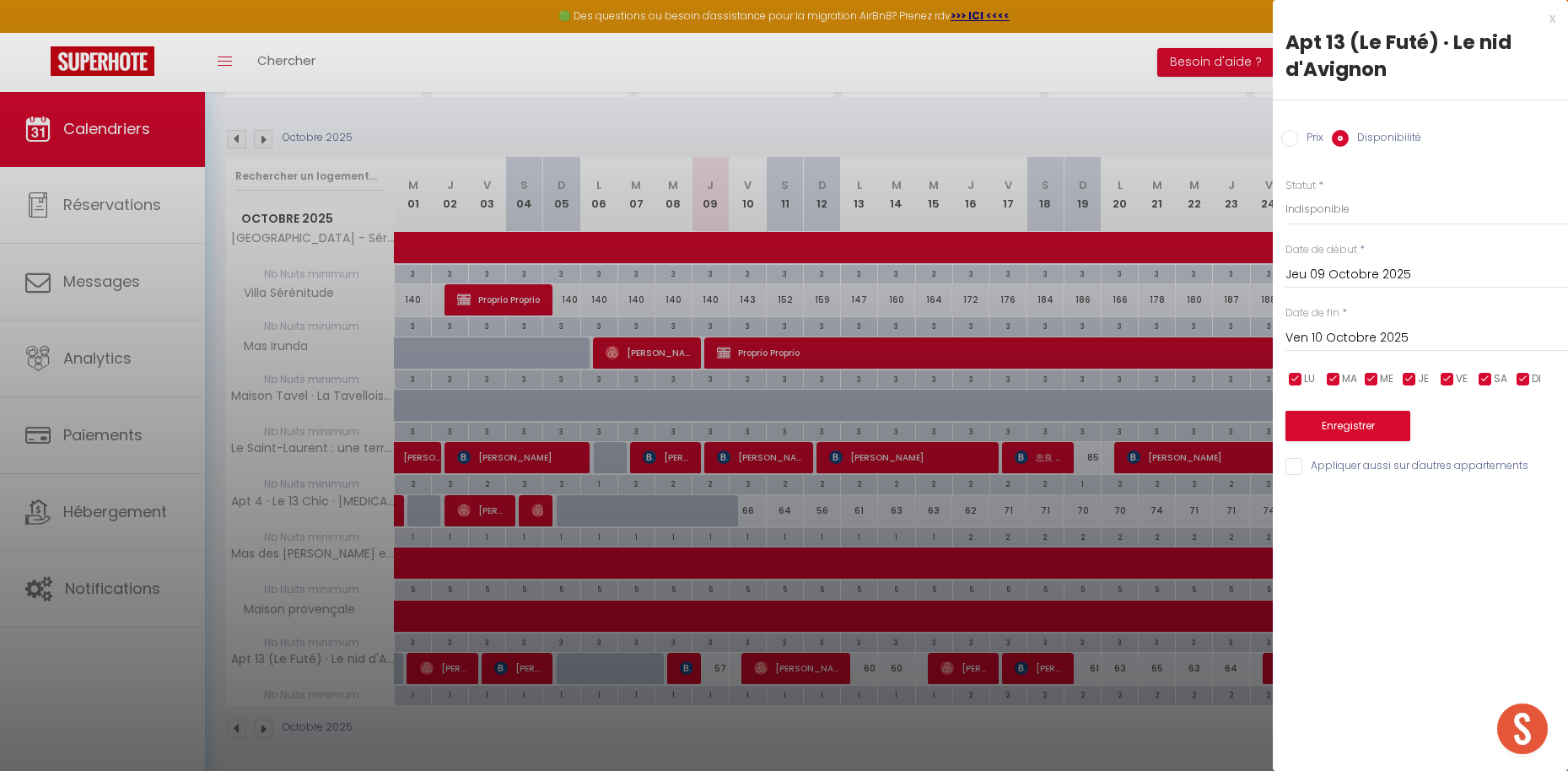
click at [1340, 418] on button "Enregistrer" at bounding box center [1347, 426] width 125 height 31
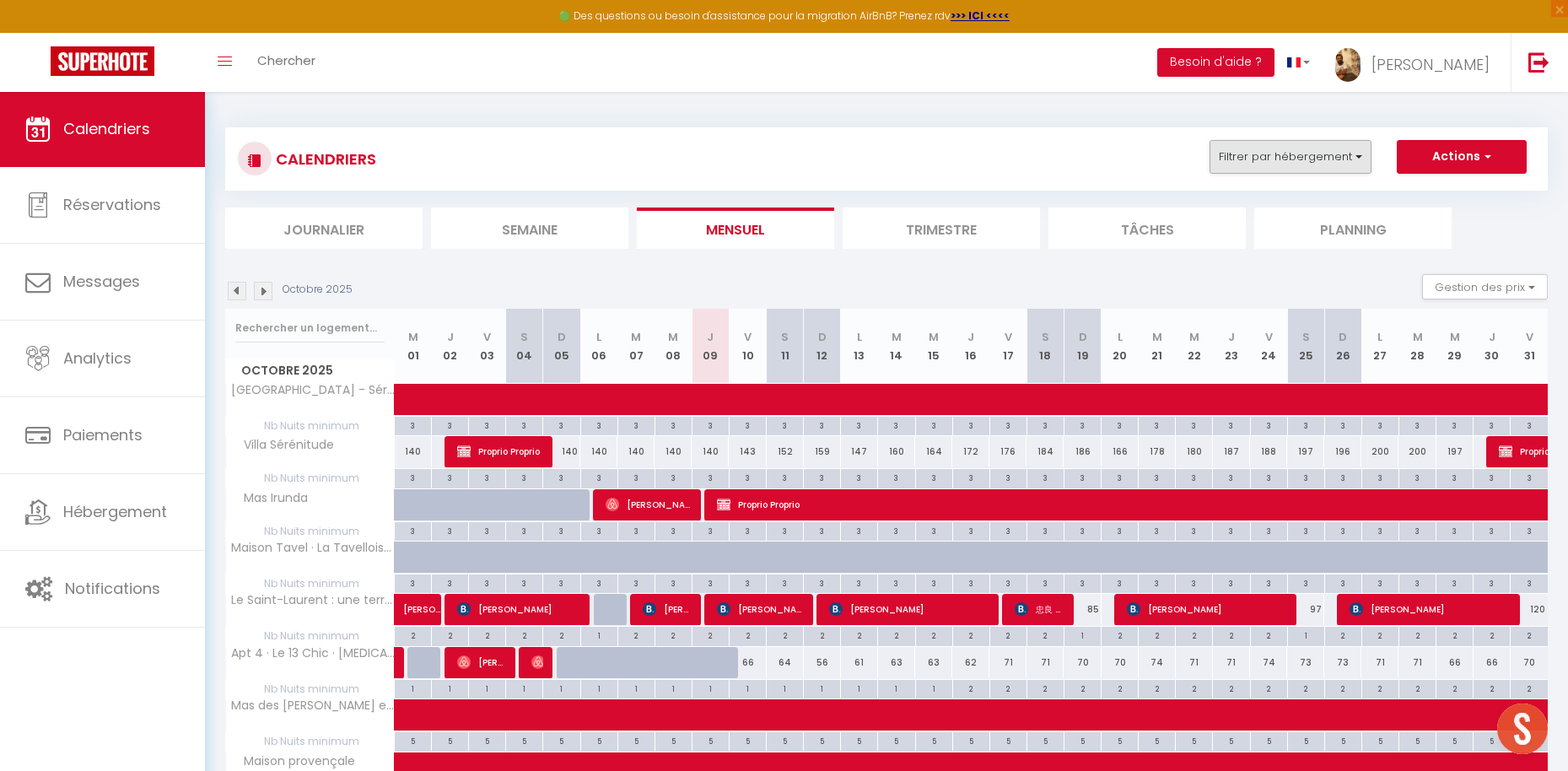
scroll to position [-1, 0]
drag, startPoint x: 1290, startPoint y: 150, endPoint x: 1280, endPoint y: 246, distance: 96.5
click at [1289, 151] on button "Filtrer par hébergement" at bounding box center [1289, 156] width 161 height 33
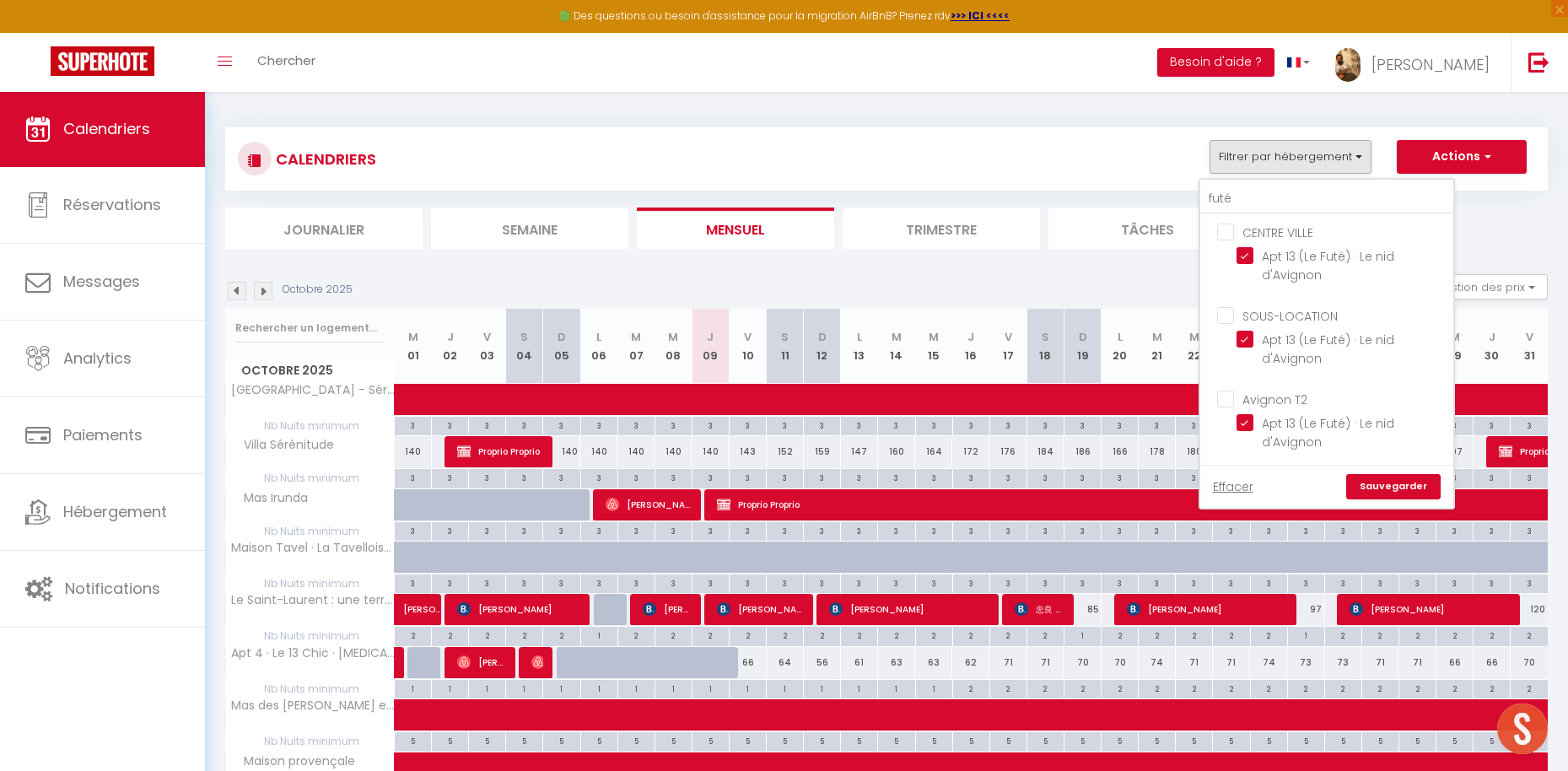
click at [1238, 483] on link "Effacer" at bounding box center [1233, 485] width 40 height 18
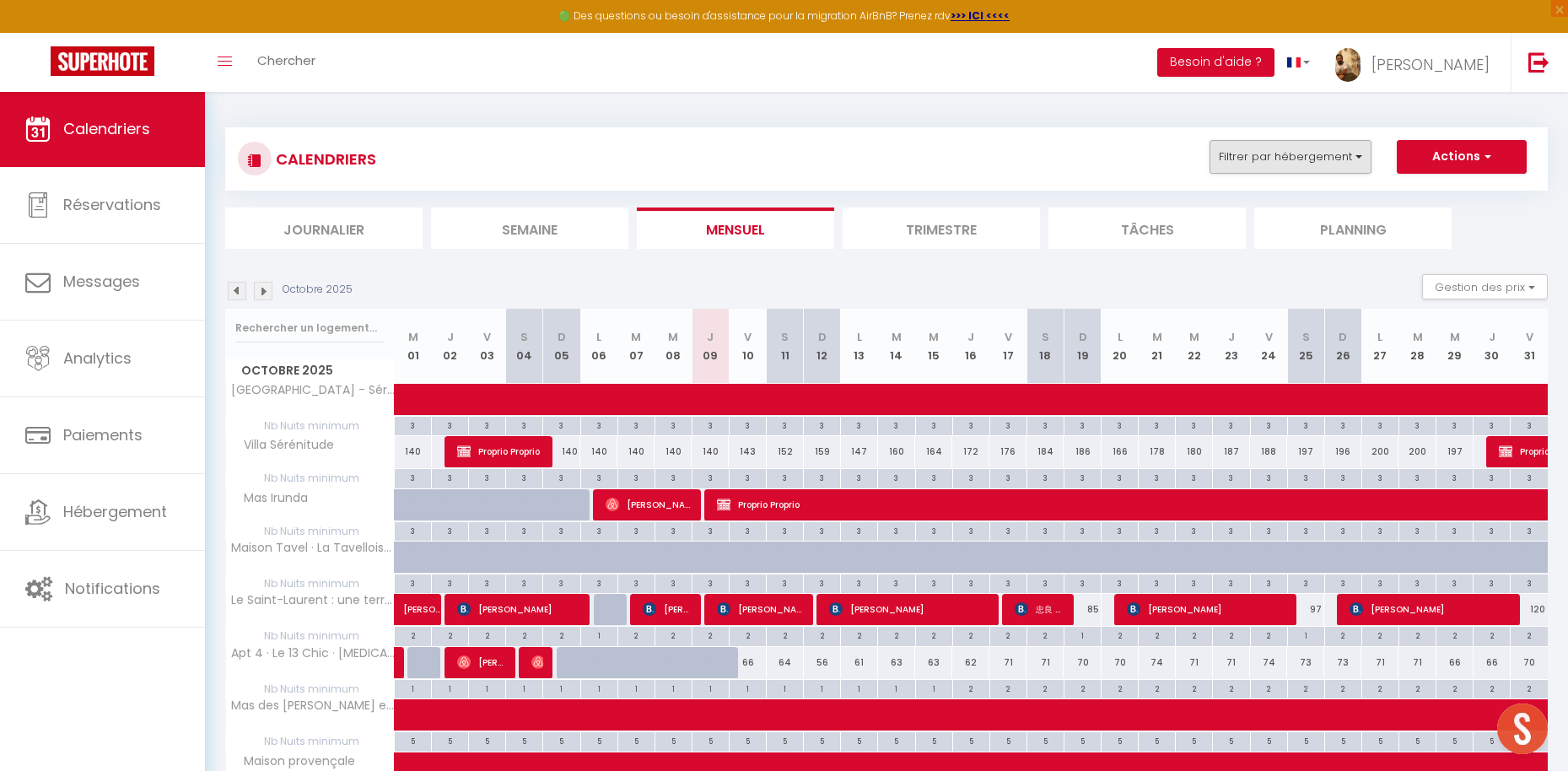
click at [1247, 150] on button "Filtrer par hébergement" at bounding box center [1289, 156] width 161 height 33
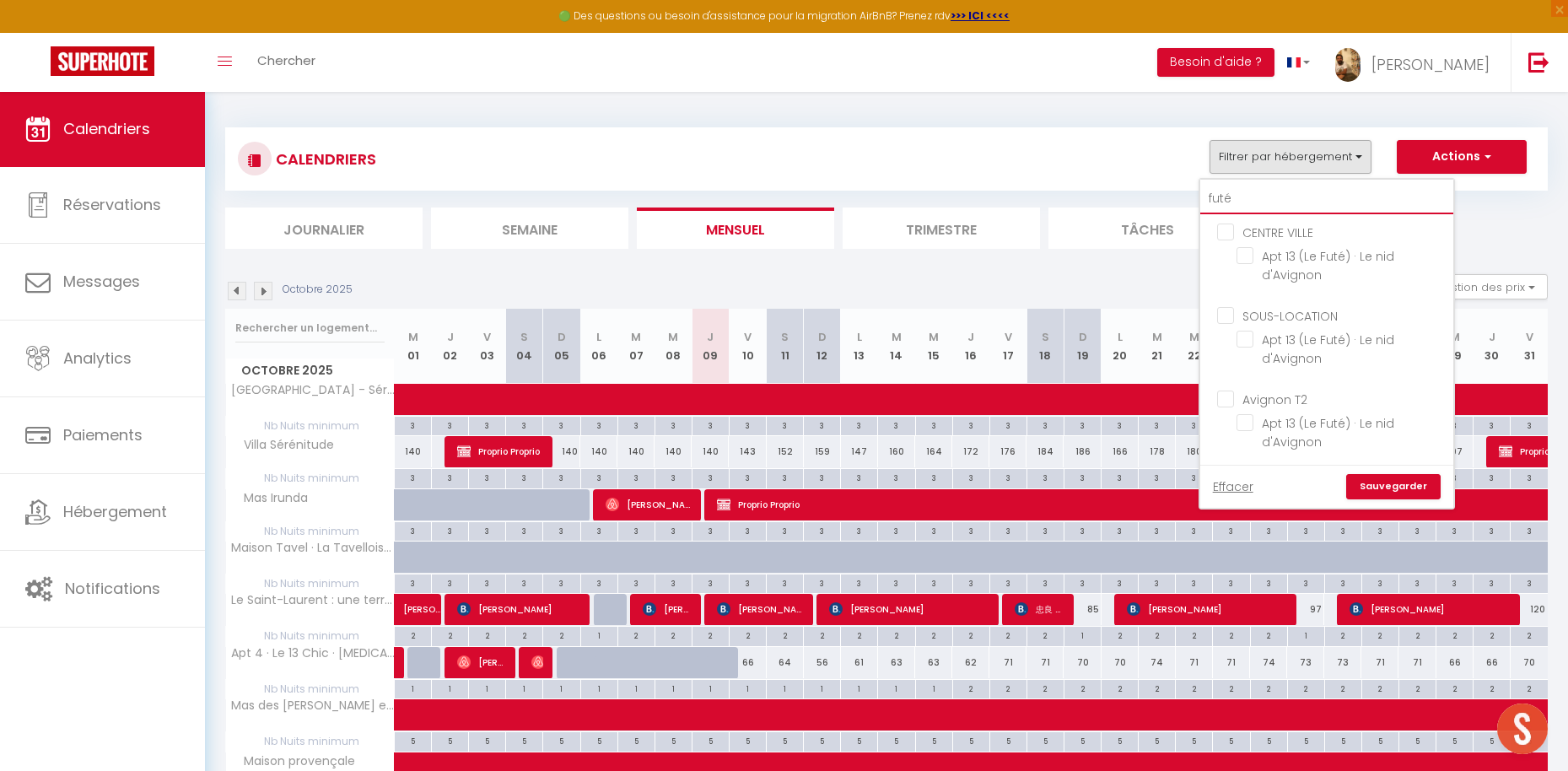
click at [1253, 197] on input "futé" at bounding box center [1326, 199] width 253 height 31
click at [1253, 198] on input "futé" at bounding box center [1326, 199] width 253 height 31
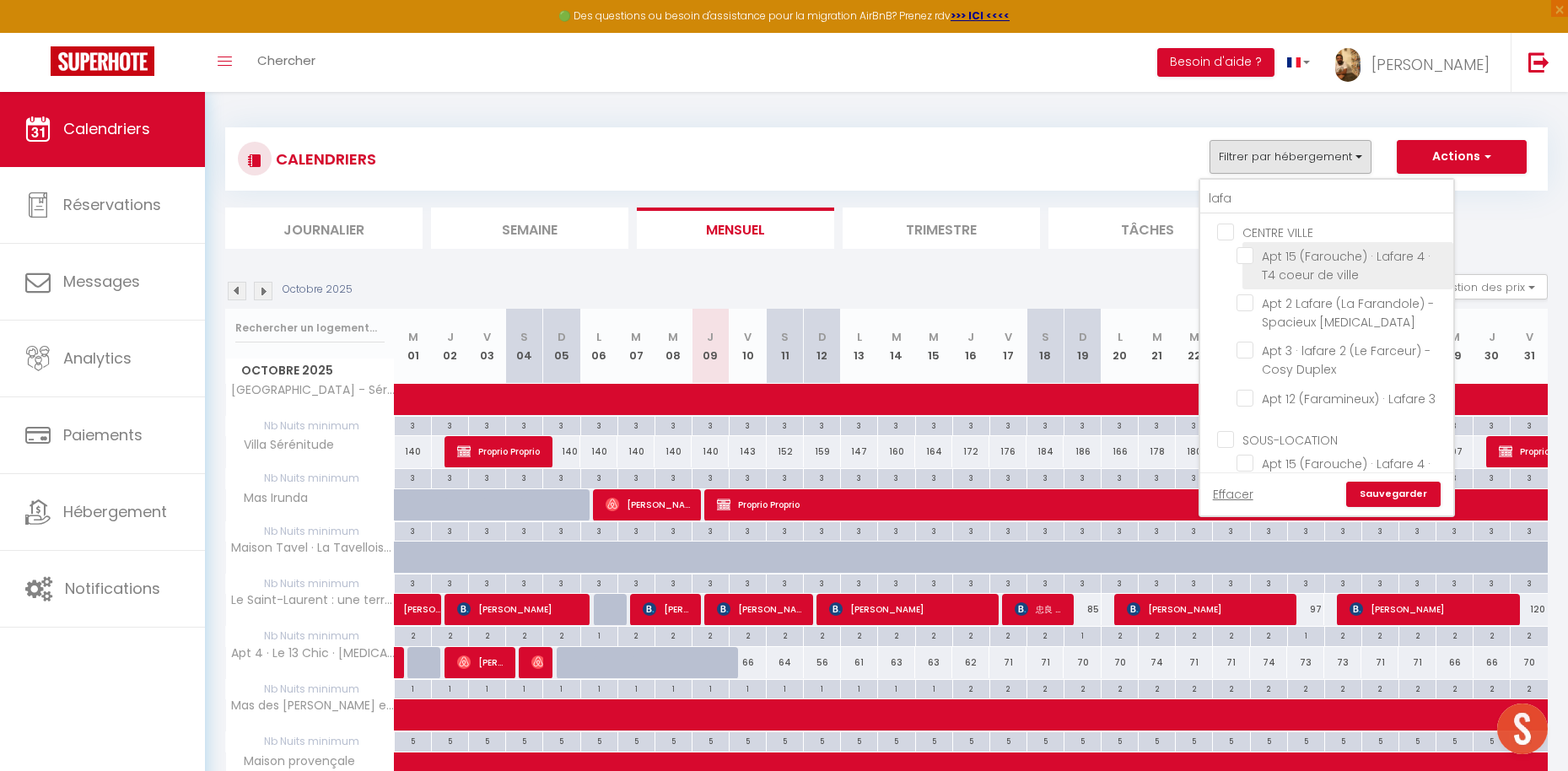
click at [1247, 255] on input "Apt 15 (Farouche) · Lafare 4 · T4 coeur de ville" at bounding box center [1342, 256] width 211 height 17
click at [1244, 303] on input "Apt 2 Lafare (La Farandole) - Spacieux [MEDICAL_DATA]" at bounding box center [1342, 303] width 211 height 17
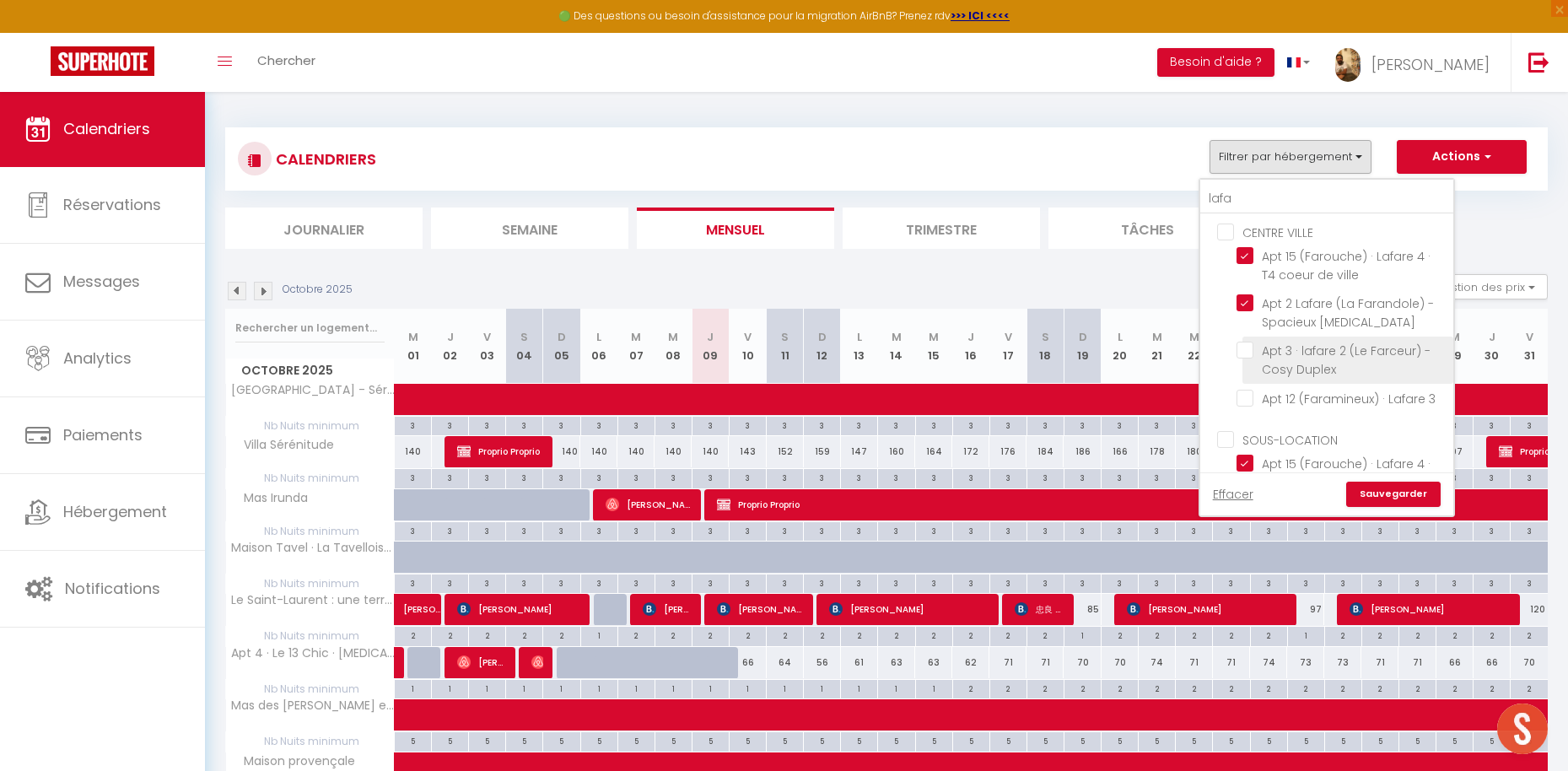
click at [1246, 351] on input "Apt 3 · lafare 2 (Le Farceur) - Cosy Duplex" at bounding box center [1342, 350] width 211 height 17
click at [1248, 398] on input "Apt 12 (Faramineux) · Lafare 3" at bounding box center [1342, 397] width 211 height 17
click at [1411, 494] on link "Sauvegarder" at bounding box center [1392, 494] width 95 height 25
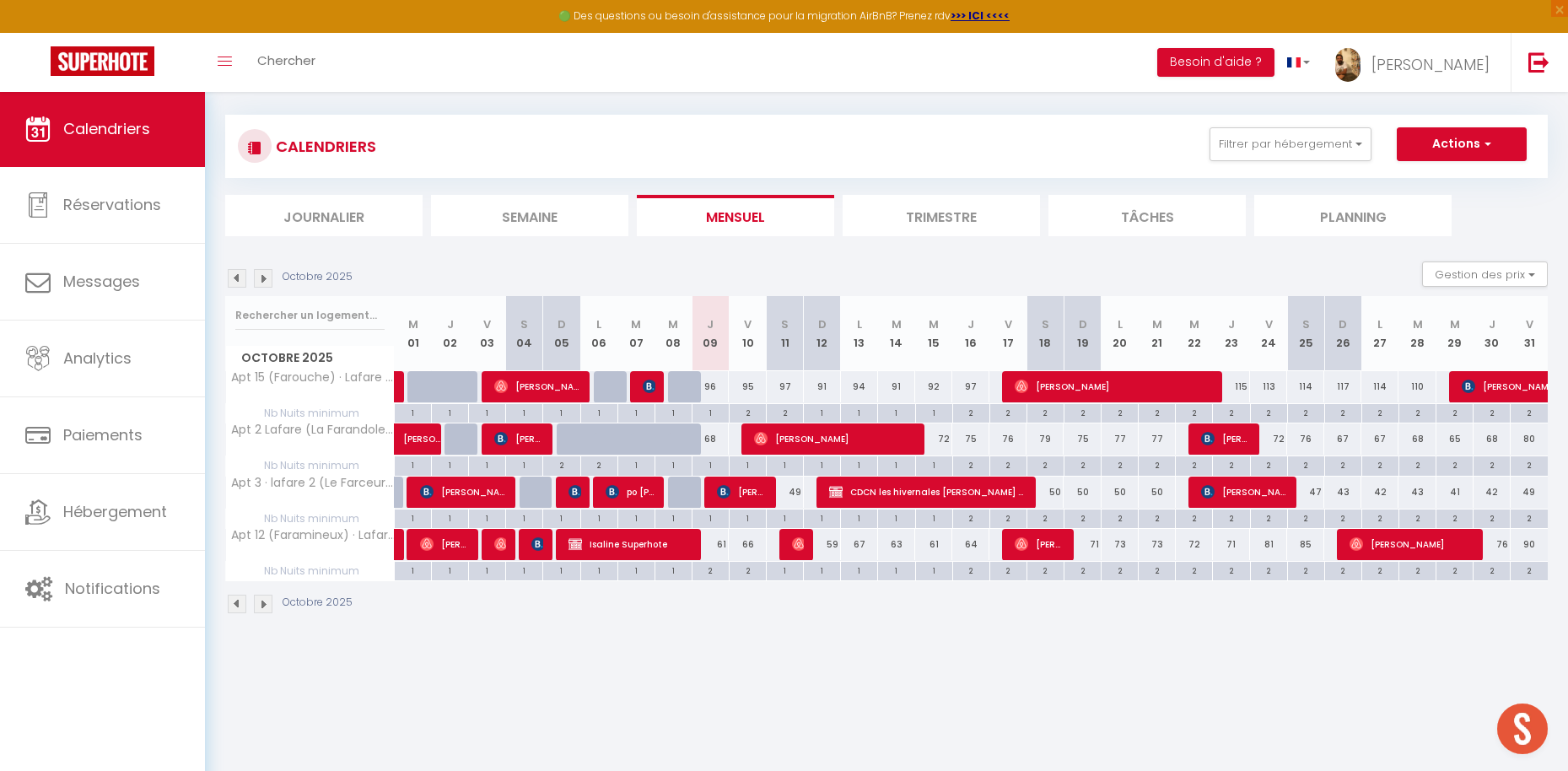
scroll to position [11, 0]
click at [649, 382] on img at bounding box center [649, 387] width 13 height 13
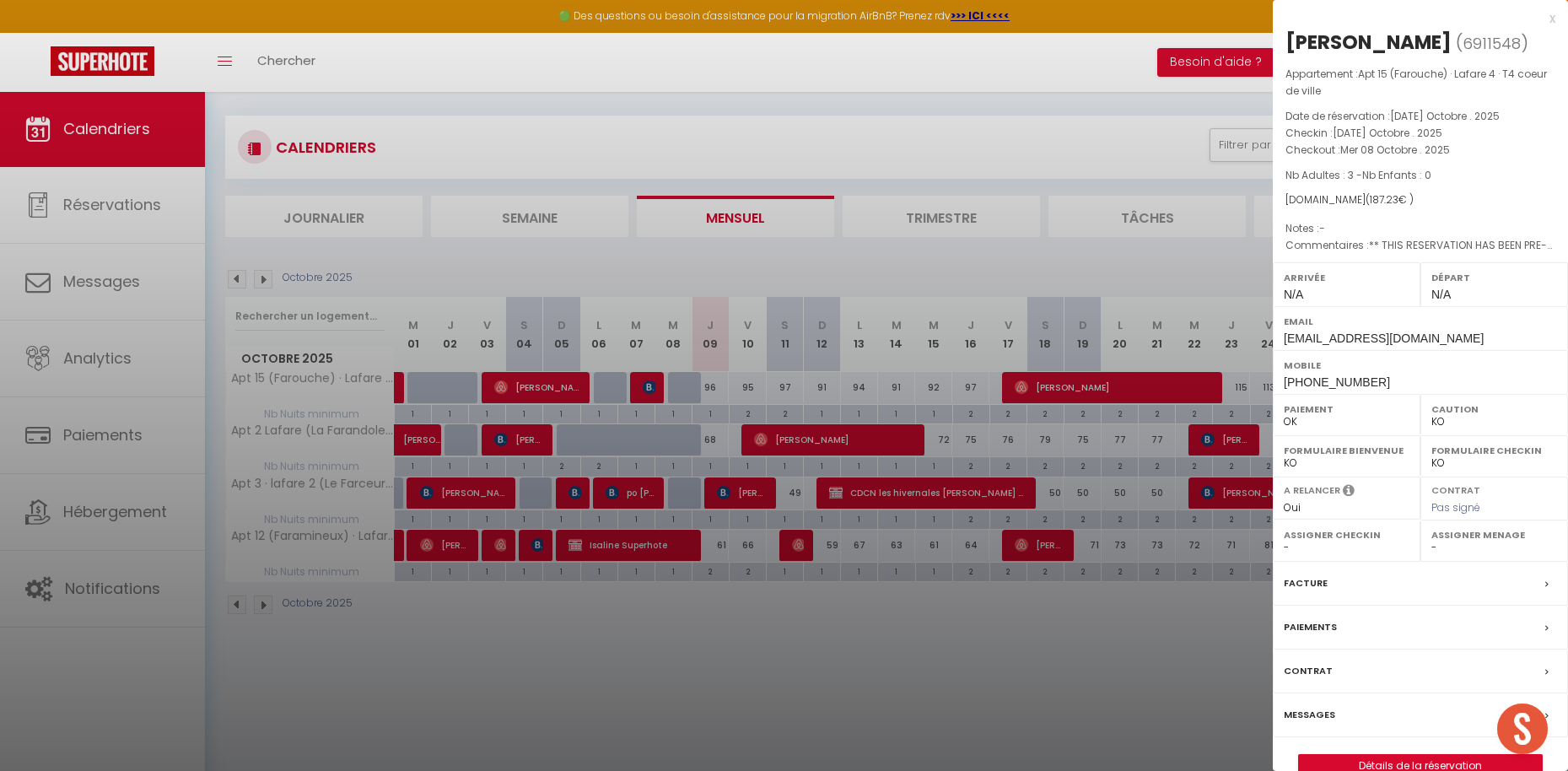
click at [1548, 18] on div "x" at bounding box center [1414, 18] width 283 height 20
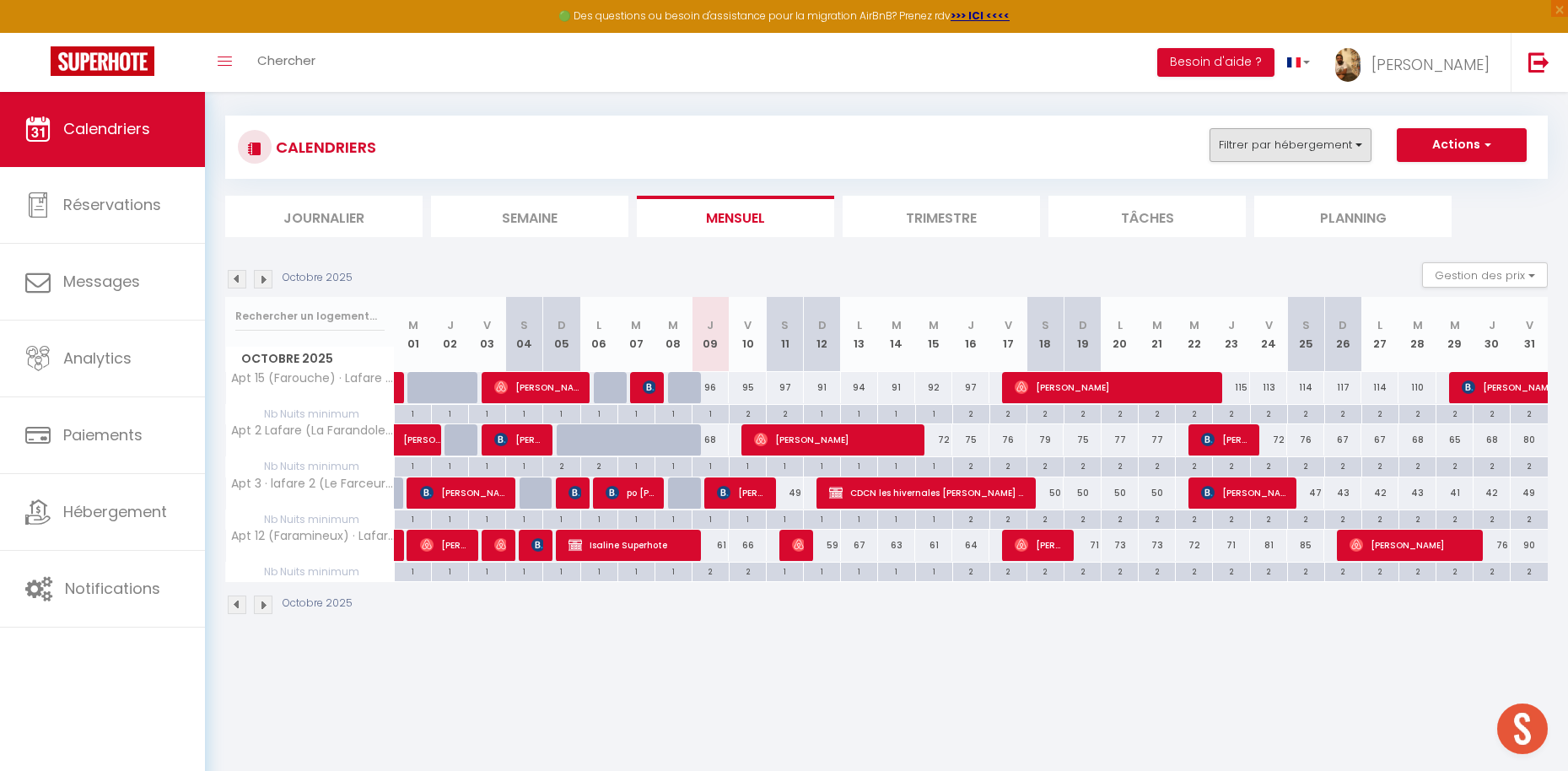
click at [1263, 144] on button "Filtrer par hébergement" at bounding box center [1289, 144] width 161 height 33
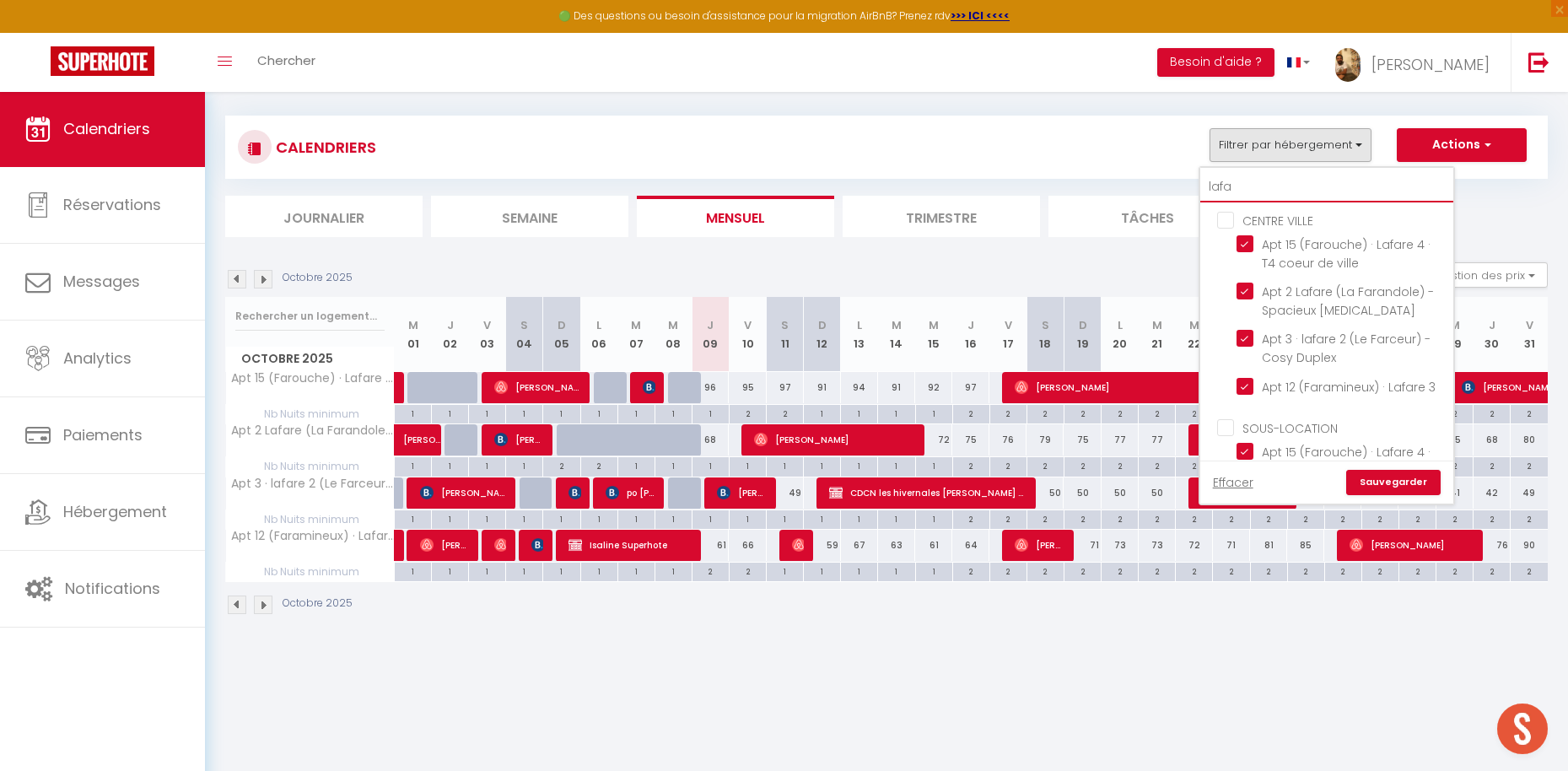
click at [1277, 185] on input "lafa" at bounding box center [1326, 187] width 253 height 31
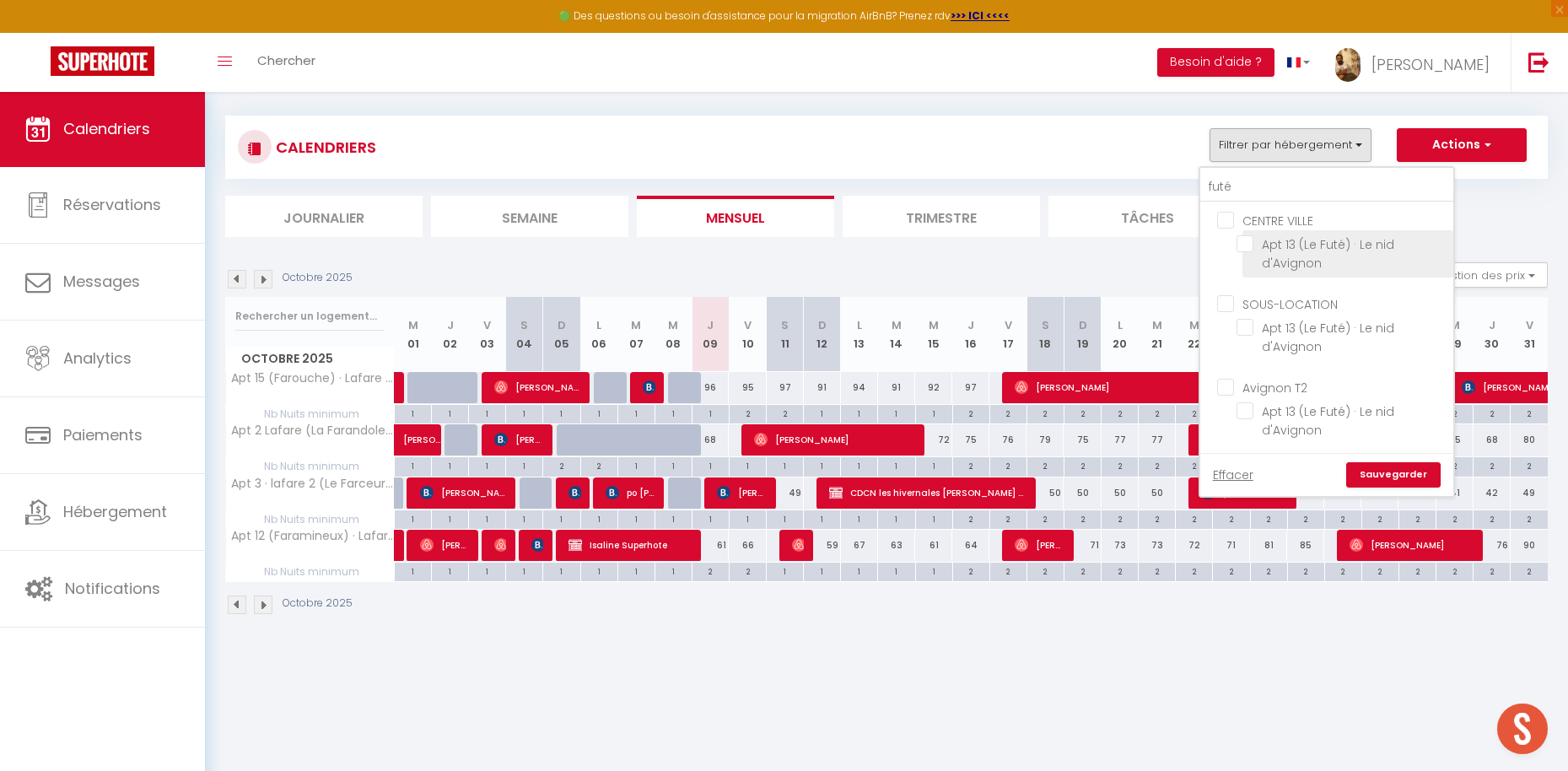
click at [1299, 249] on input "Apt 13 (Le Futé) · Le nid d'Avignon" at bounding box center [1342, 244] width 211 height 17
click at [1388, 482] on link "Sauvegarder" at bounding box center [1392, 475] width 95 height 25
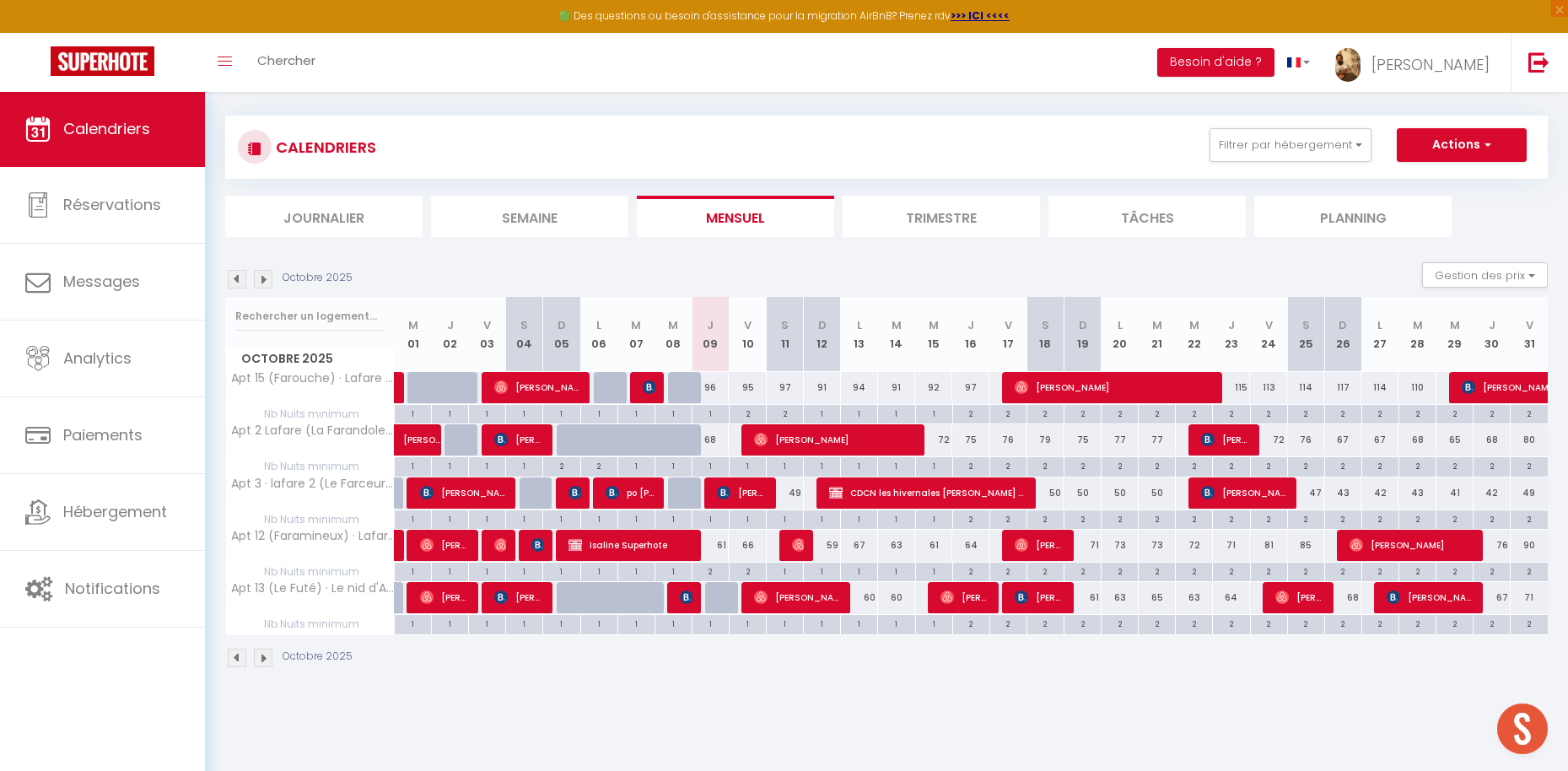
click at [690, 601] on img at bounding box center [686, 597] width 13 height 13
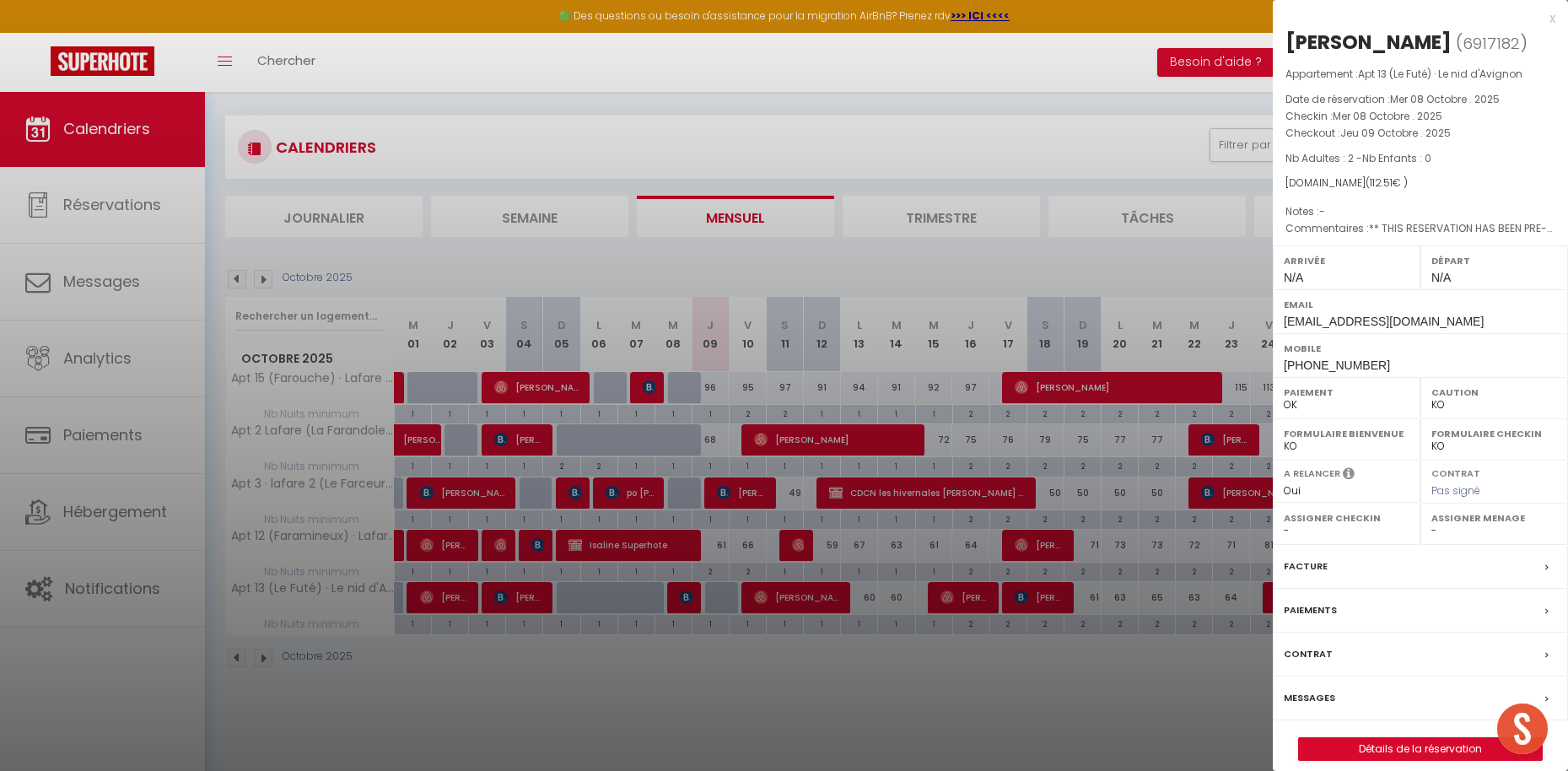
click at [1553, 17] on div "x" at bounding box center [1414, 18] width 283 height 20
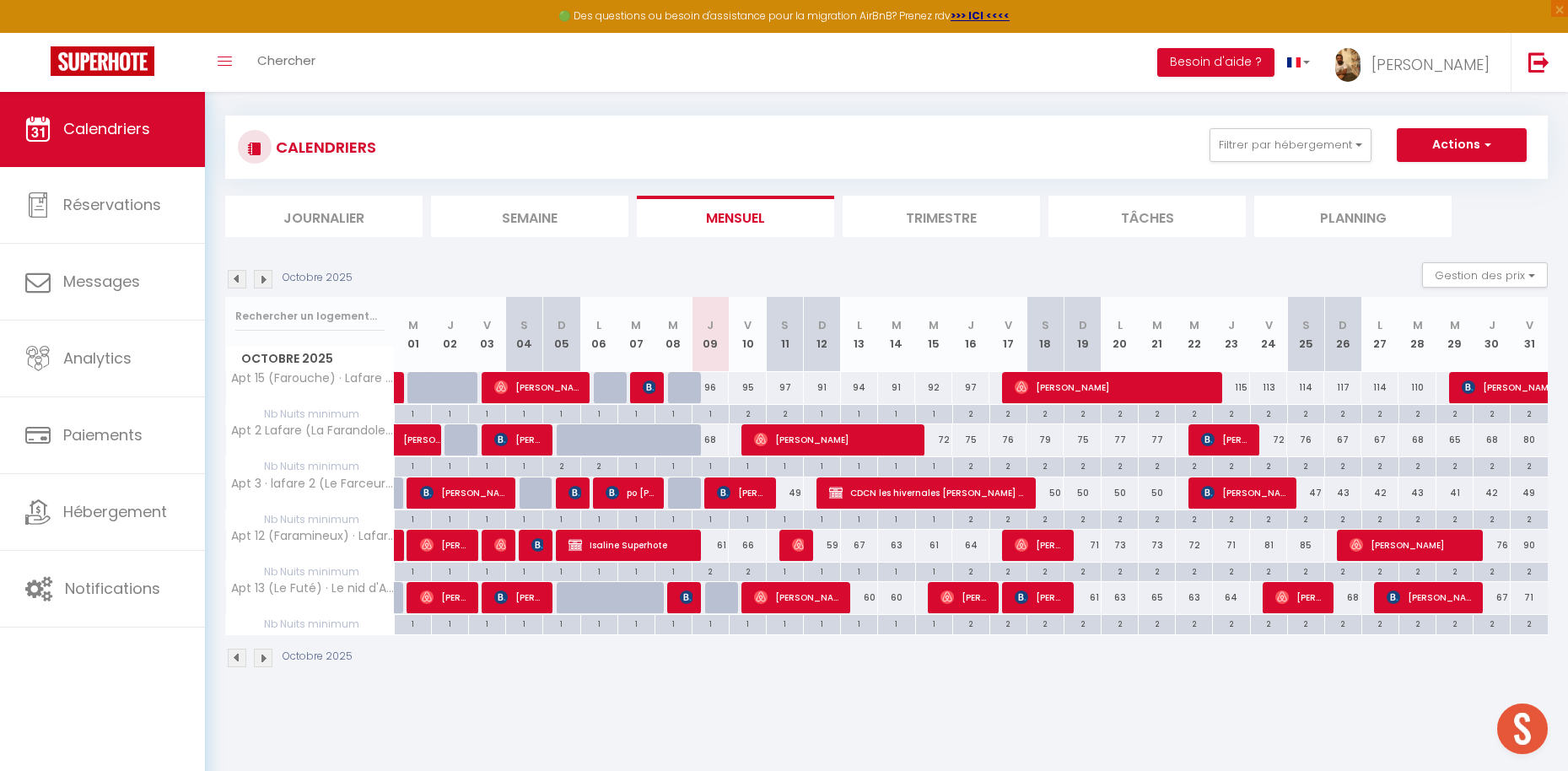
click at [717, 440] on div "68" at bounding box center [710, 439] width 37 height 32
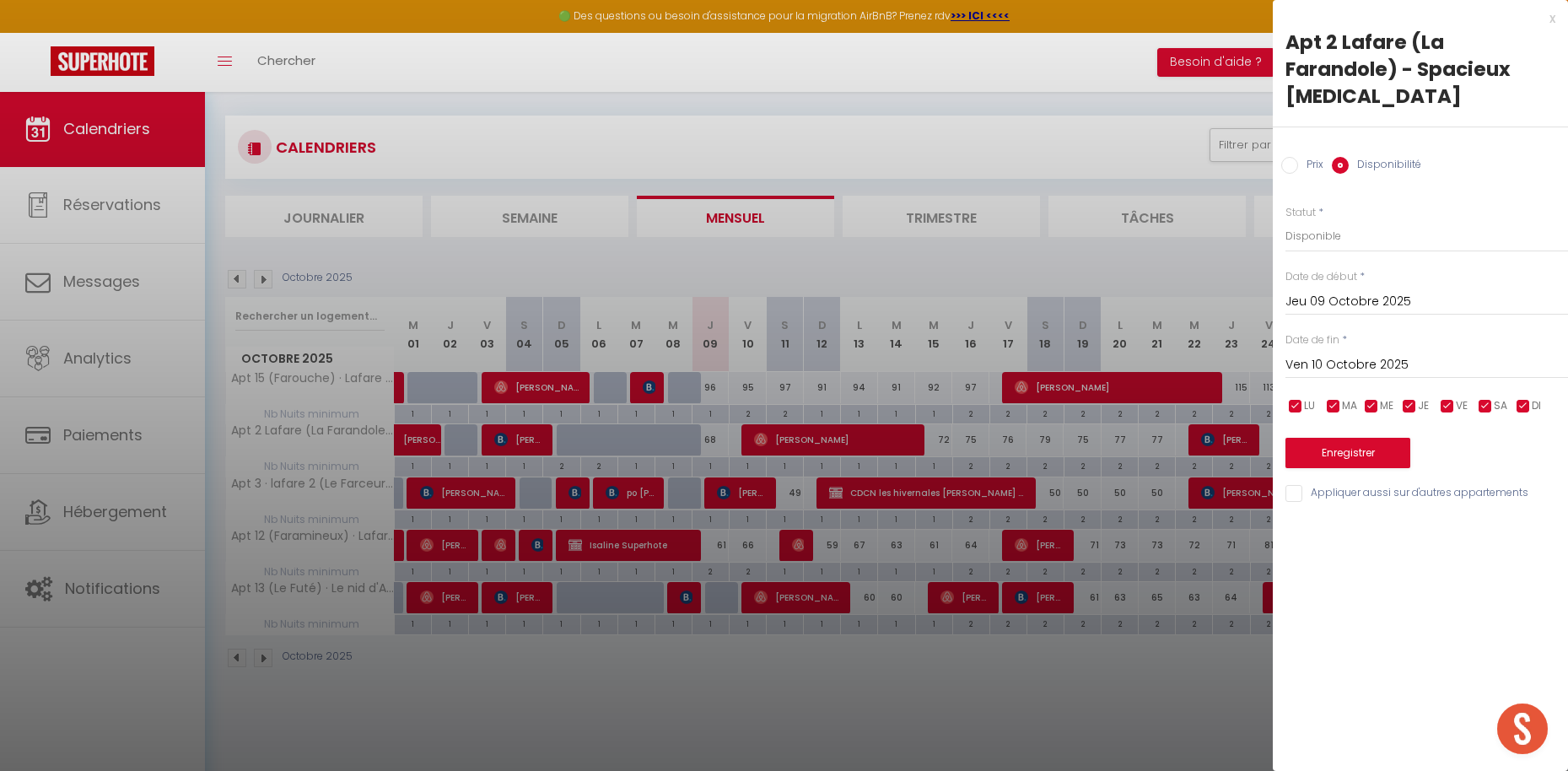
click at [1309, 157] on label "Prix" at bounding box center [1310, 165] width 25 height 18
click at [1298, 157] on input "Prix" at bounding box center [1289, 165] width 17 height 17
drag, startPoint x: 1550, startPoint y: 18, endPoint x: 1524, endPoint y: 30, distance: 28.6
click at [1550, 18] on div "x" at bounding box center [1414, 18] width 283 height 20
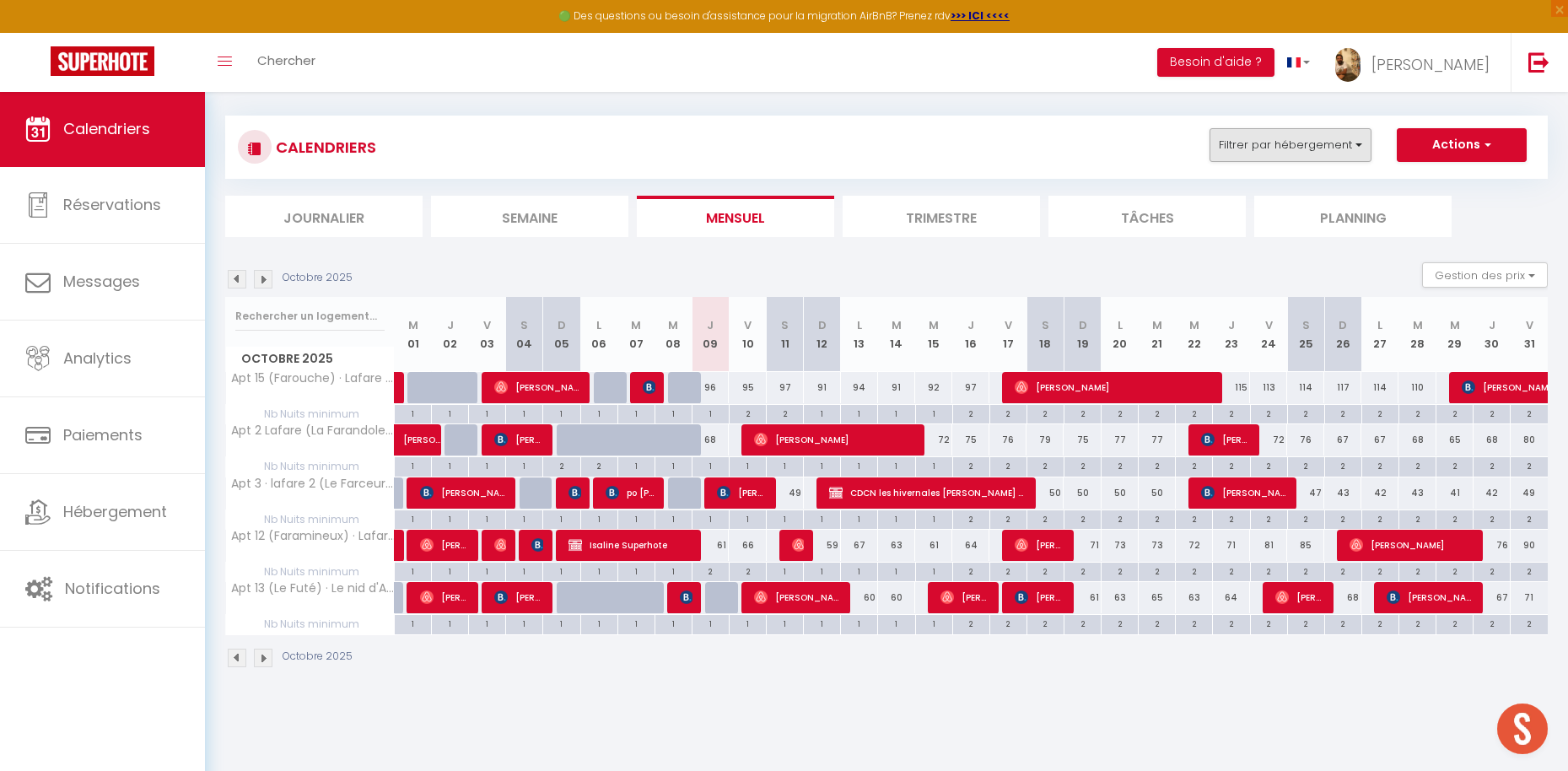
click at [1237, 157] on button "Filtrer par hébergement" at bounding box center [1289, 144] width 161 height 33
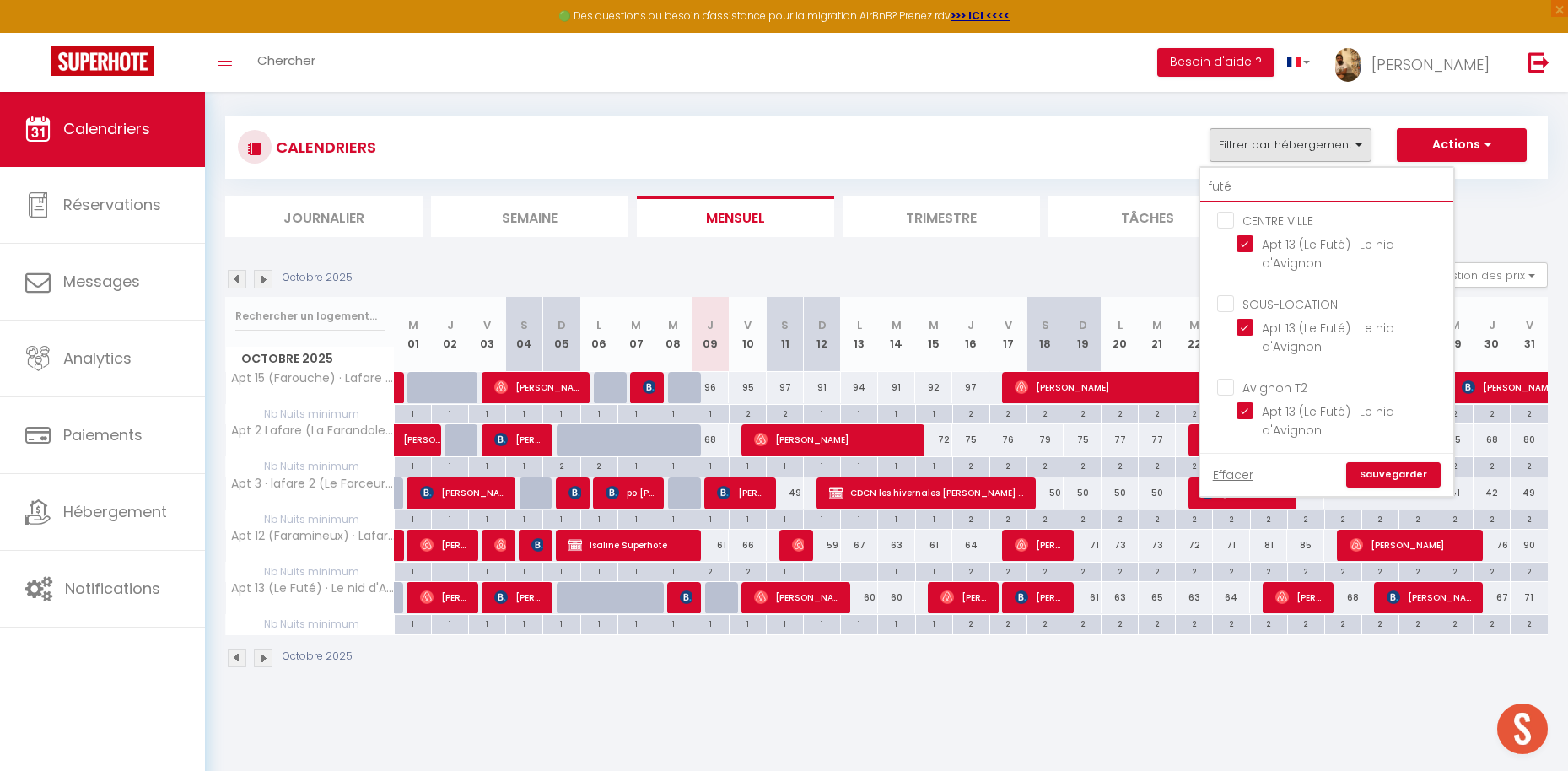
click at [1270, 182] on input "futé" at bounding box center [1326, 187] width 253 height 31
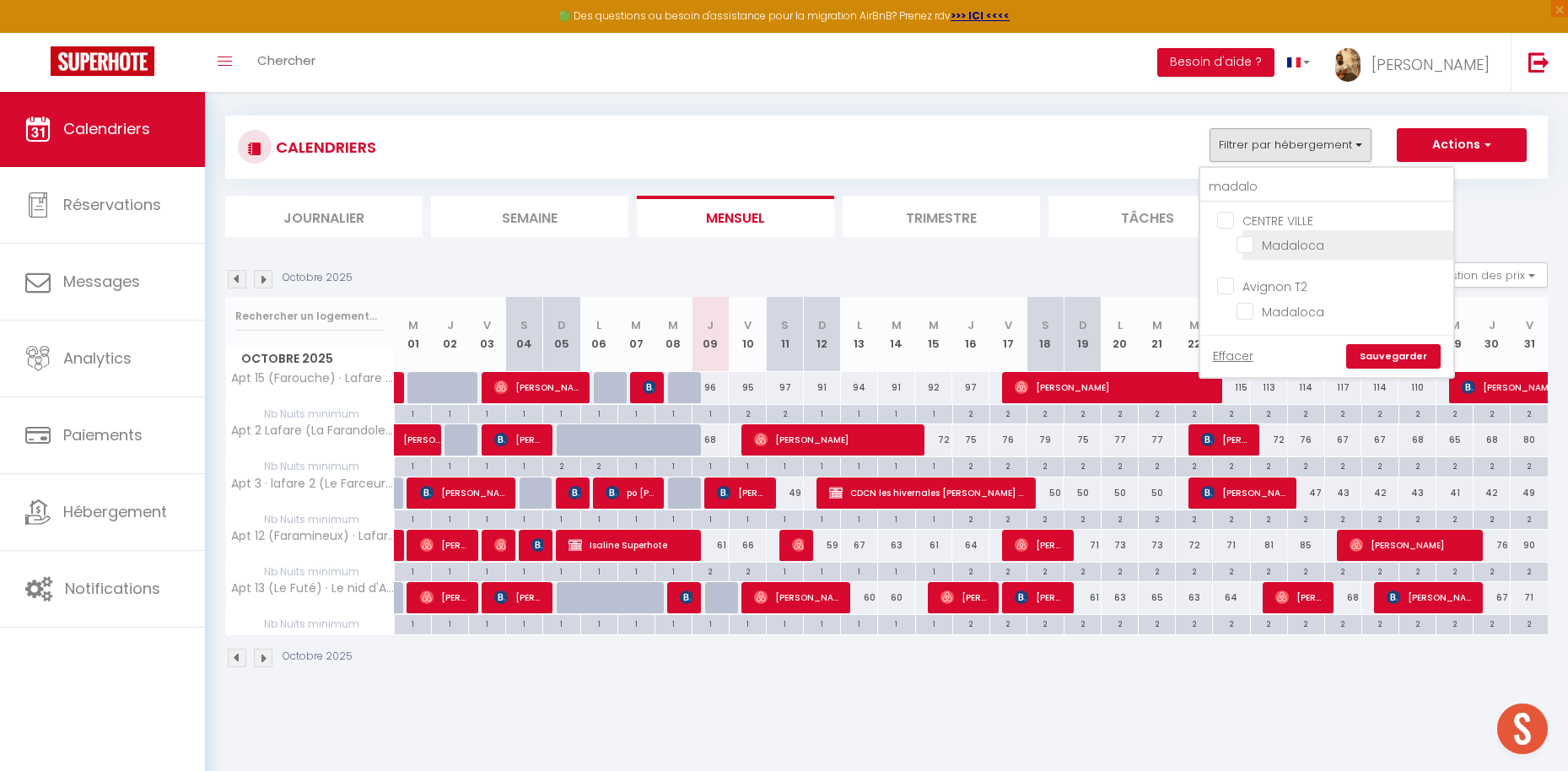
click at [1303, 246] on input "Madaloca" at bounding box center [1342, 244] width 211 height 17
click at [1381, 352] on link "Sauvegarder" at bounding box center [1392, 356] width 95 height 25
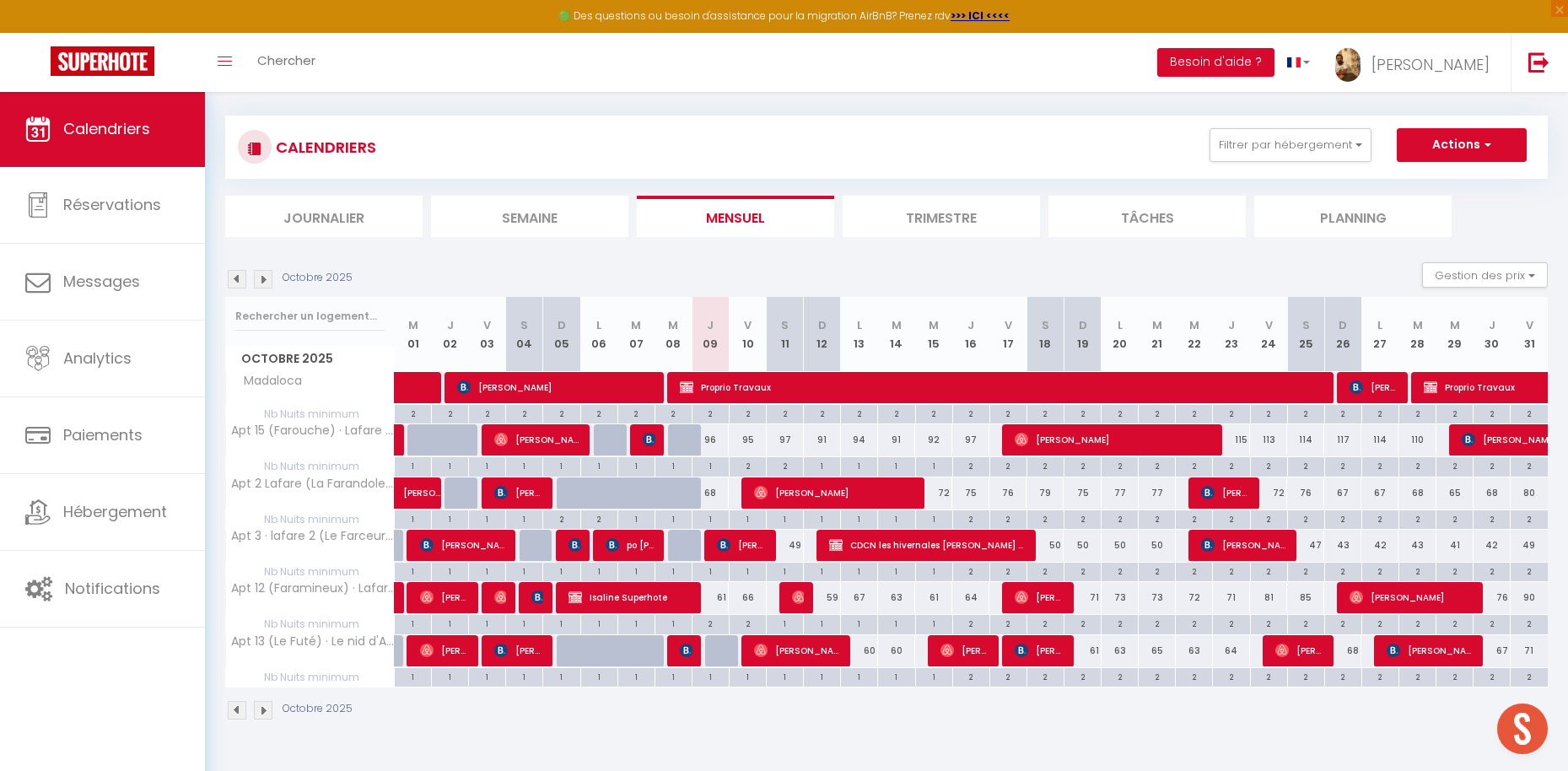
click at [1371, 390] on span "[PERSON_NAME]" at bounding box center [1374, 387] width 50 height 32
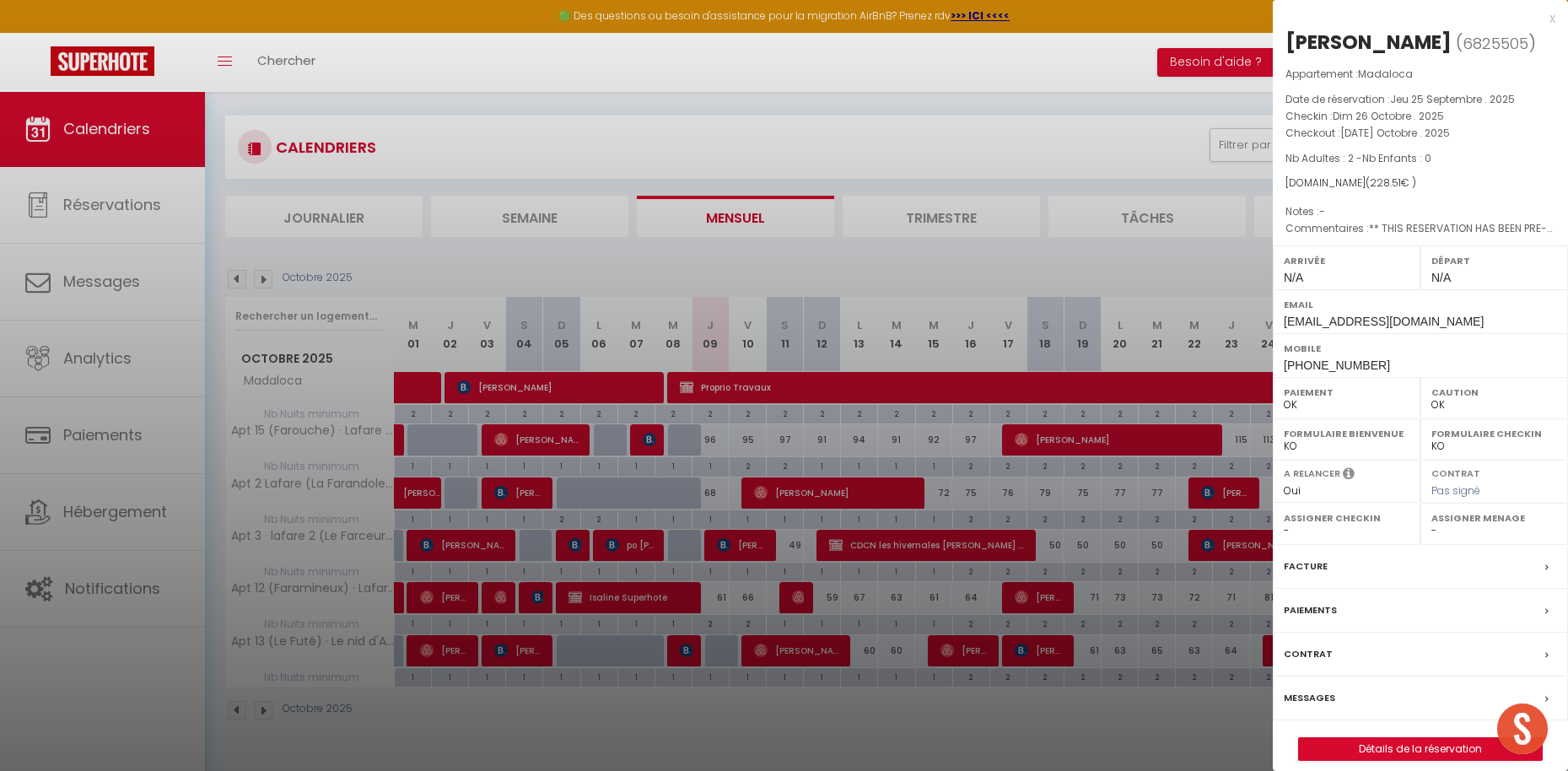
click at [1552, 16] on div "x" at bounding box center [1414, 18] width 283 height 20
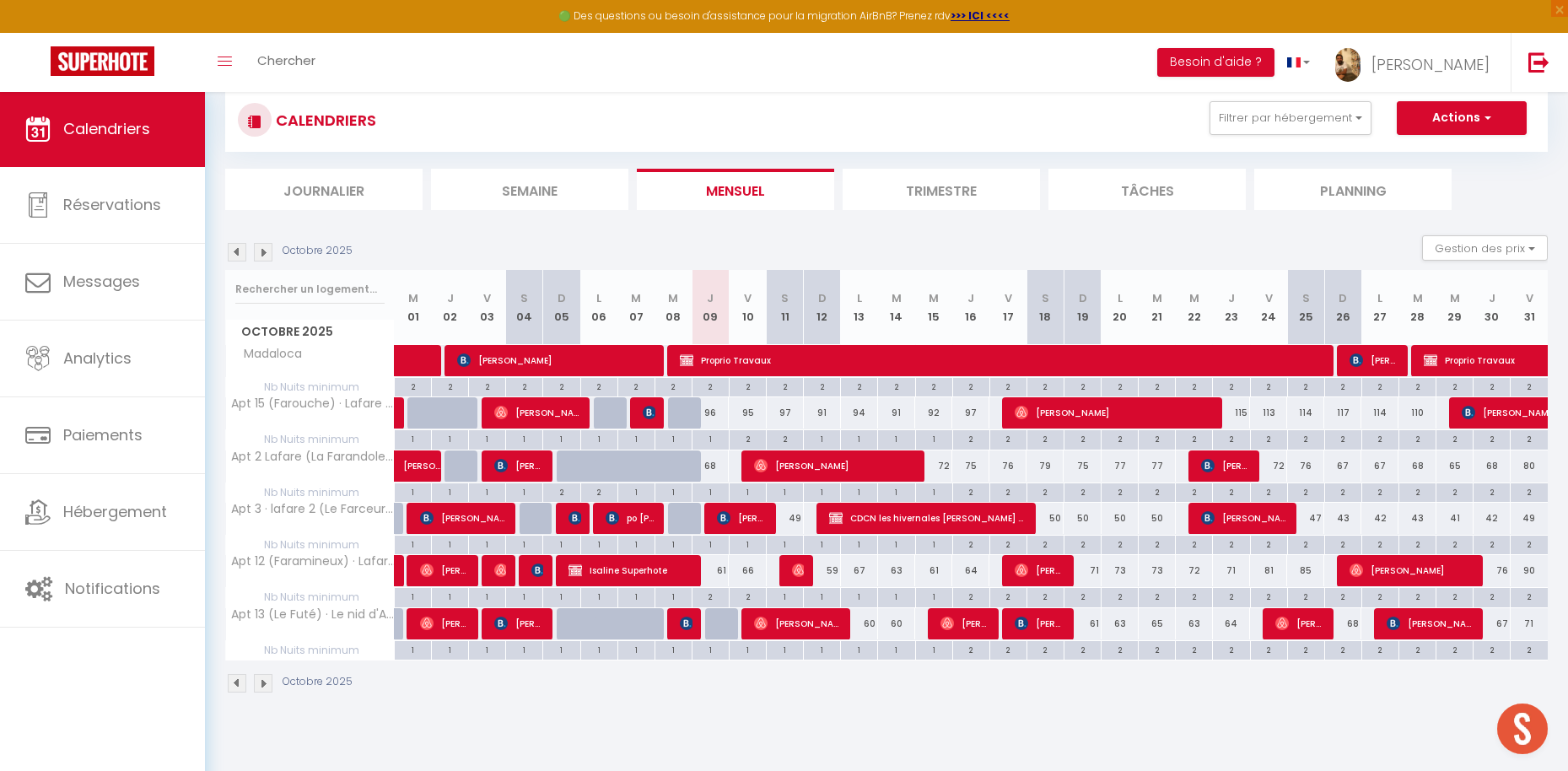
scroll to position [61, 0]
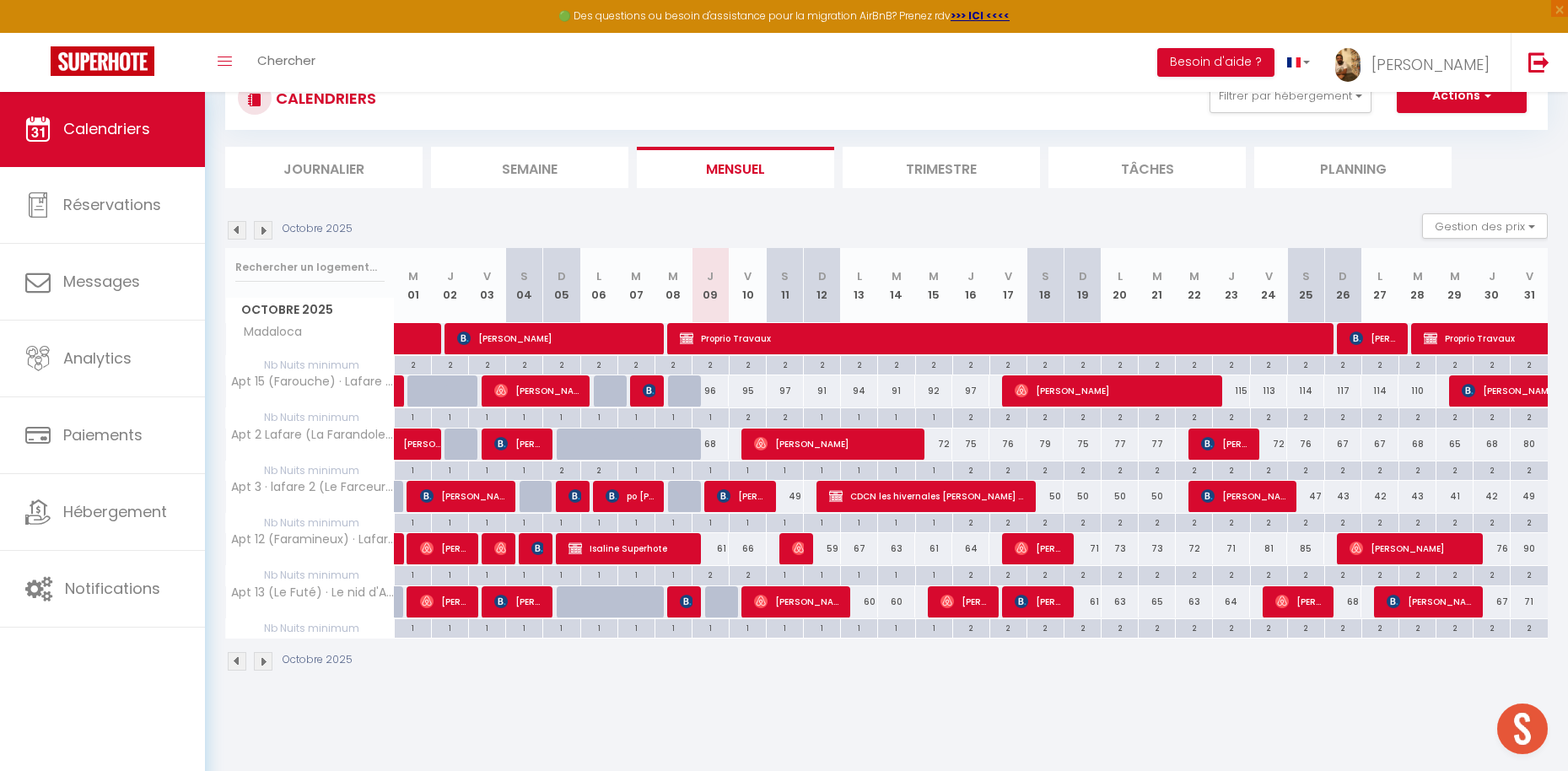
click at [719, 394] on div "96" at bounding box center [710, 391] width 37 height 32
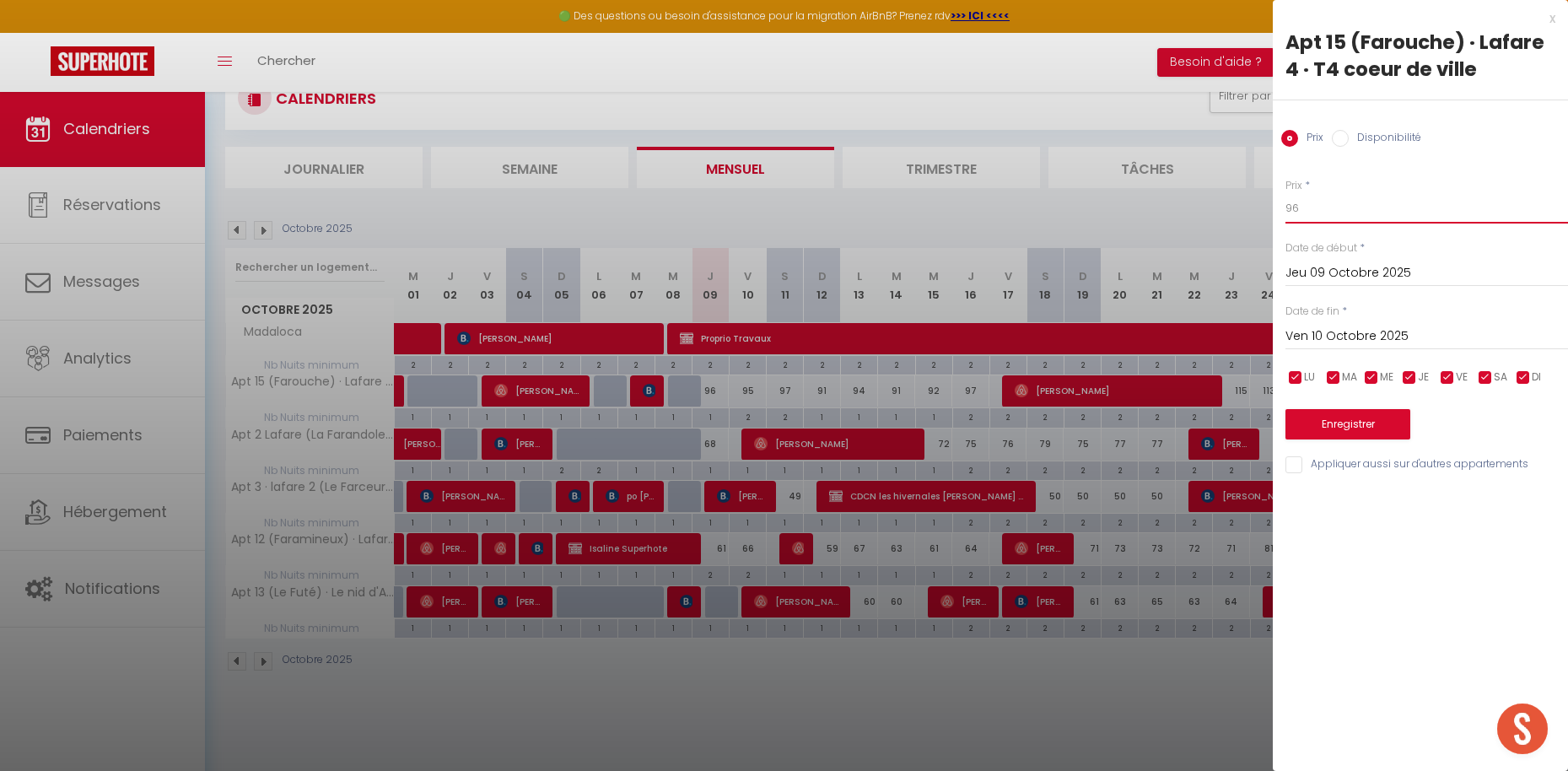
click at [1338, 213] on input "96" at bounding box center [1427, 208] width 283 height 31
click at [1371, 419] on button "Enregistrer" at bounding box center [1347, 424] width 125 height 31
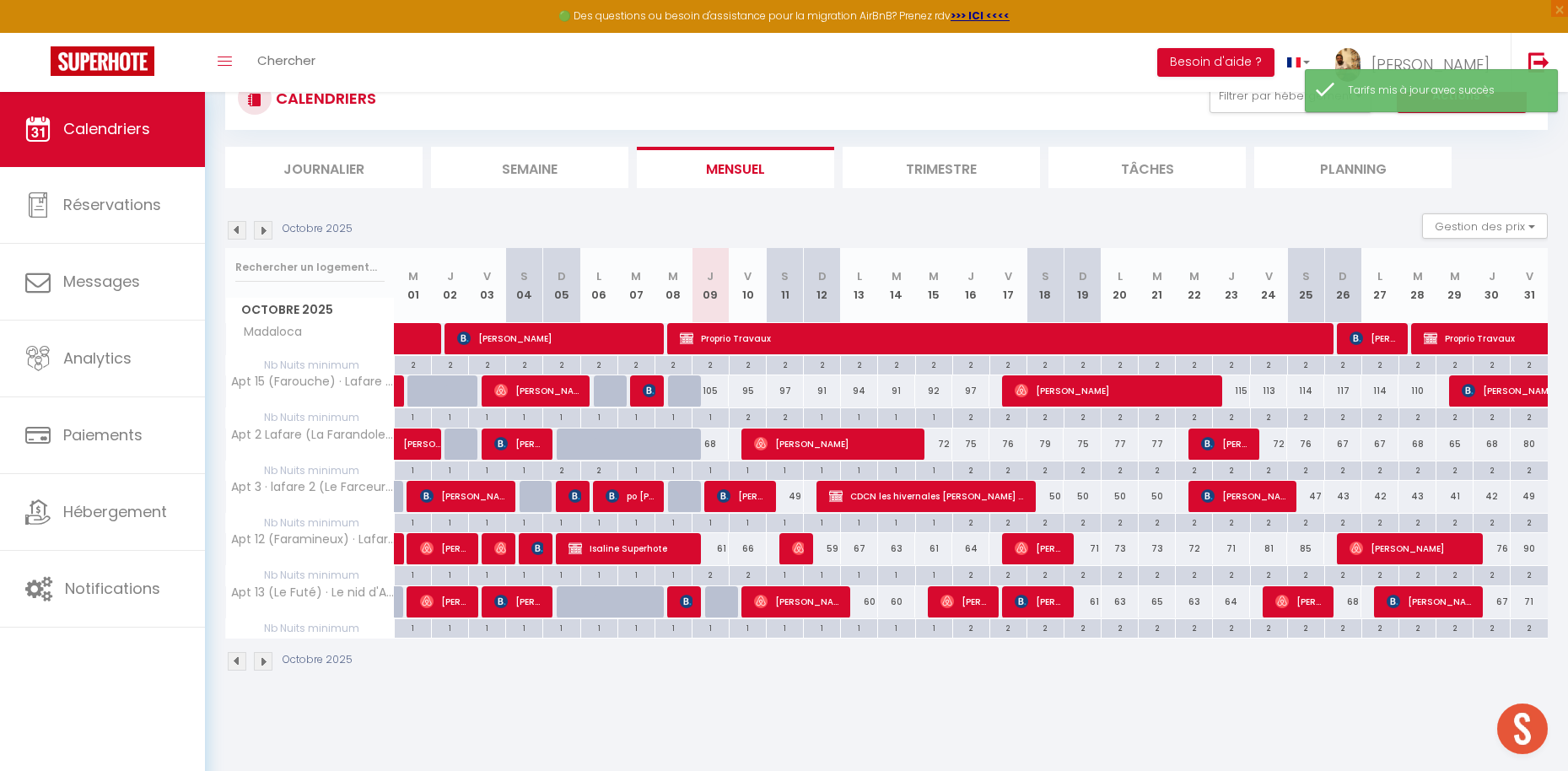
click at [713, 443] on div "68" at bounding box center [710, 443] width 37 height 32
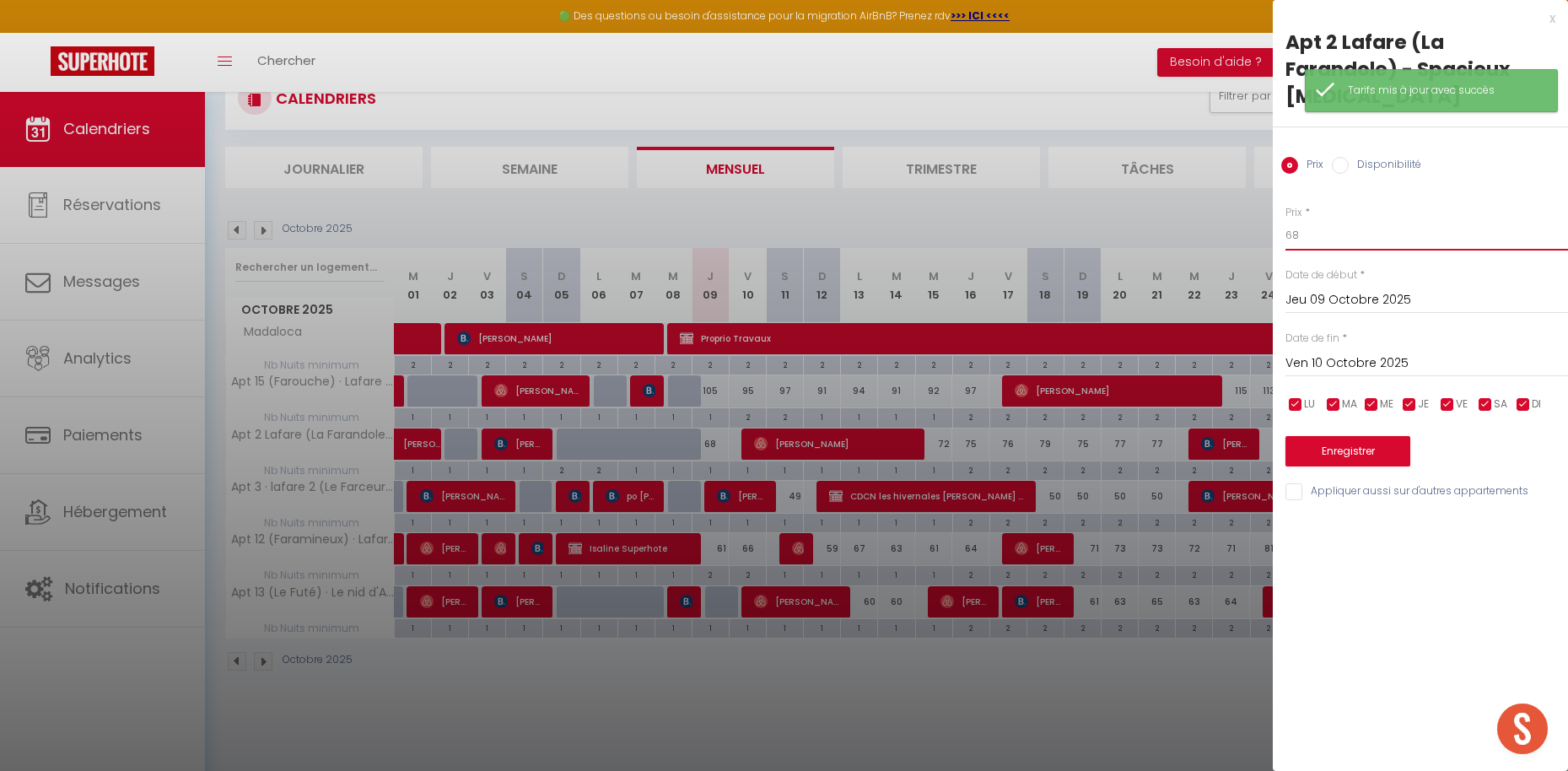
click at [1333, 220] on input "68" at bounding box center [1427, 235] width 283 height 31
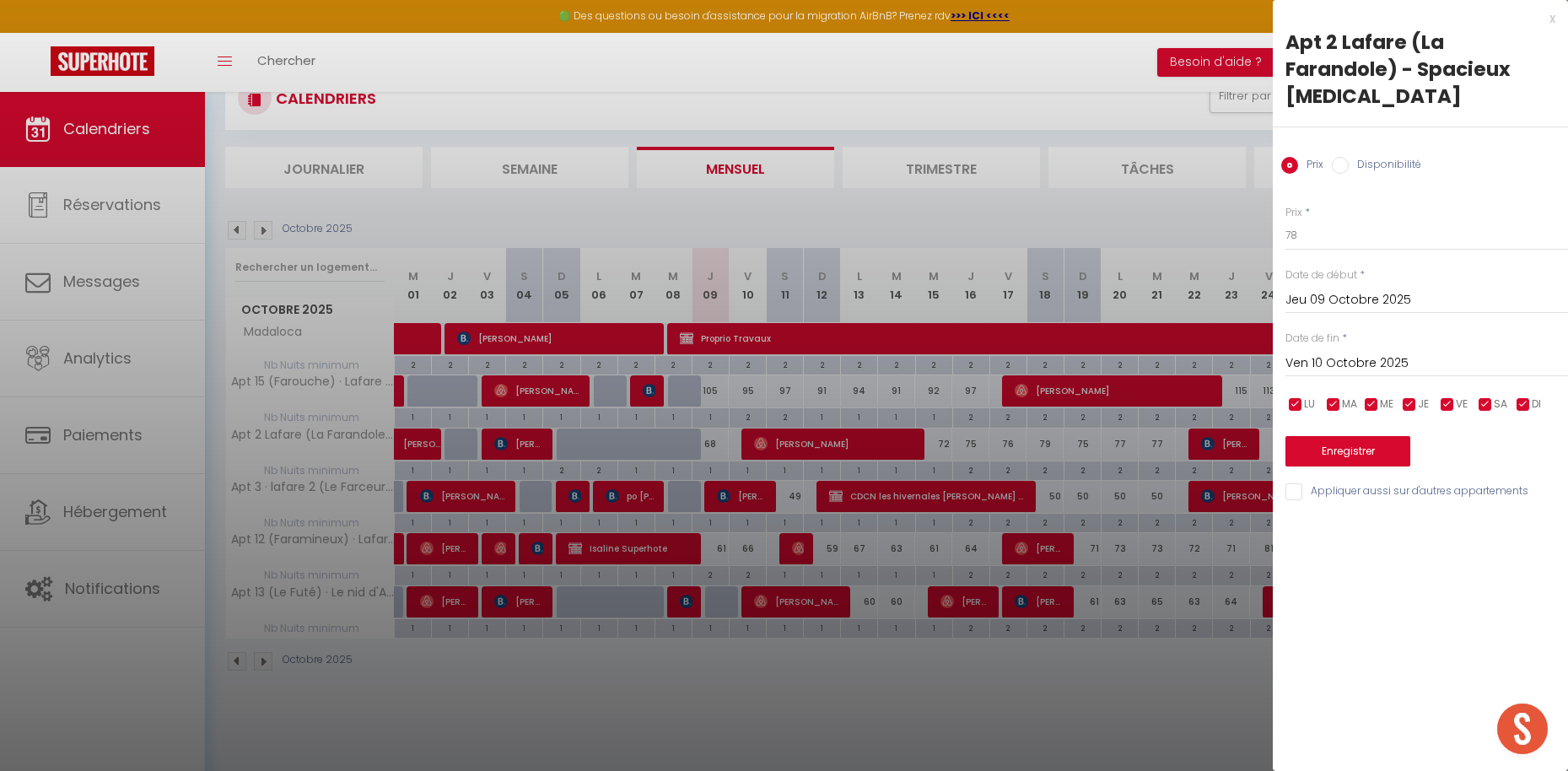
click at [1303, 436] on button "Enregistrer" at bounding box center [1347, 451] width 125 height 31
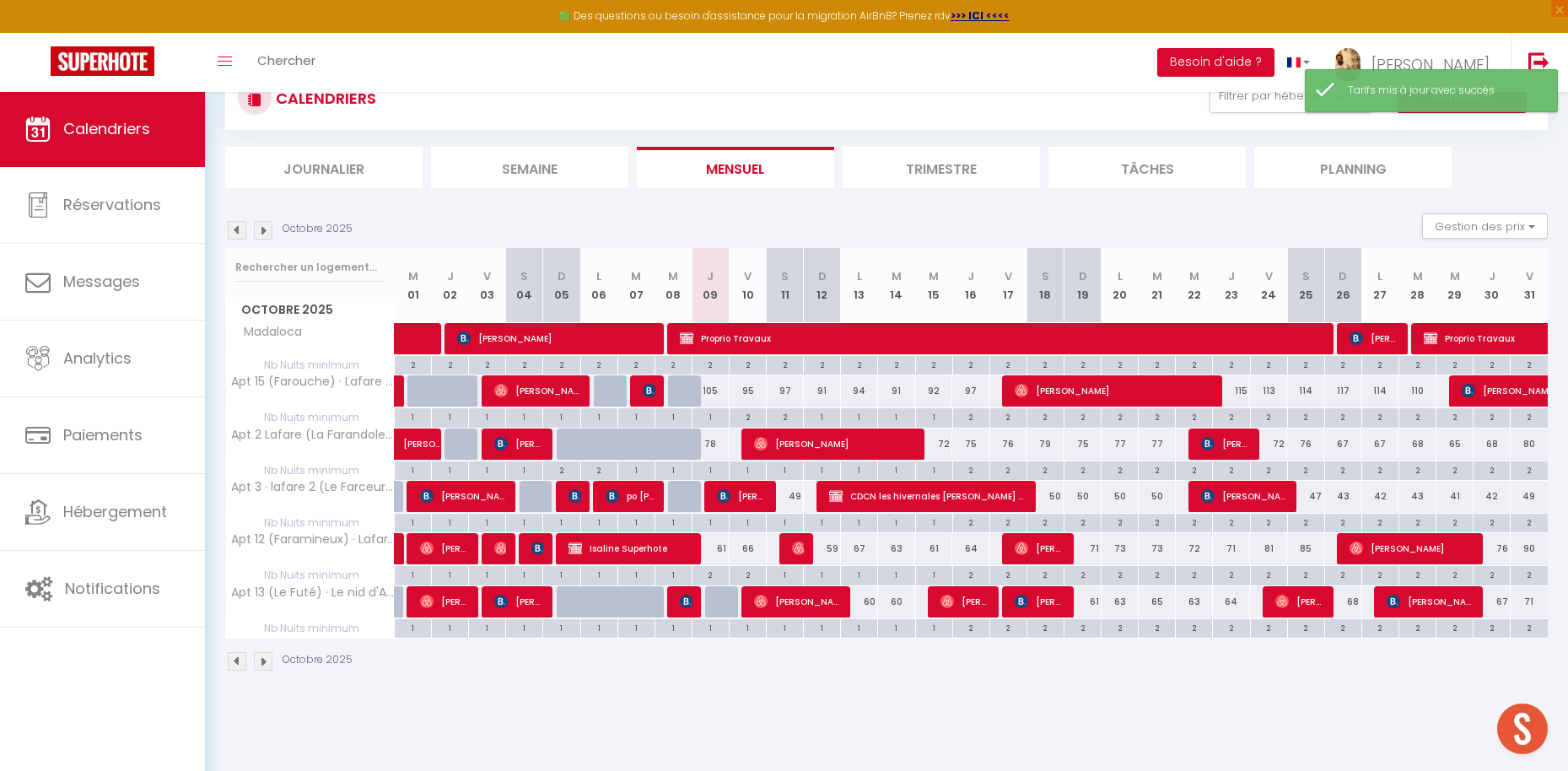
click at [720, 548] on div "61" at bounding box center [710, 548] width 37 height 32
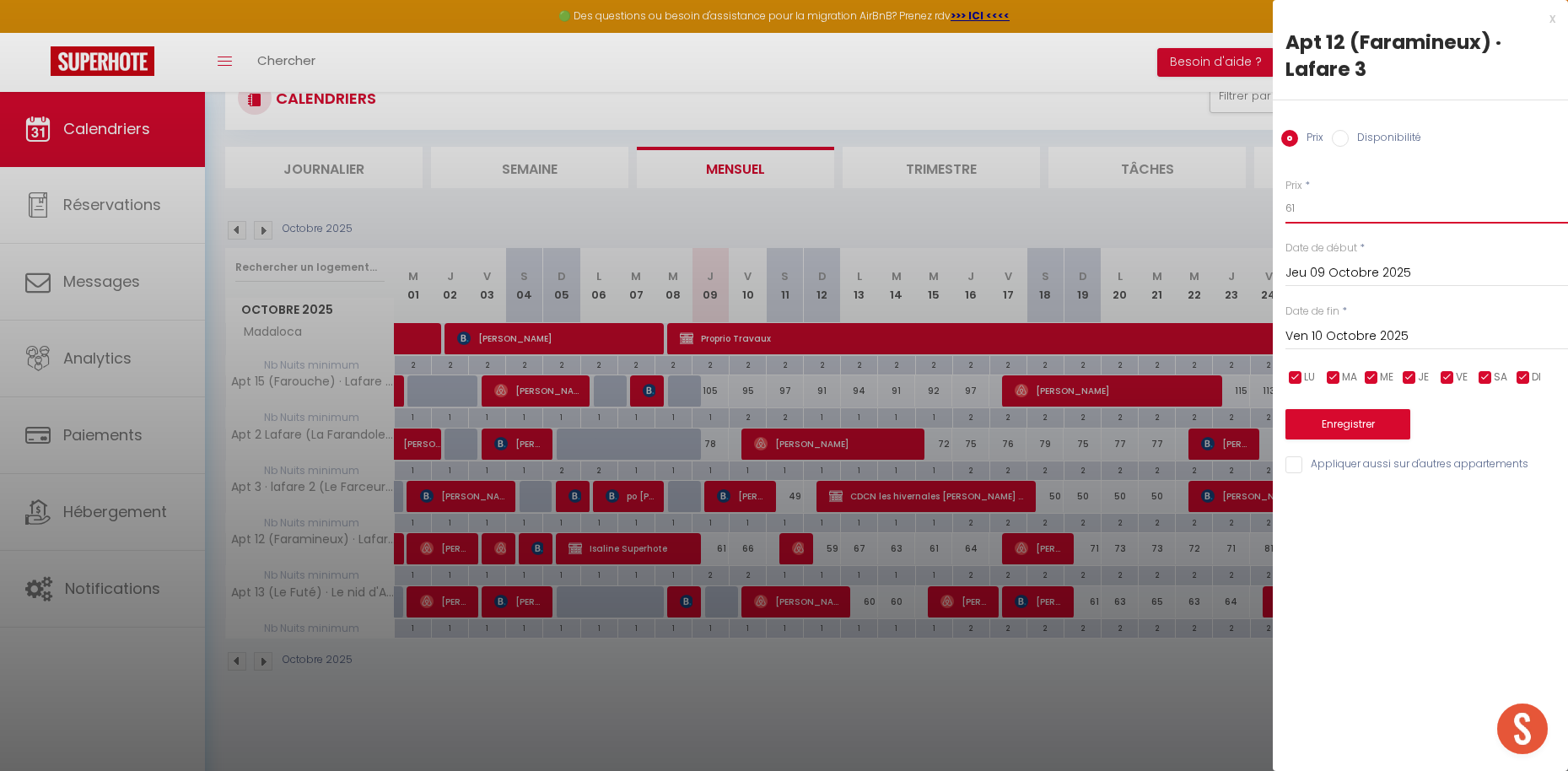
click at [1332, 209] on input "61" at bounding box center [1427, 208] width 283 height 31
click at [1354, 414] on button "Enregistrer" at bounding box center [1347, 424] width 125 height 31
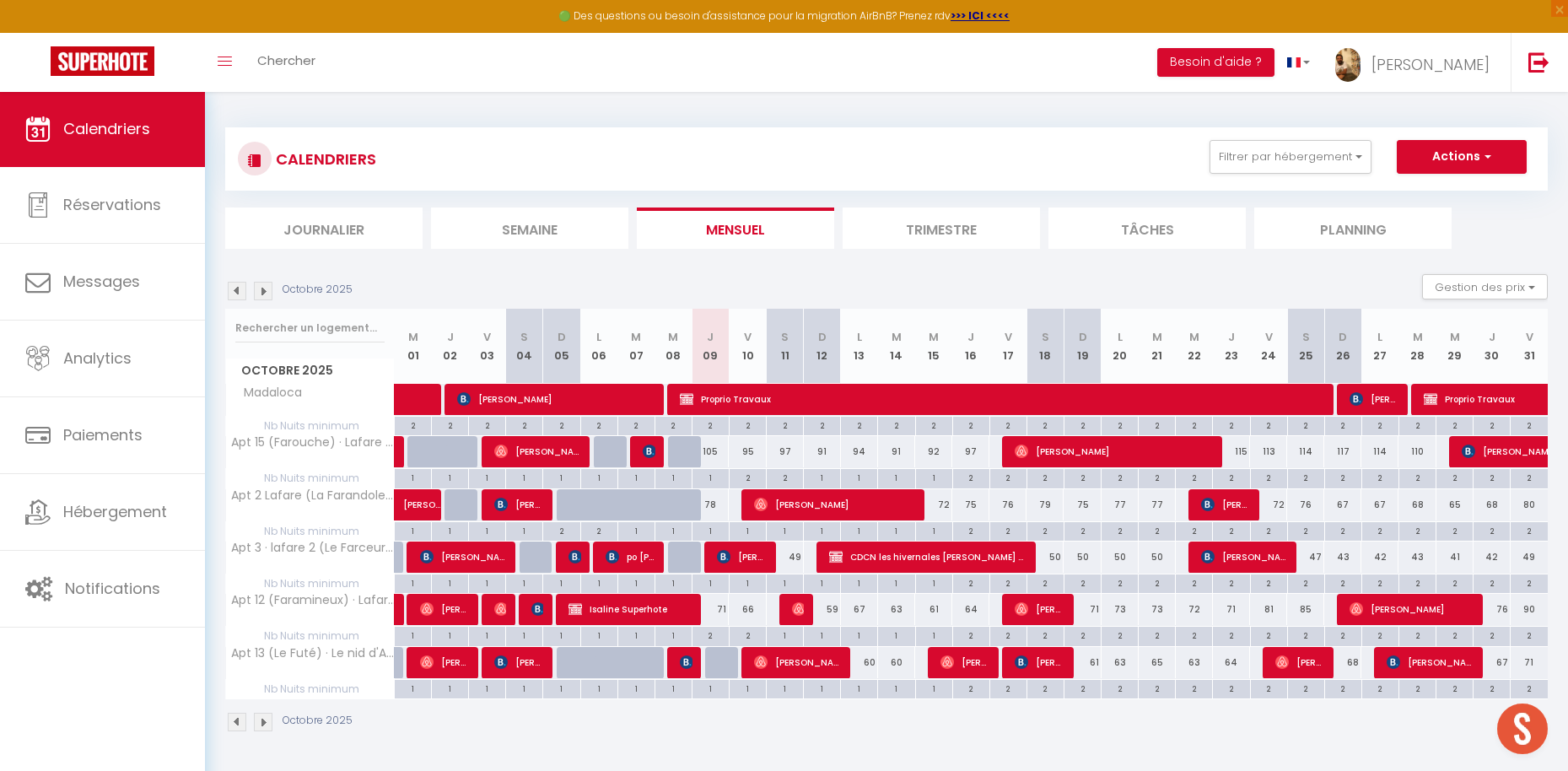
scroll to position [4, 0]
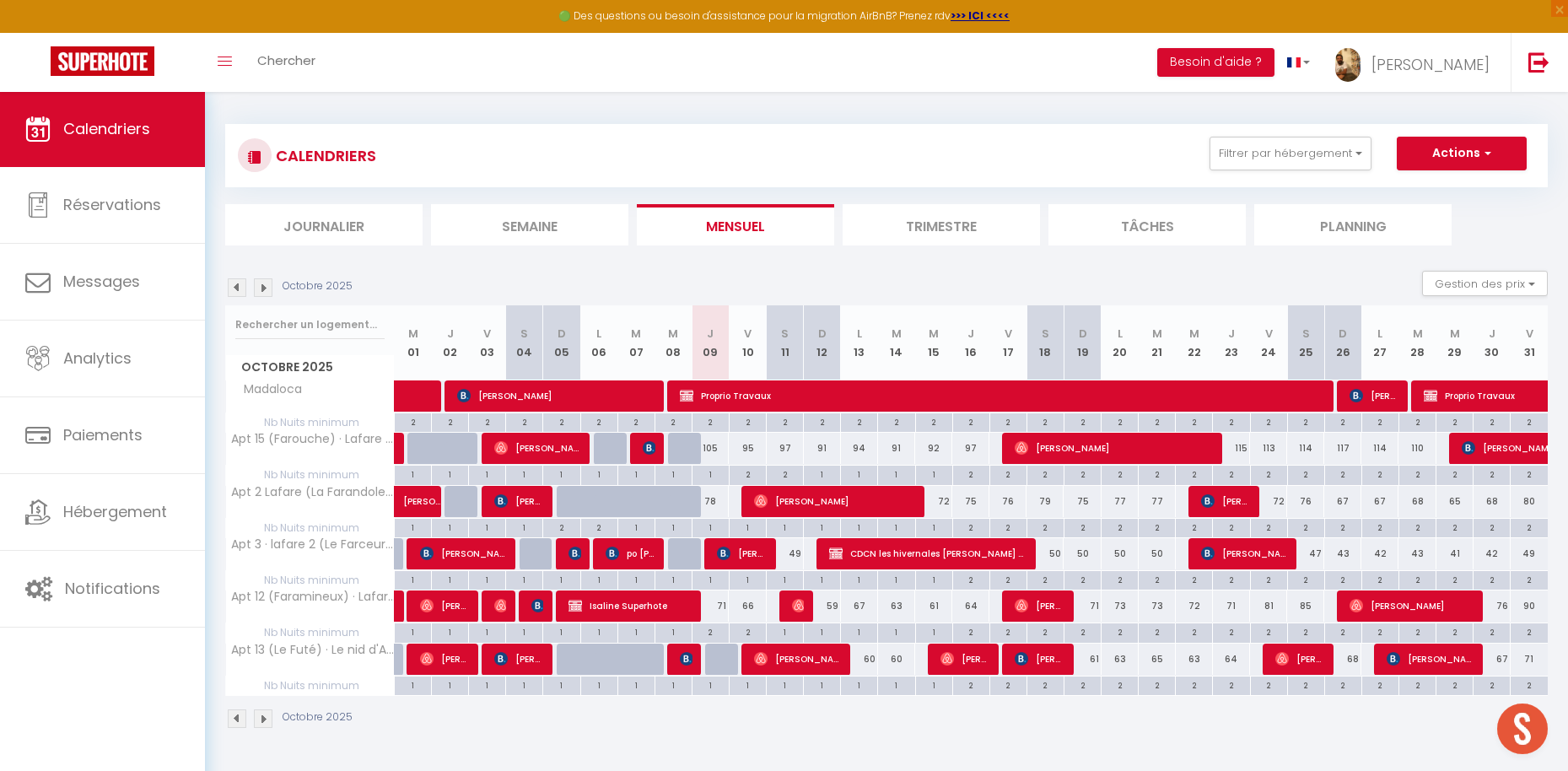
click at [1379, 401] on span "[PERSON_NAME]" at bounding box center [1374, 396] width 50 height 32
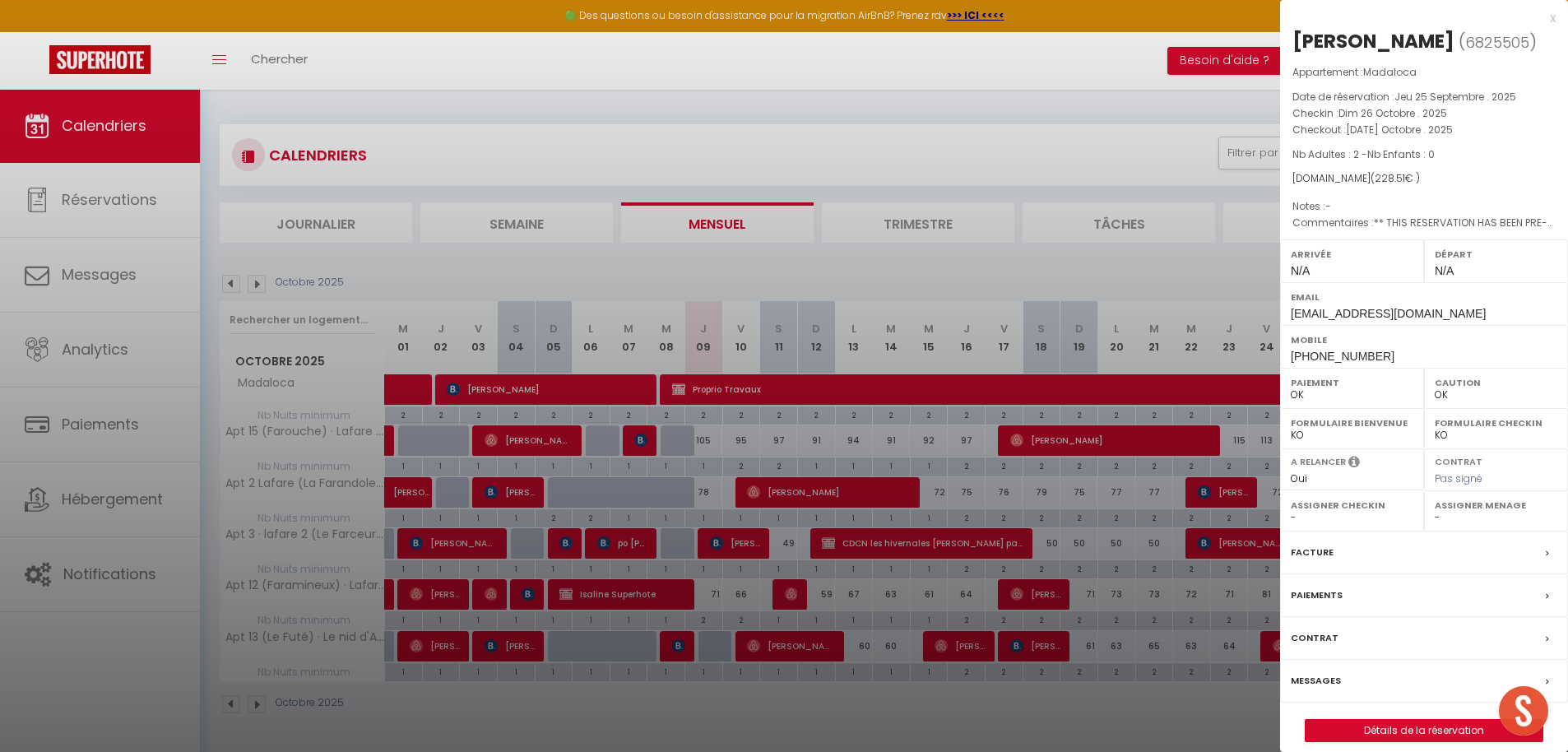
scroll to position [0, 0]
click at [1529, 14] on div "x" at bounding box center [1418, 18] width 276 height 20
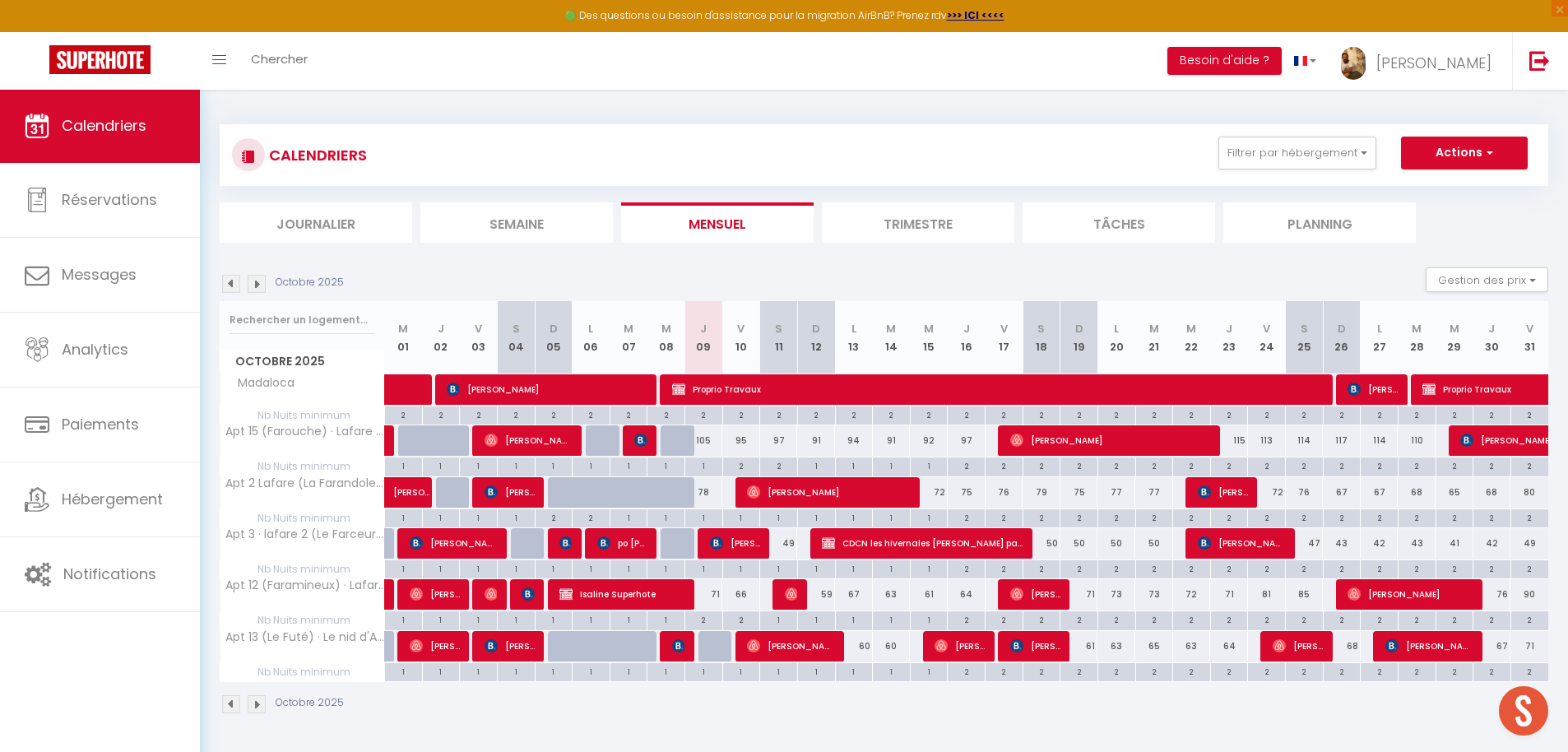
click at [1370, 387] on span "[PERSON_NAME]" at bounding box center [1372, 390] width 50 height 32
